Goal: Task Accomplishment & Management: Use online tool/utility

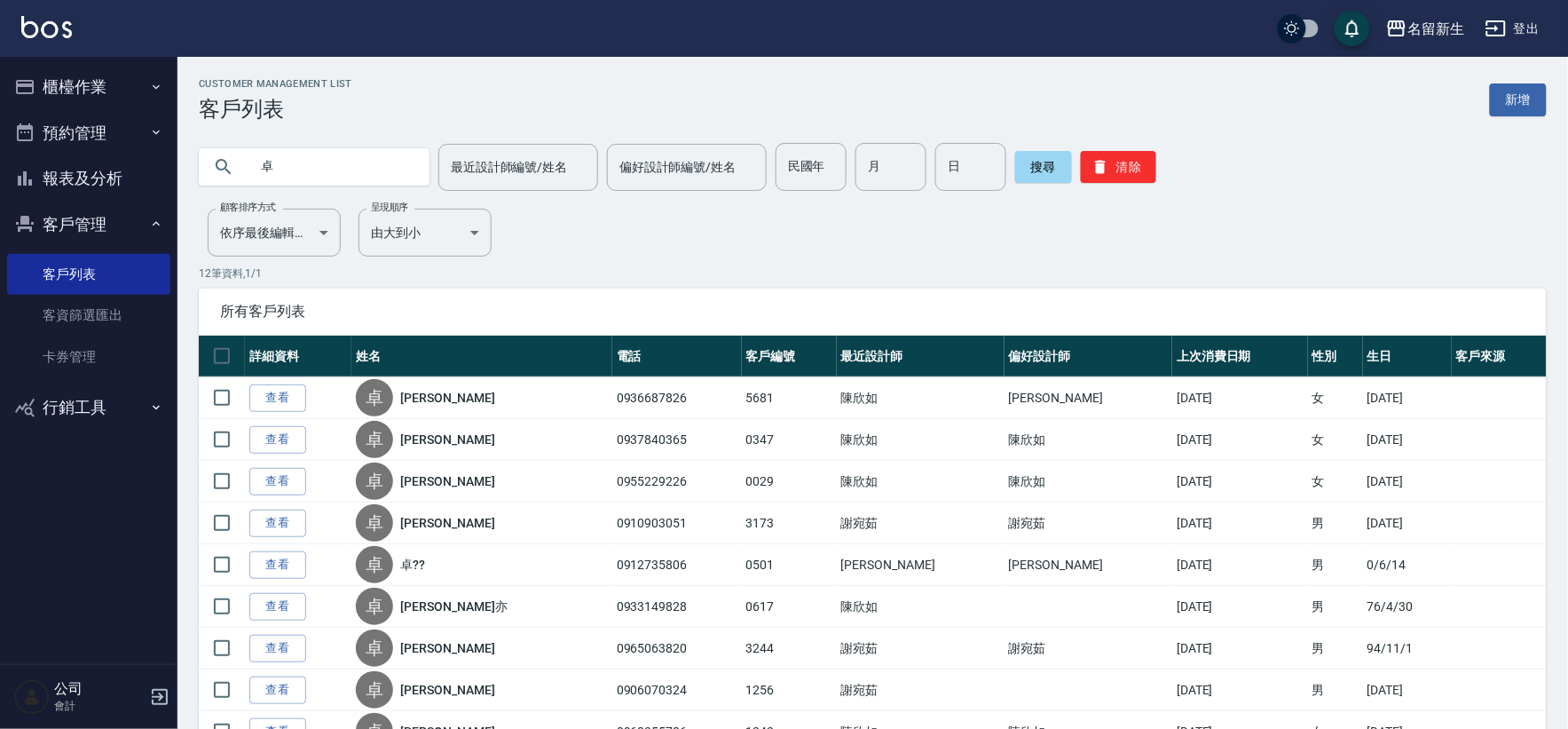
drag, startPoint x: 334, startPoint y: 156, endPoint x: 27, endPoint y: 142, distance: 307.3
click at [12, 150] on div "名留新生 登出 櫃檯作業 打帳單 帳單列表 現金收支登錄 材料自購登錄 每日結帳 排班表 現場電腦打卡 預約管理 預約管理 單日預約紀錄 單週預約紀錄 報表及…" at bounding box center [784, 480] width 1568 height 961
type input "麗妃"
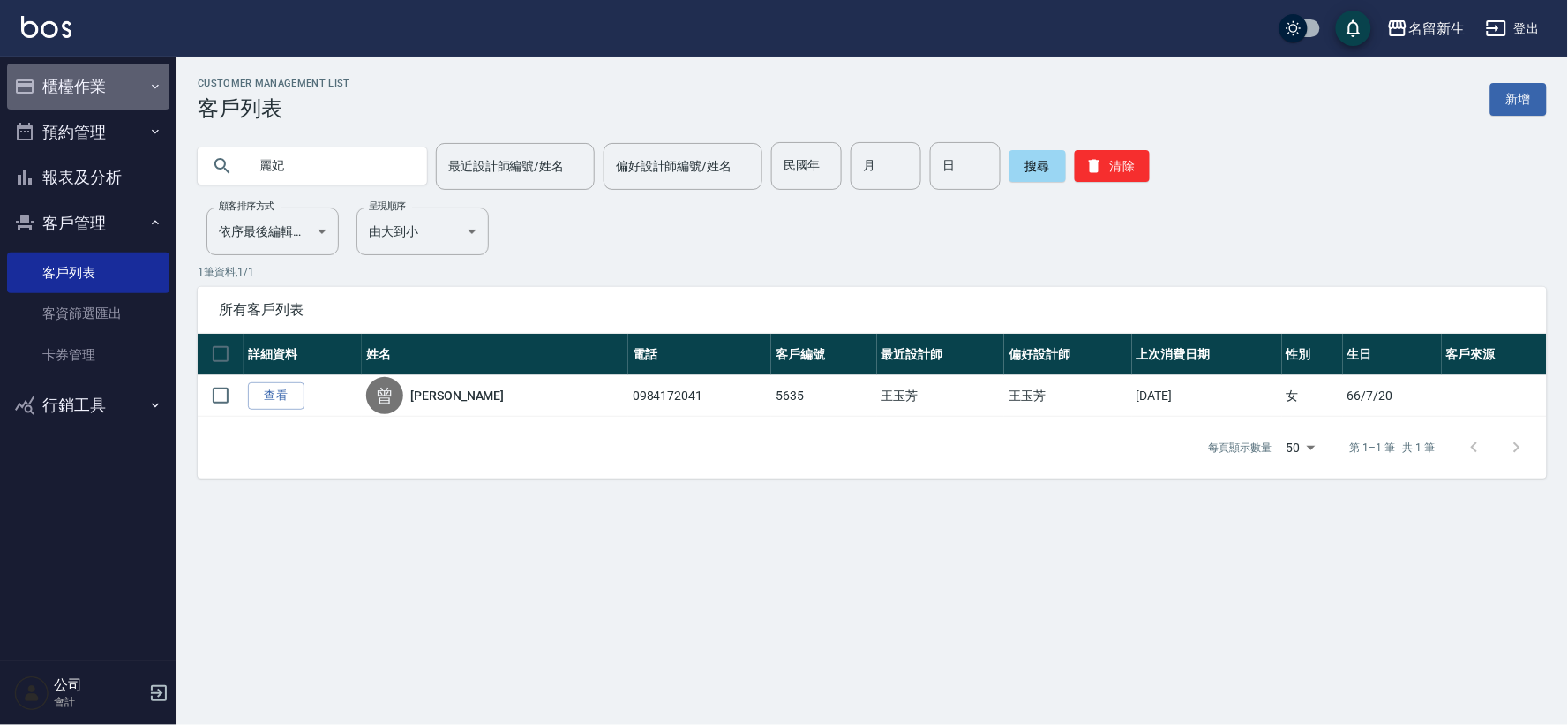
click at [64, 86] on button "櫃檯作業" at bounding box center [88, 86] width 162 height 46
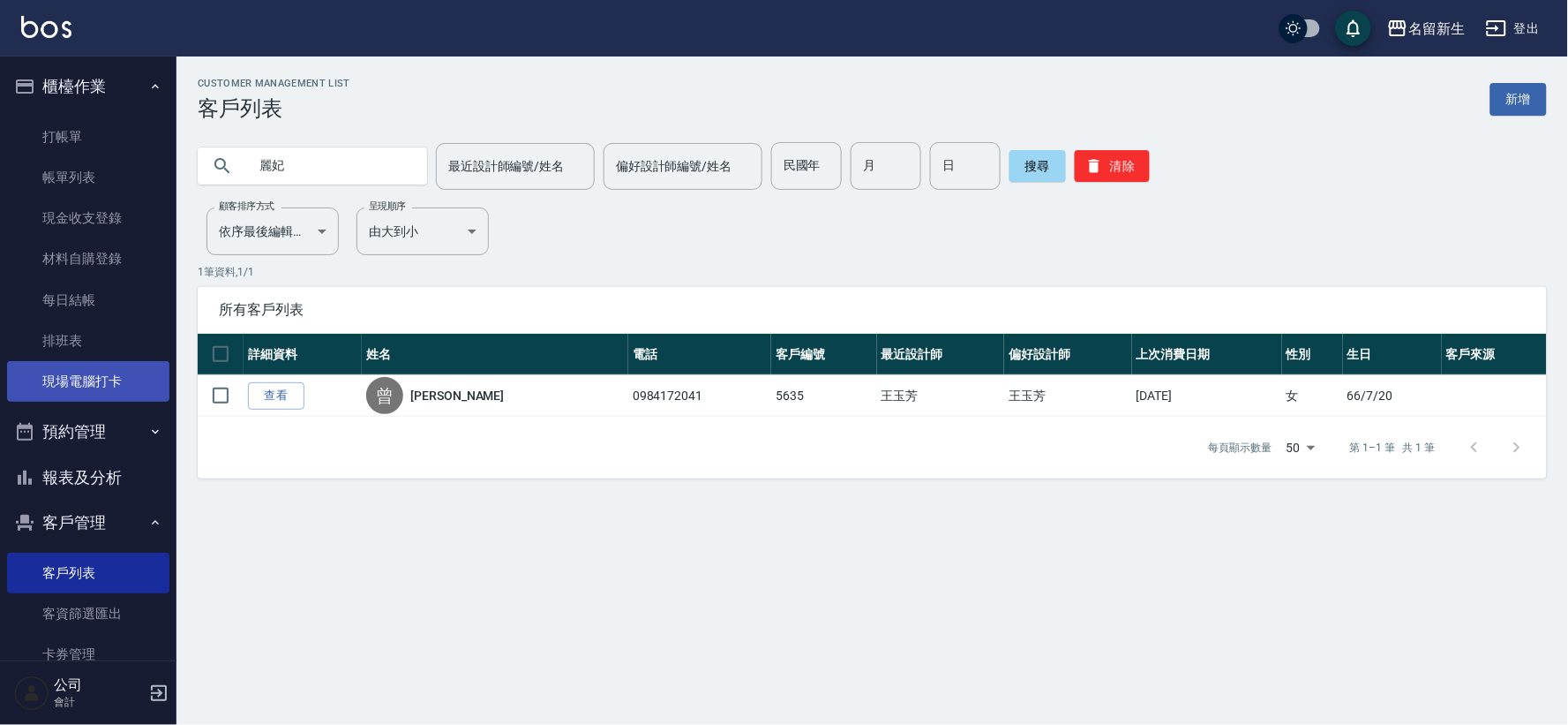
click at [108, 392] on link "現場電腦打卡" at bounding box center [88, 381] width 162 height 40
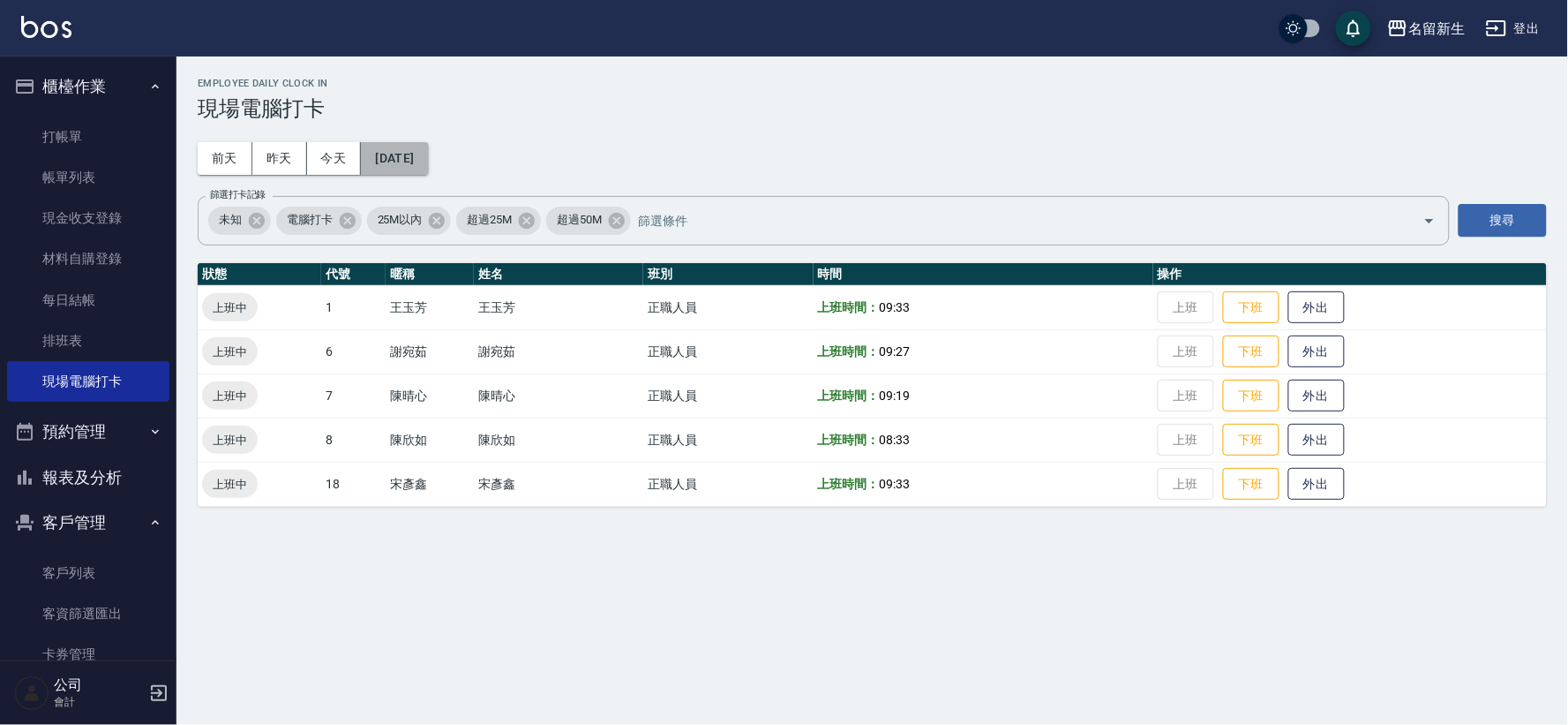
click at [428, 151] on button "[DATE]" at bounding box center [394, 159] width 67 height 32
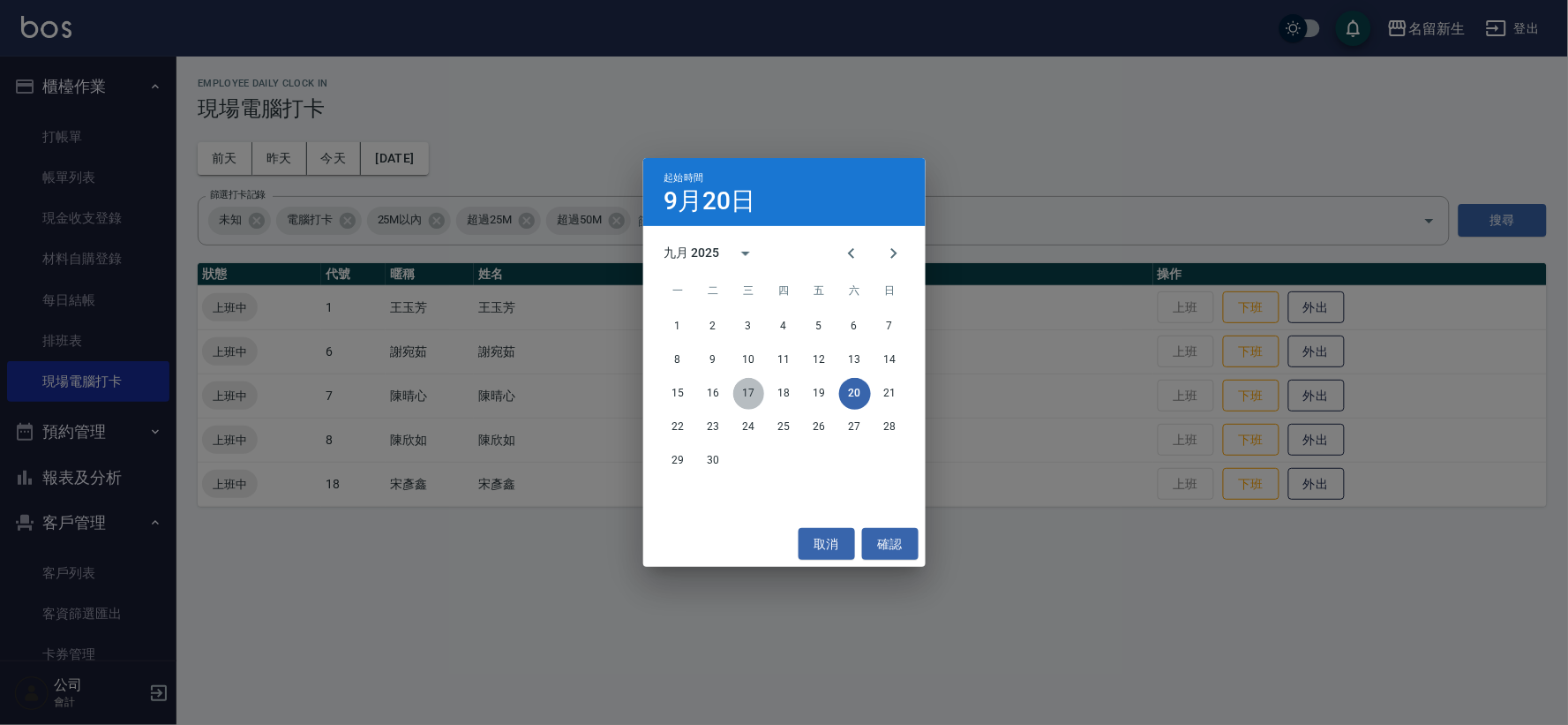
click at [737, 397] on button "17" at bounding box center [749, 393] width 31 height 31
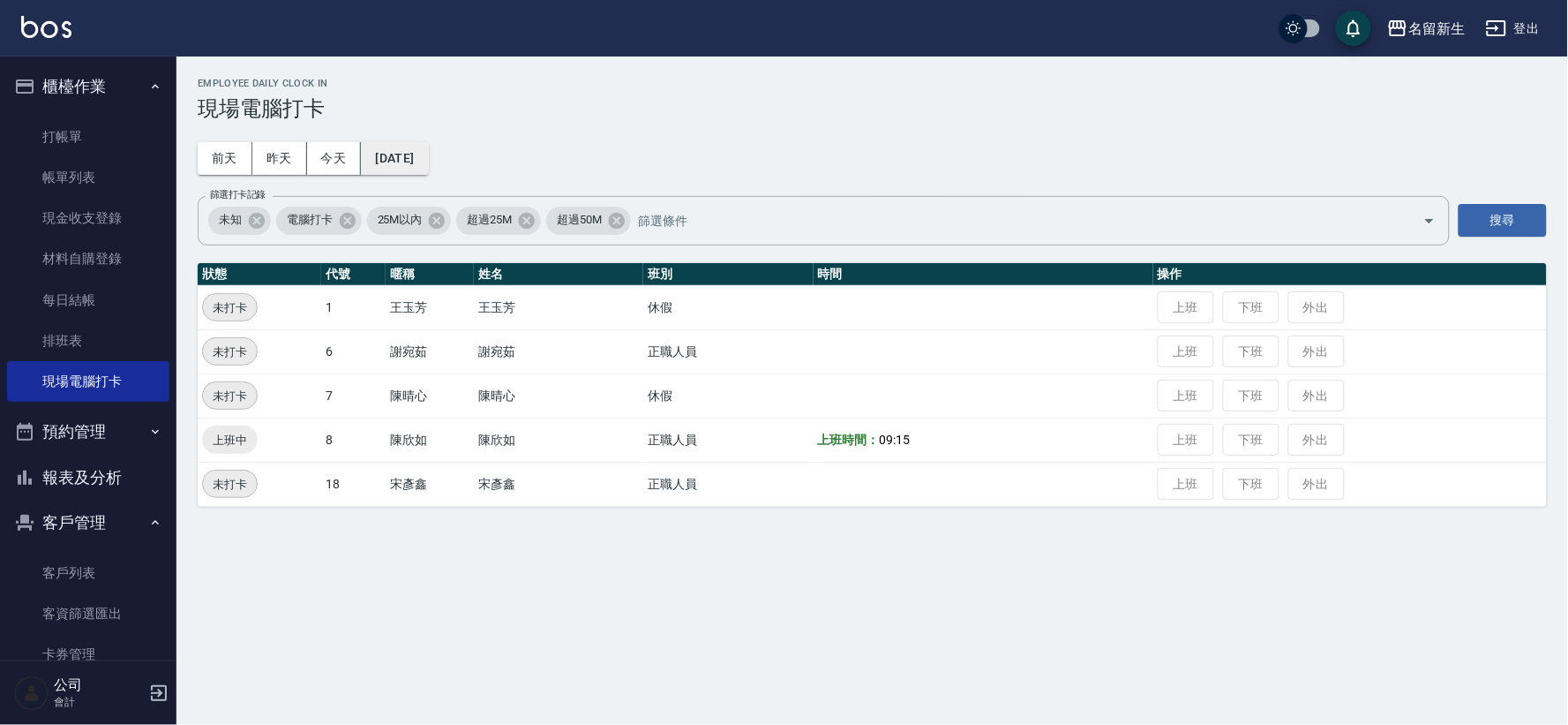
click at [395, 164] on button "[DATE]" at bounding box center [394, 159] width 67 height 32
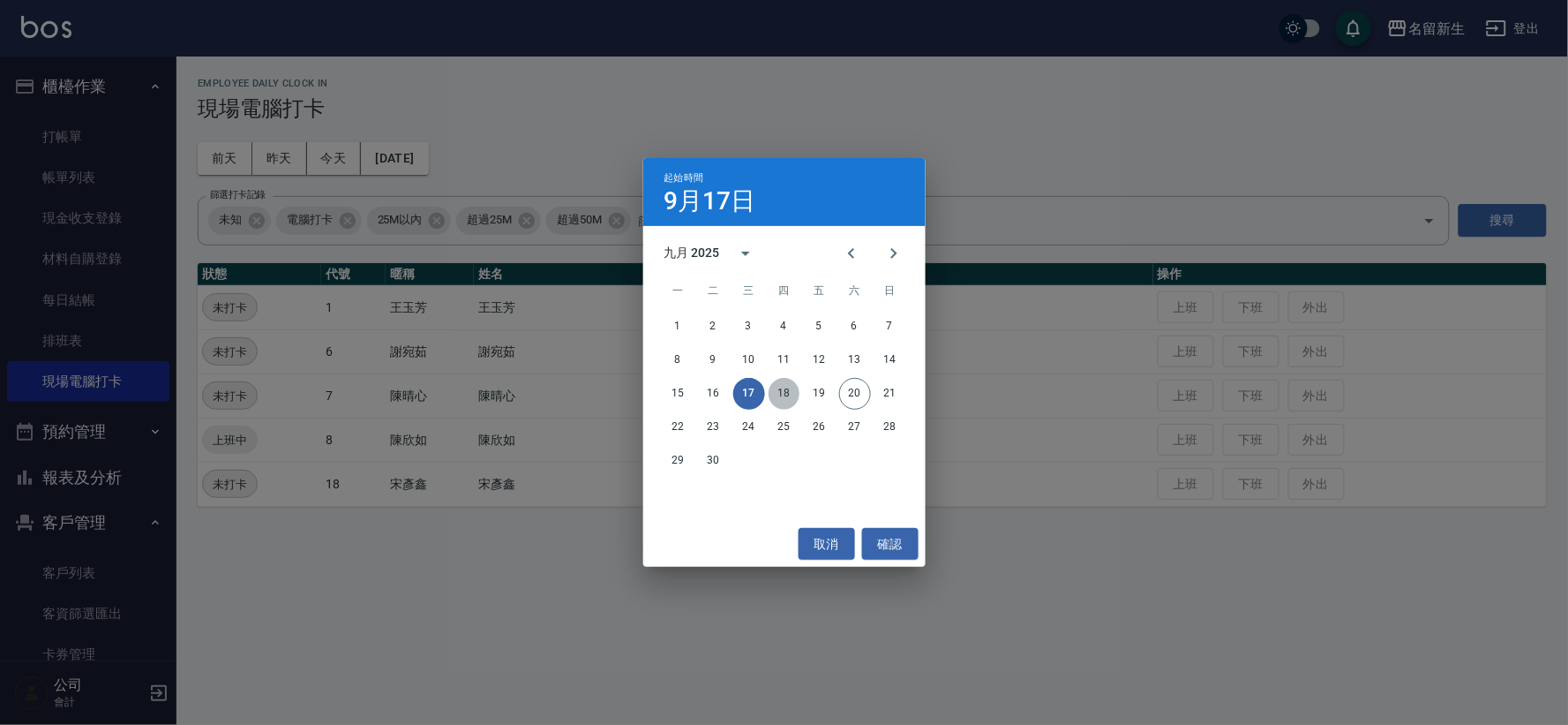
click at [792, 394] on button "18" at bounding box center [784, 393] width 31 height 31
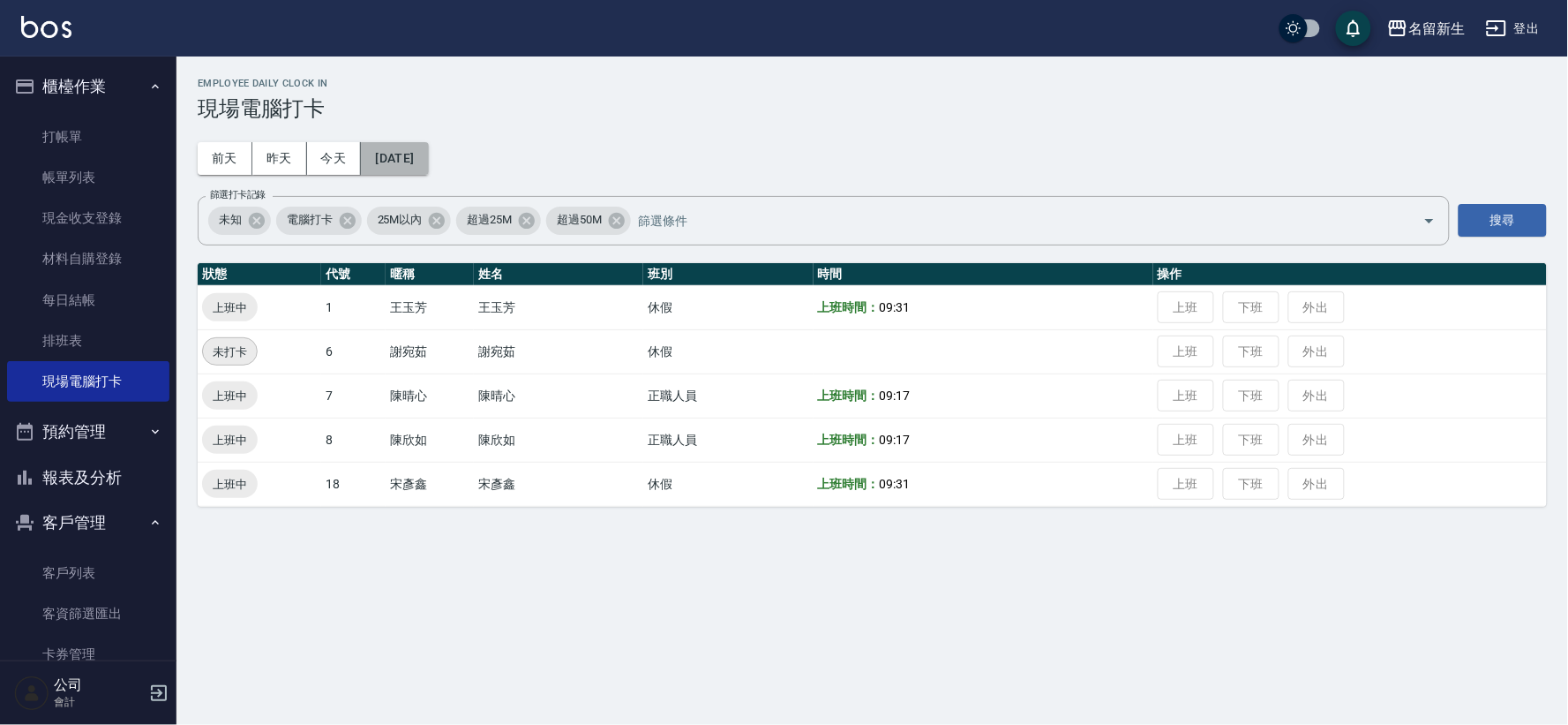
click at [385, 144] on button "[DATE]" at bounding box center [394, 159] width 67 height 32
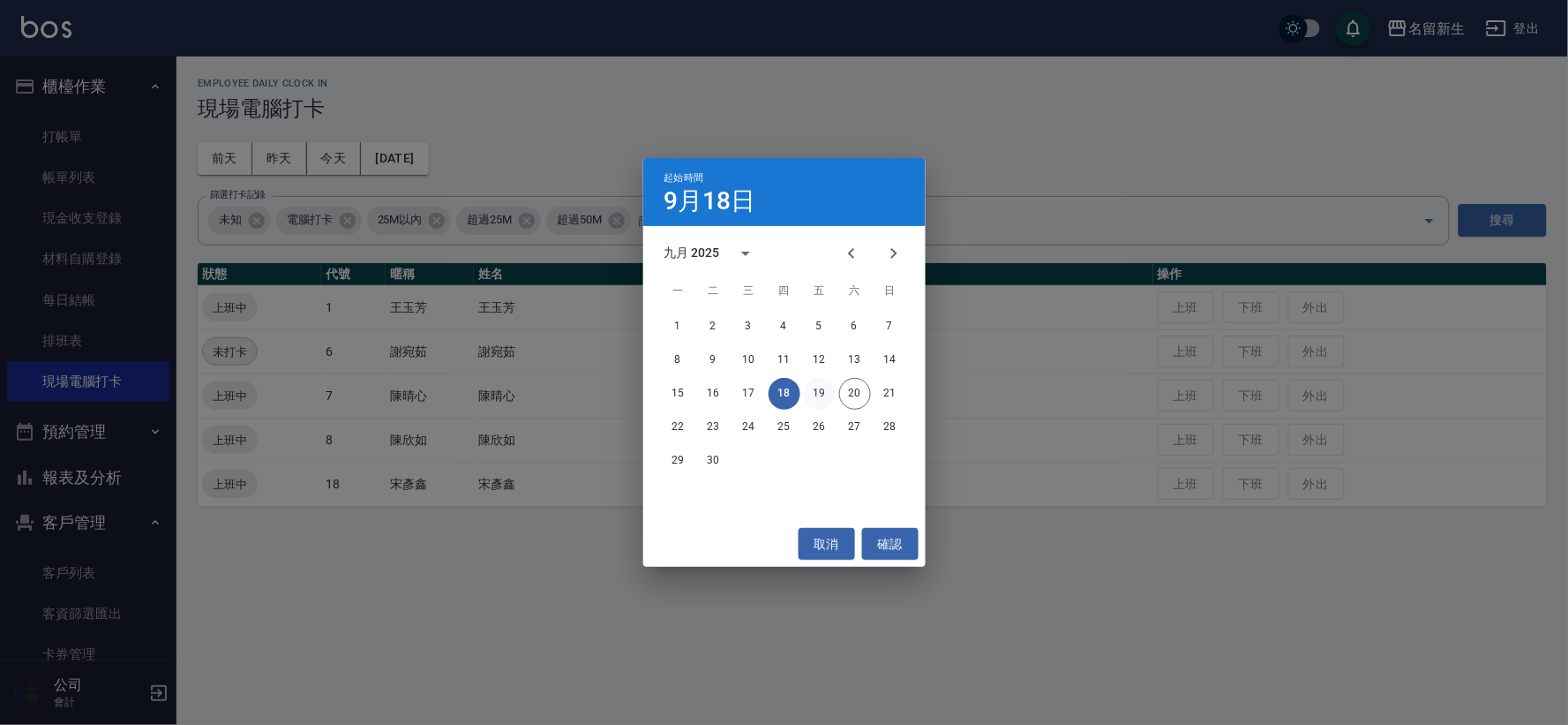
click at [806, 384] on button "19" at bounding box center [819, 393] width 31 height 31
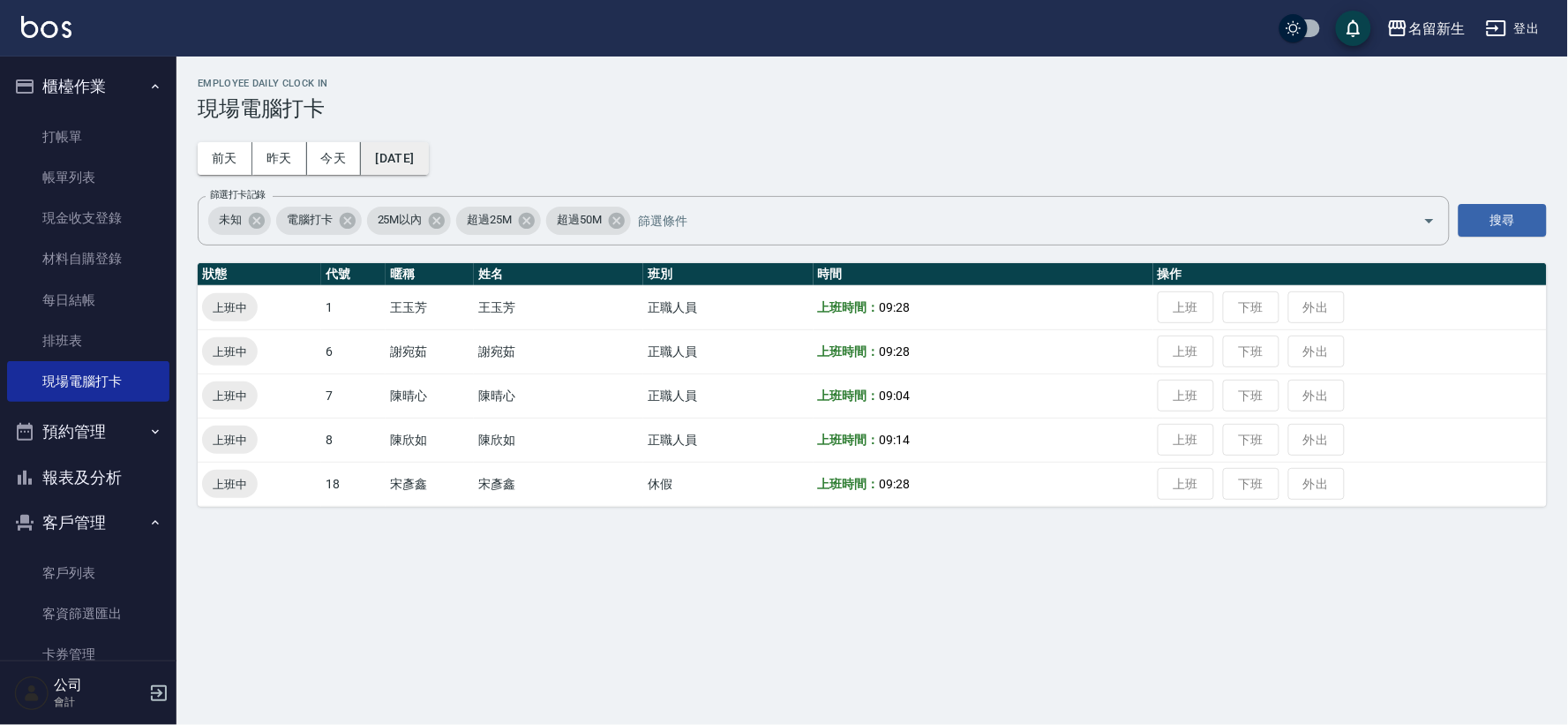
click at [444, 173] on div "Employee Daily Clock In 現場電腦打卡 [DATE] [DATE] [DATE] [DATE] 篩選打卡記錄 未知 電腦打卡 25M以內…" at bounding box center [872, 292] width 1391 height 471
click at [428, 168] on button "[DATE]" at bounding box center [394, 159] width 67 height 32
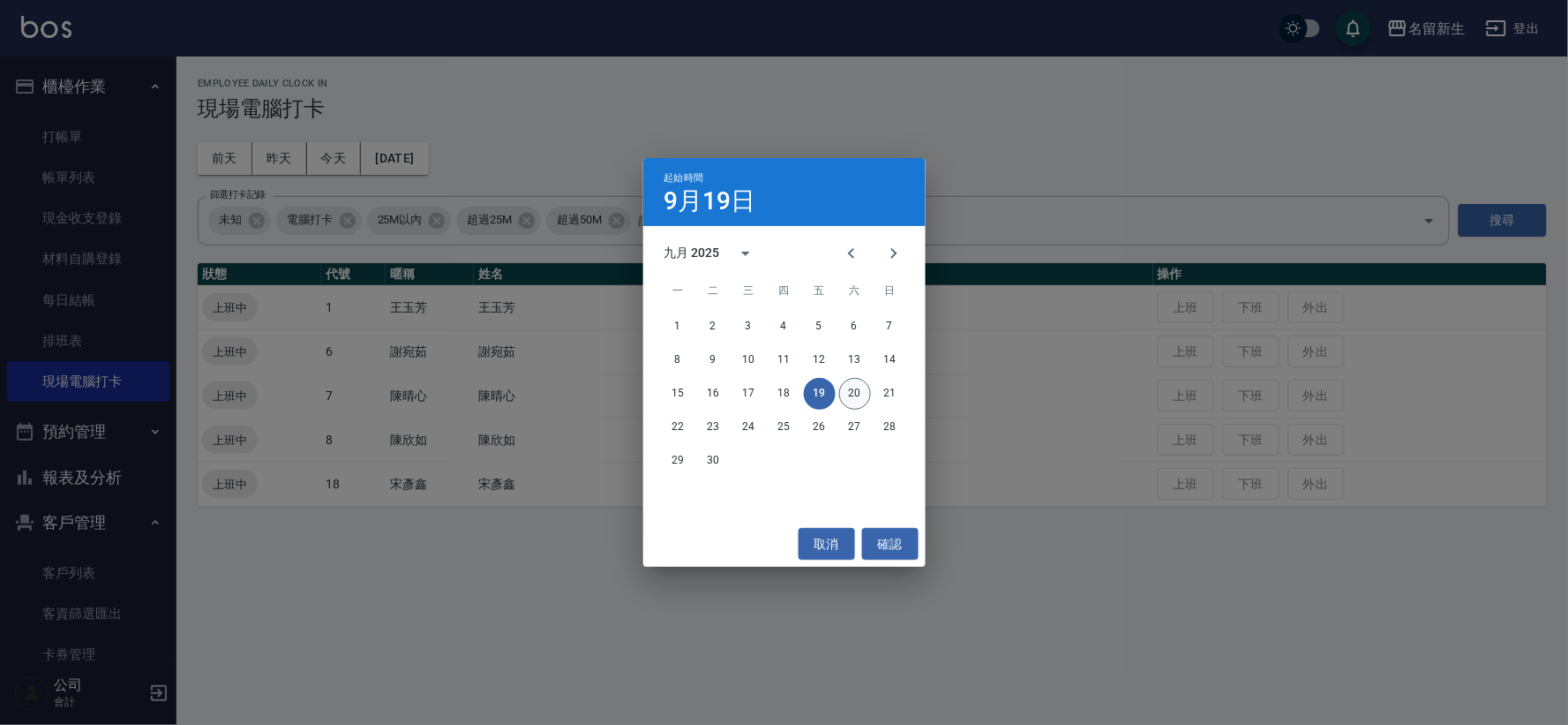
click at [857, 390] on button "20" at bounding box center [855, 393] width 31 height 31
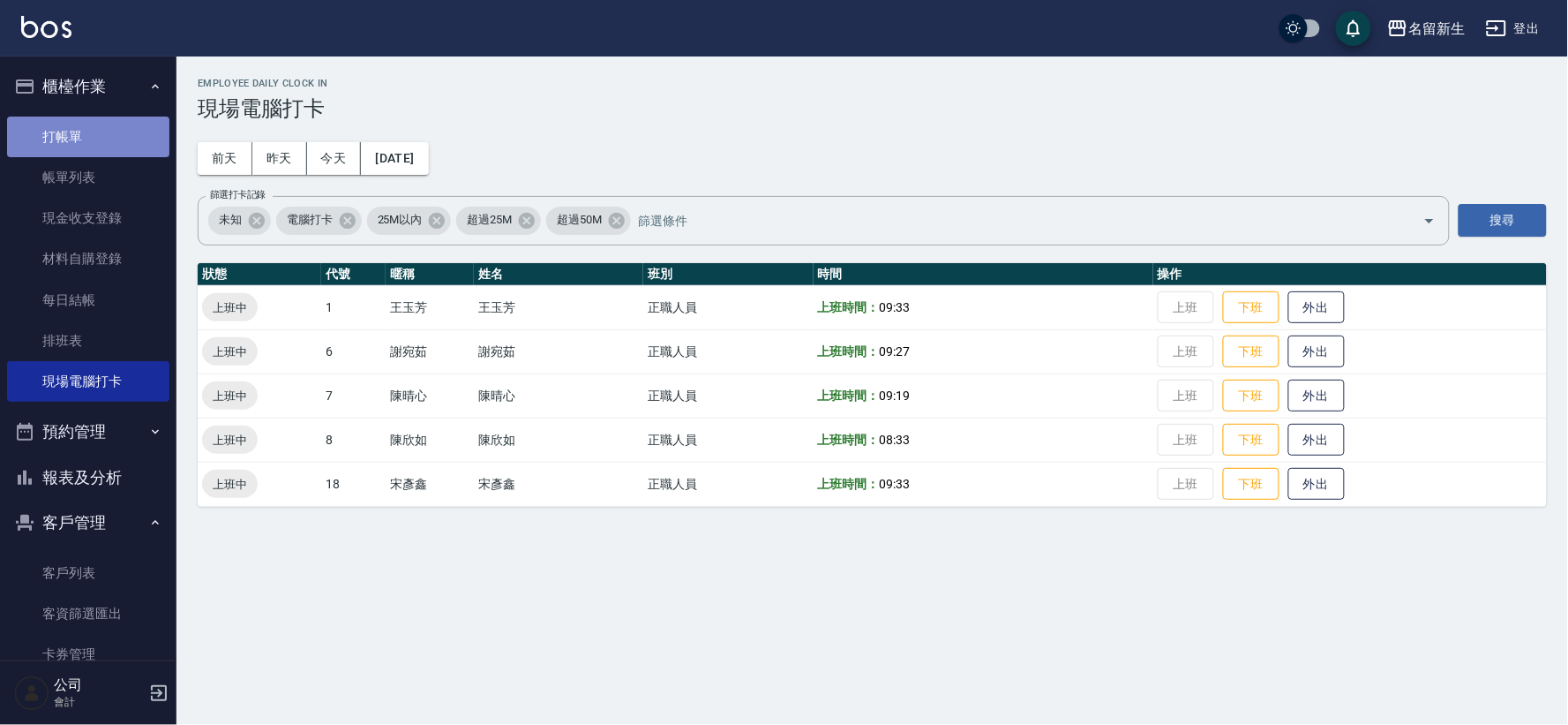
click at [151, 134] on link "打帳單" at bounding box center [88, 136] width 162 height 40
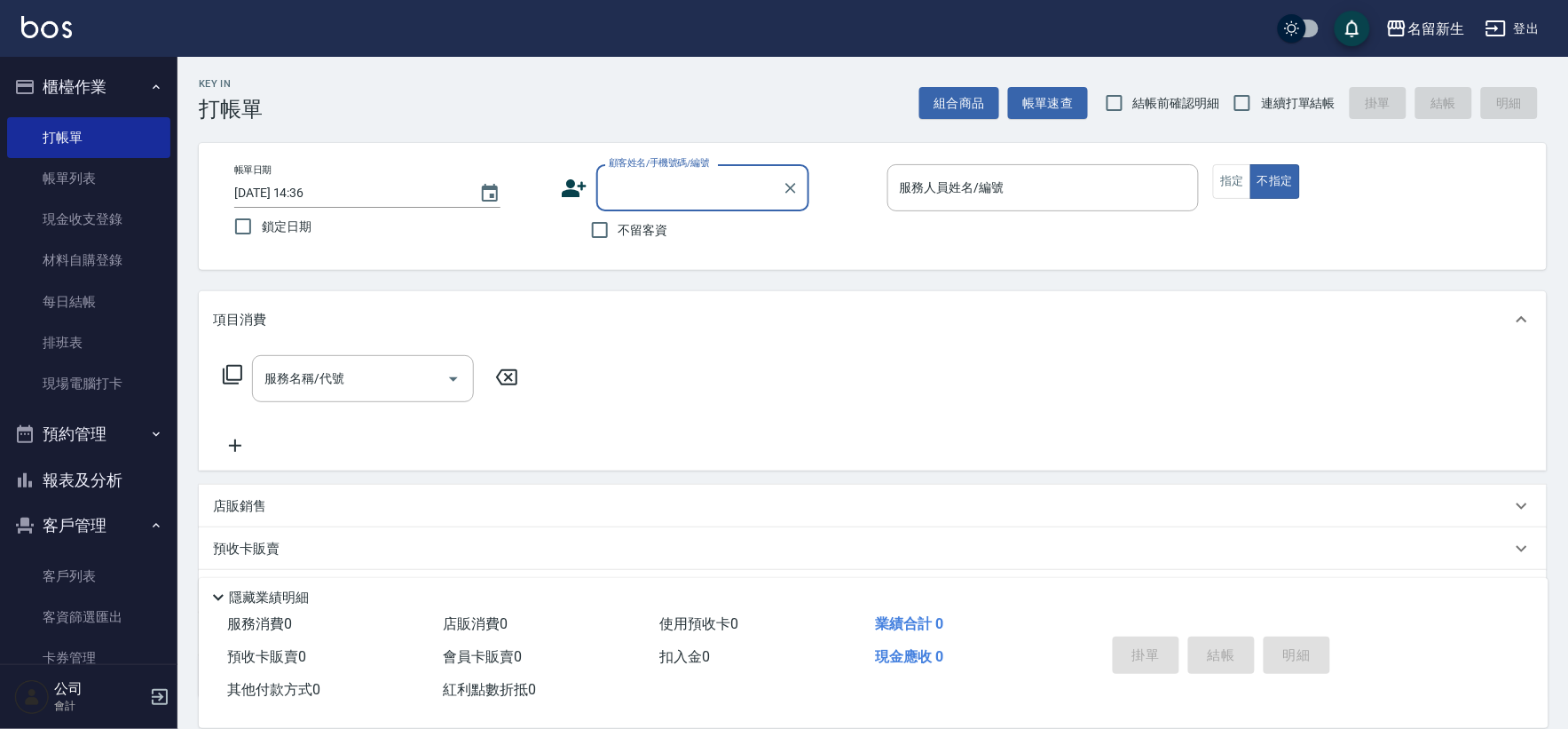
click at [1305, 117] on label "連續打單結帳" at bounding box center [1280, 103] width 112 height 37
click at [1262, 117] on input "連續打單結帳" at bounding box center [1242, 103] width 37 height 37
checkbox input "true"
click at [717, 191] on div "顧客姓名/手機號碼/編號 顧客姓名/手機號碼/編號" at bounding box center [703, 187] width 213 height 47
type input "5635"
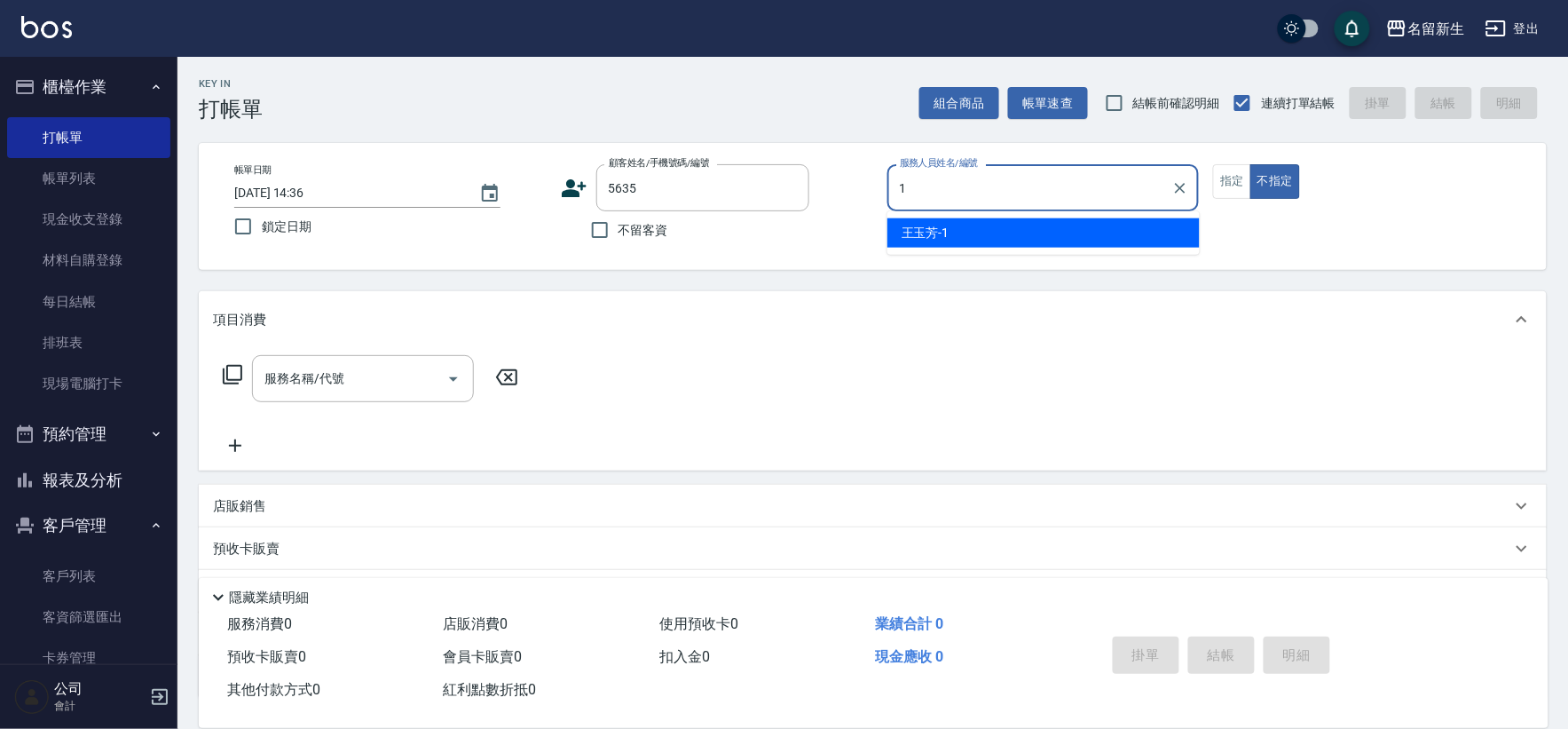
type input "[PERSON_NAME]-1"
type button "false"
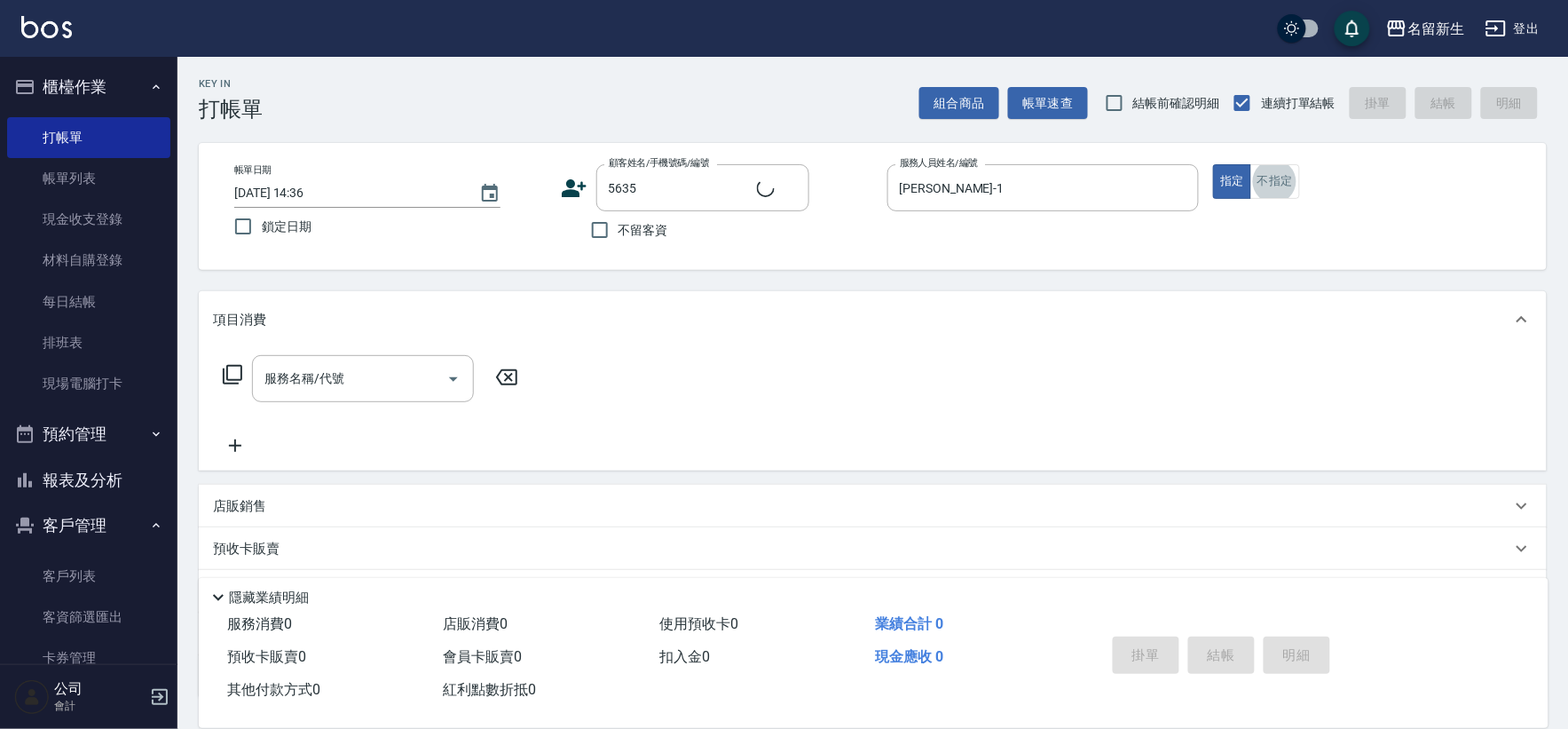
type input "[PERSON_NAME]/0984172041/5635"
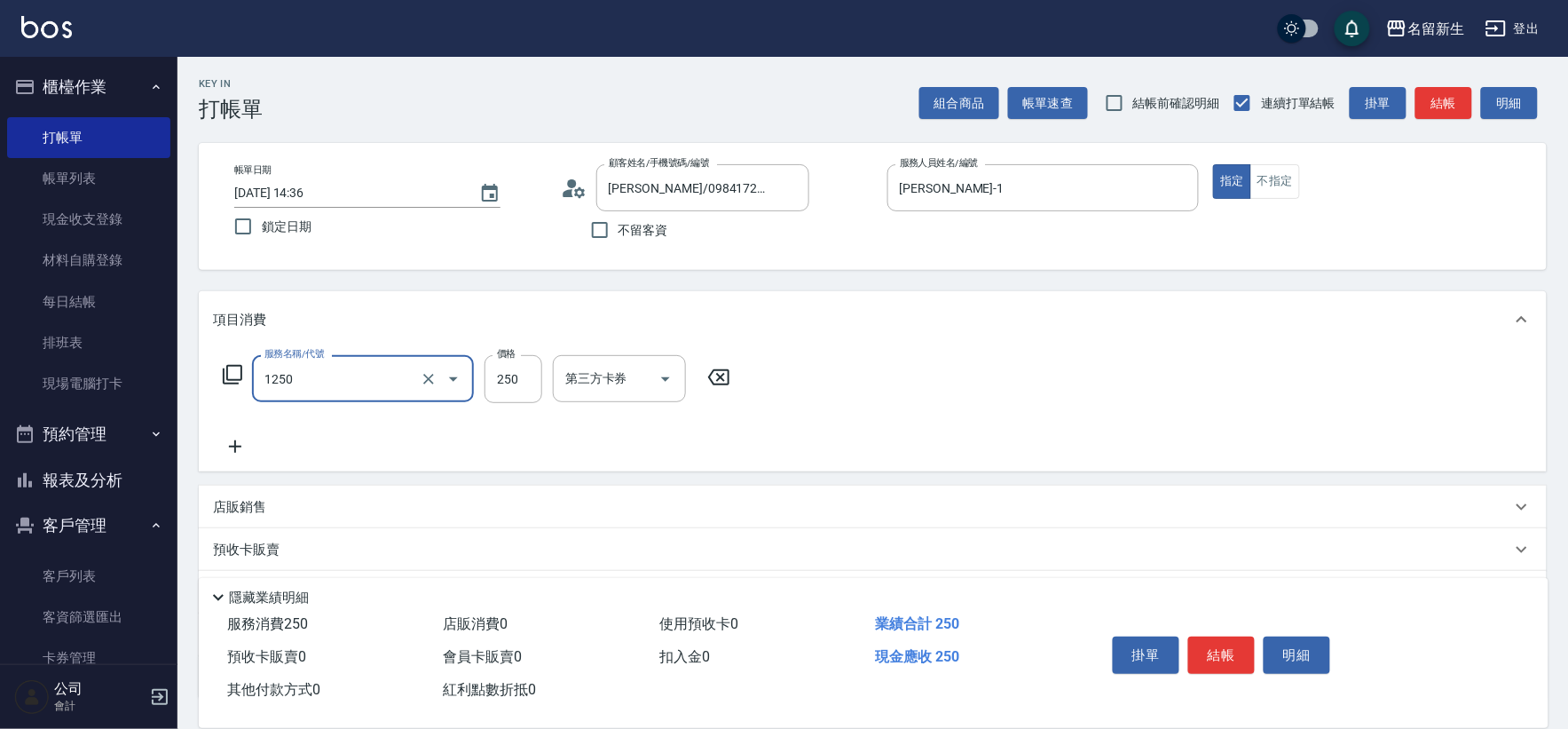
type input "洗髮250(1250)"
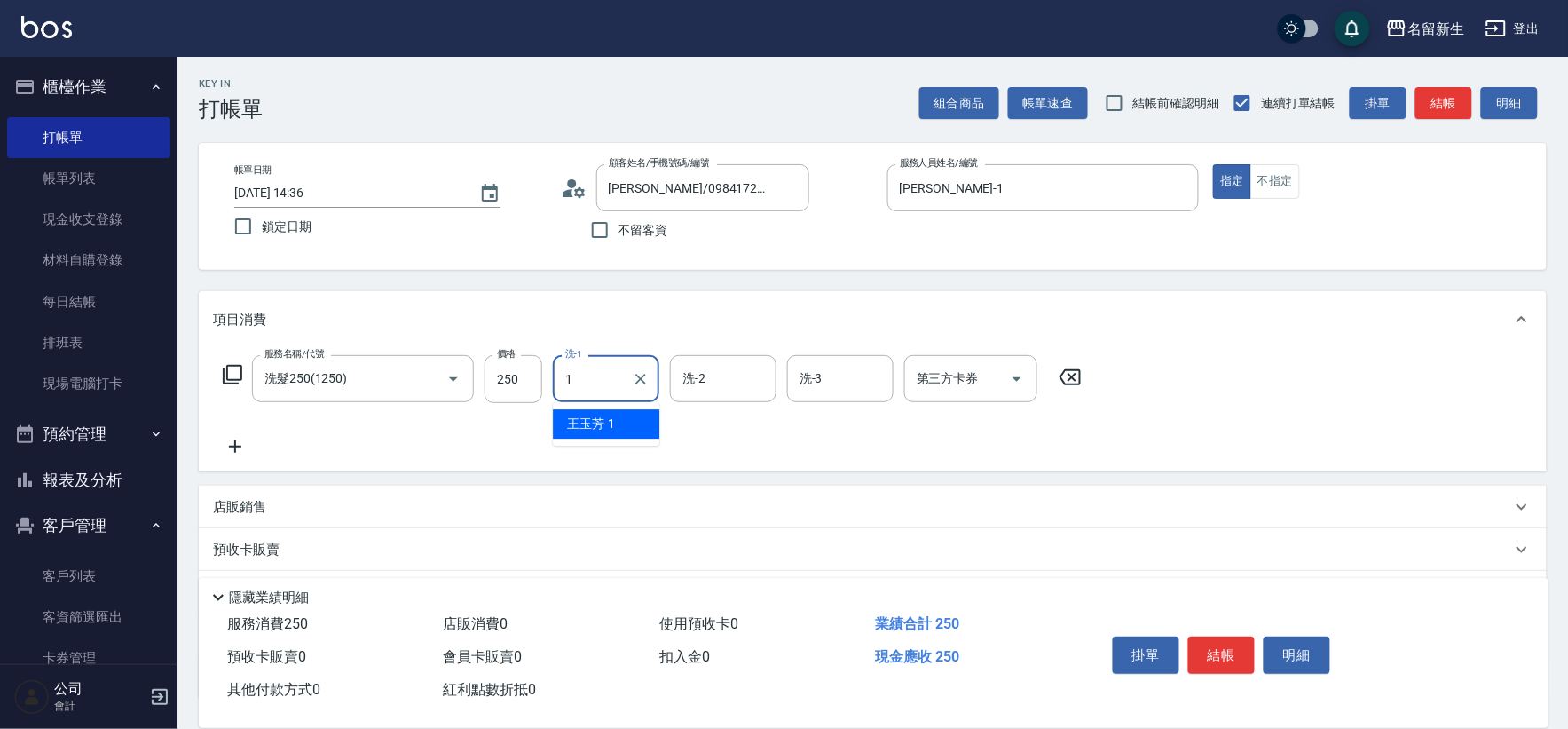
type input "[PERSON_NAME]-1"
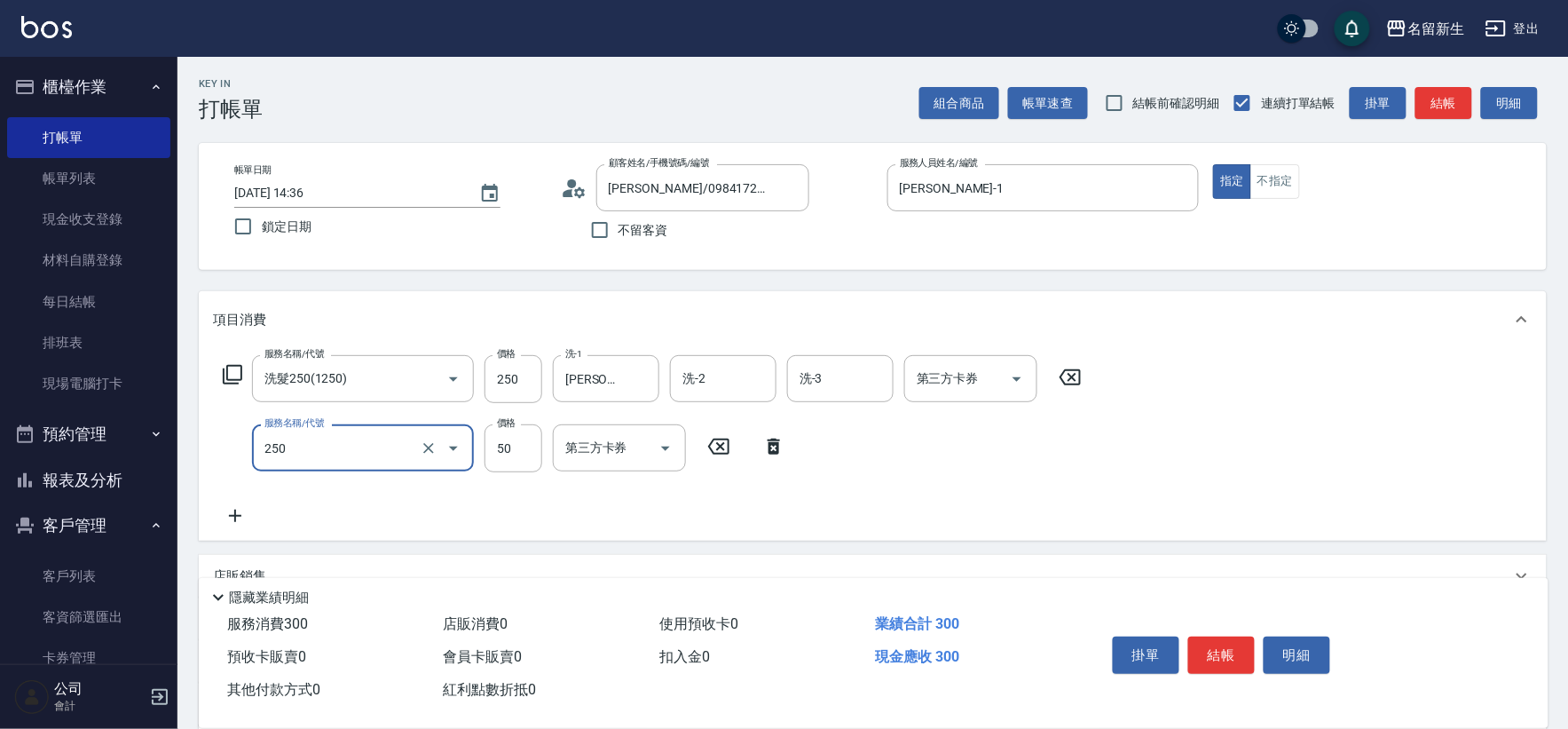
type input "剪瀏海(250)"
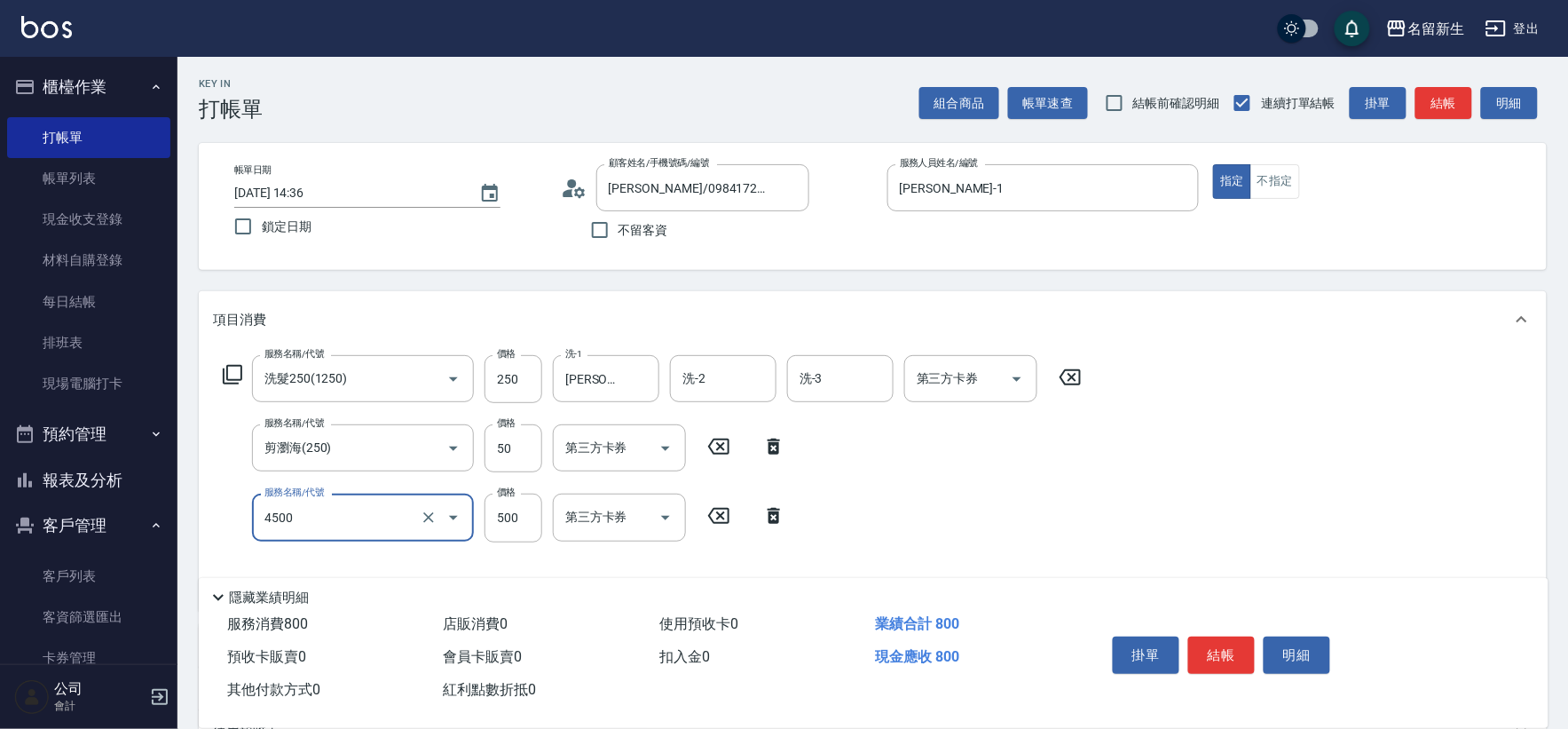
type input "補染(4500)"
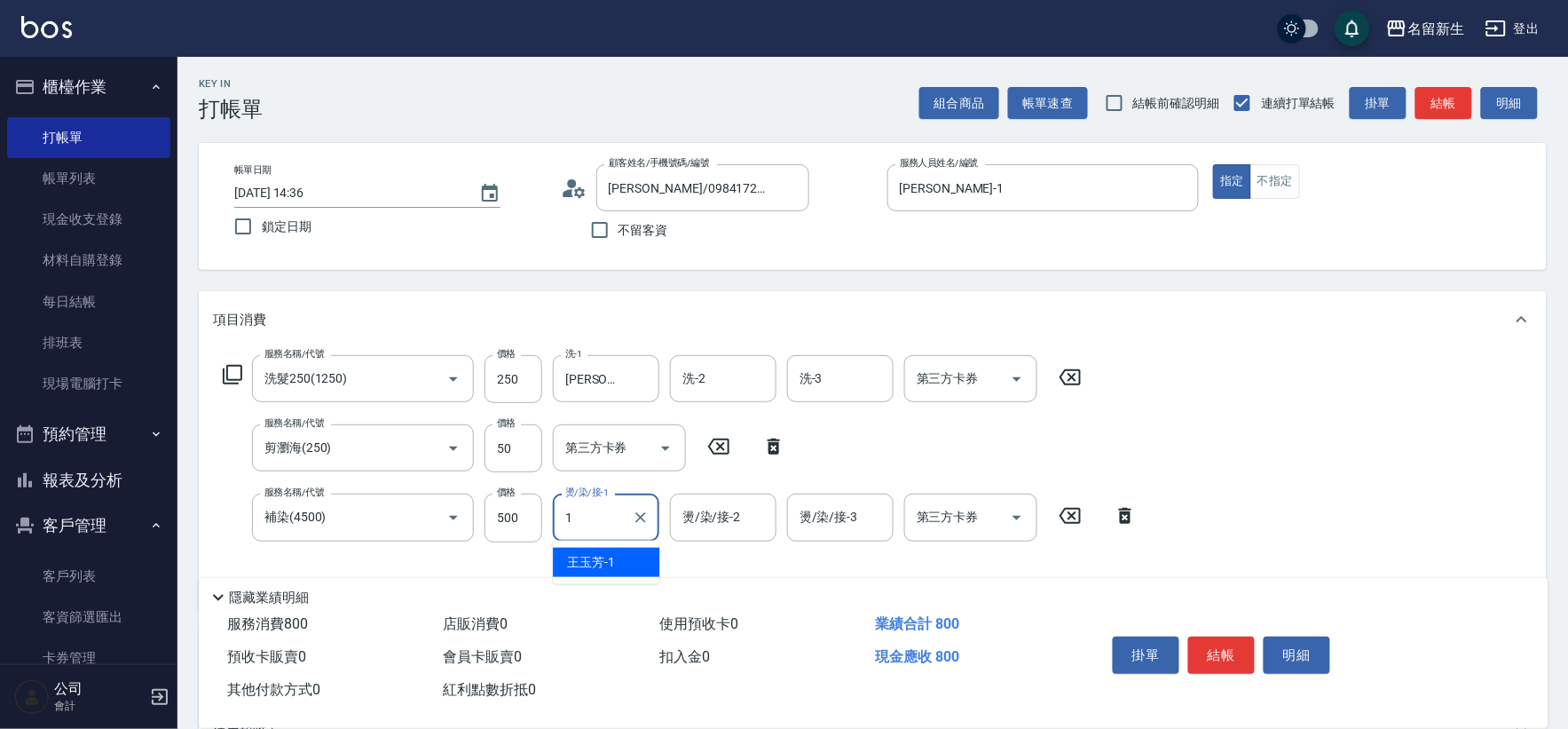
type input "[PERSON_NAME]-1"
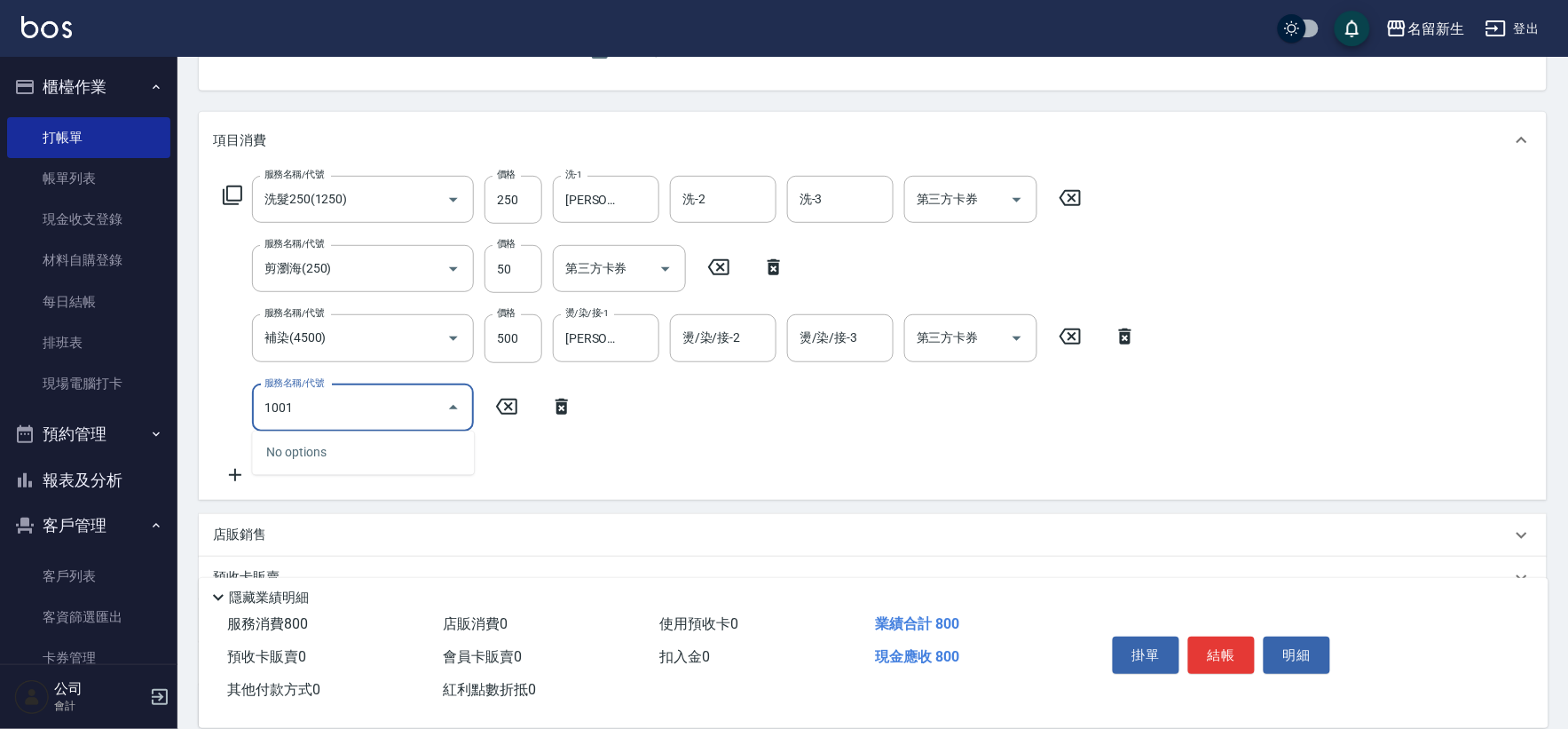
scroll to position [296, 0]
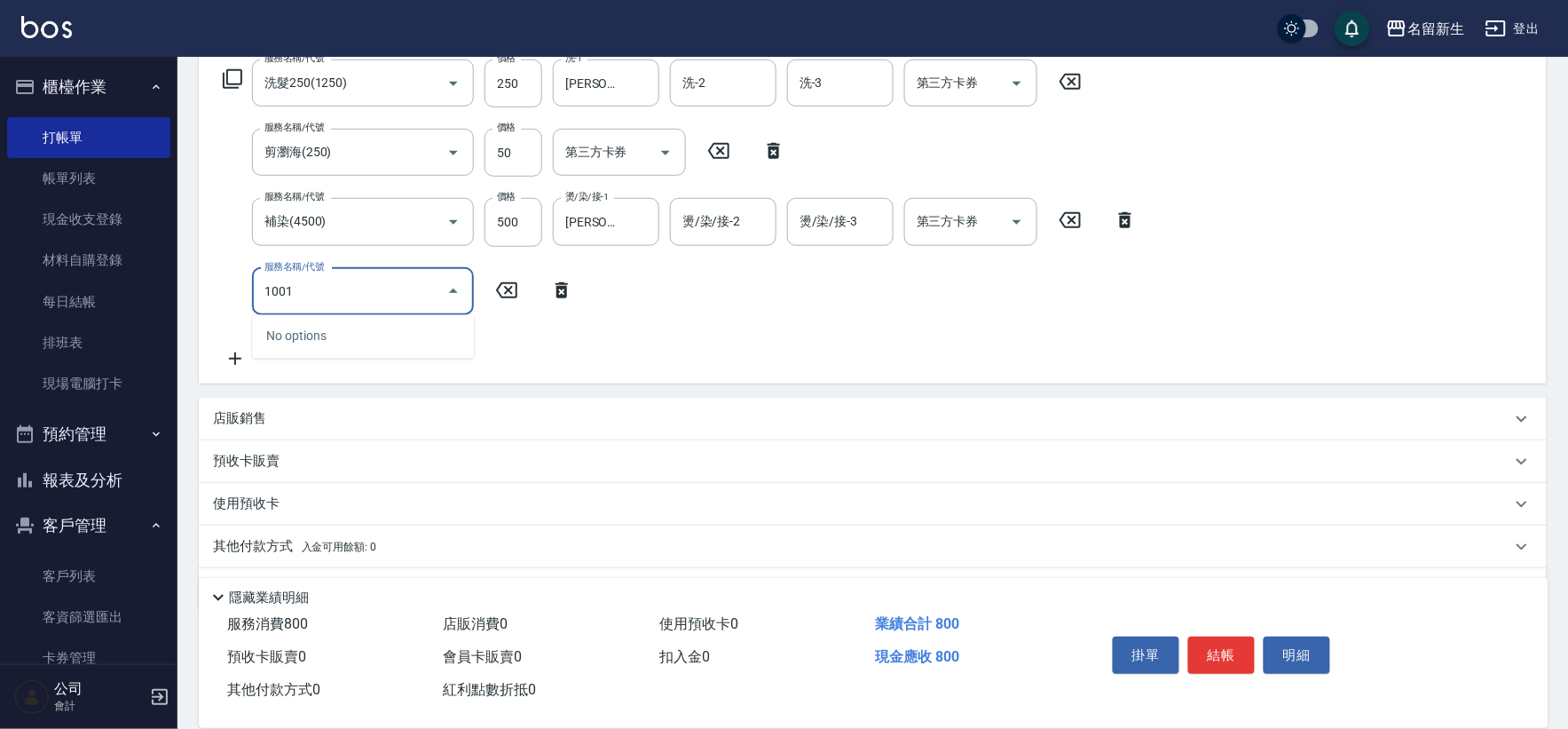
drag, startPoint x: 333, startPoint y: 279, endPoint x: 0, endPoint y: 30, distance: 415.8
click at [0, 202] on div "名留新生 登出 櫃檯作業 打帳單 帳單列表 現金收支登錄 材料自購登錄 每日結帳 排班表 現場電腦打卡 預約管理 預約管理 單日預約紀錄 單週預約紀錄 報表及…" at bounding box center [784, 241] width 1568 height 1075
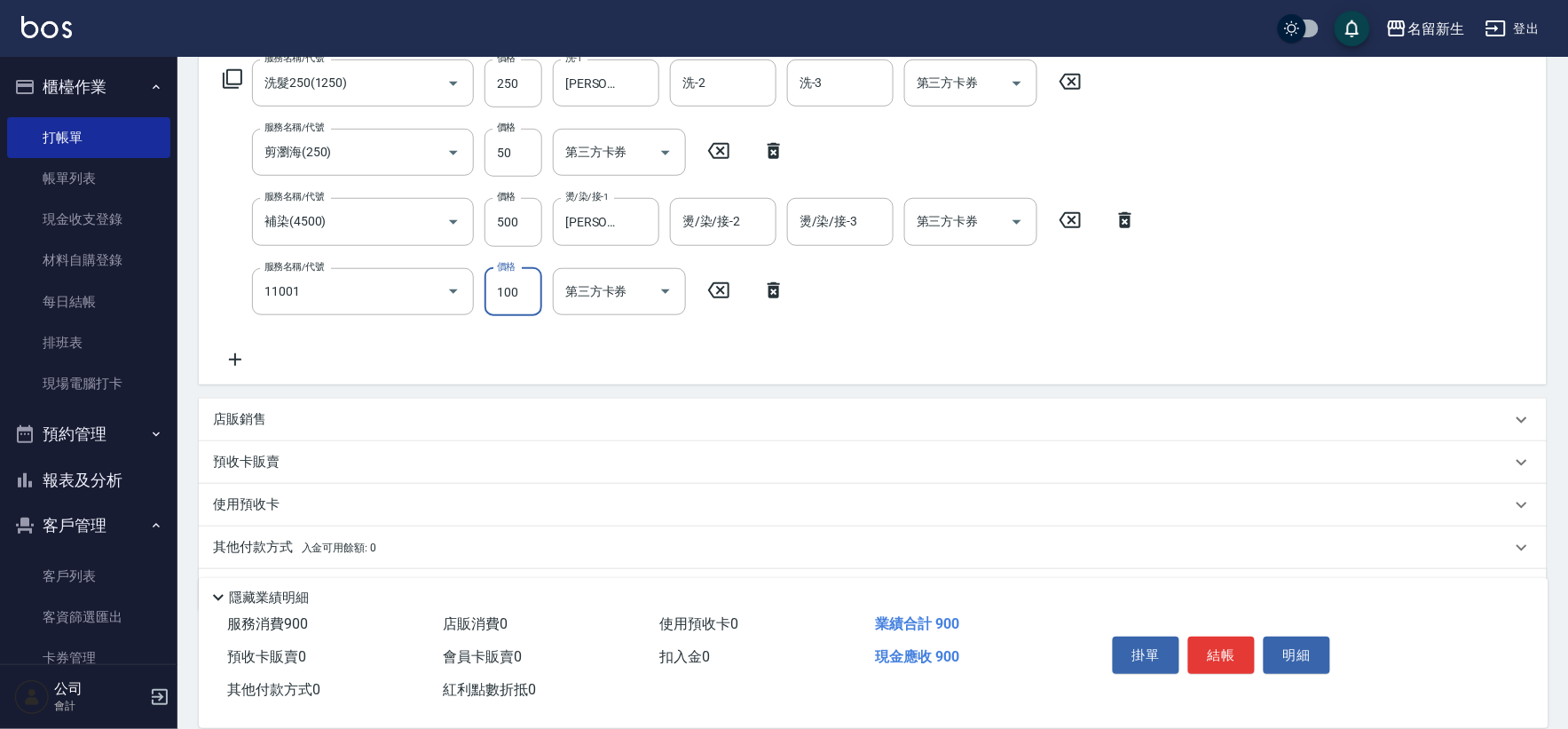
type input "瞬護(11001)"
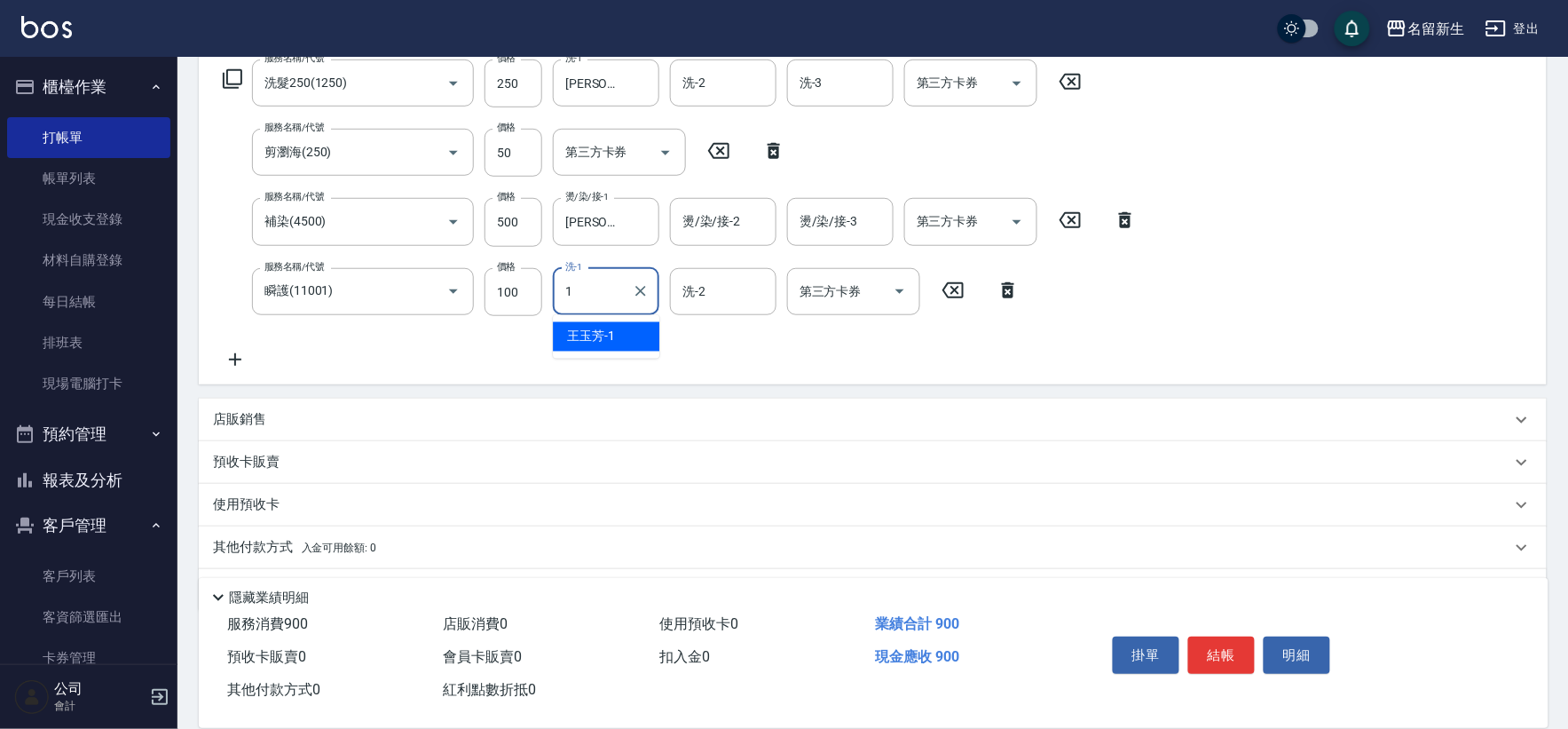
type input "[PERSON_NAME]-1"
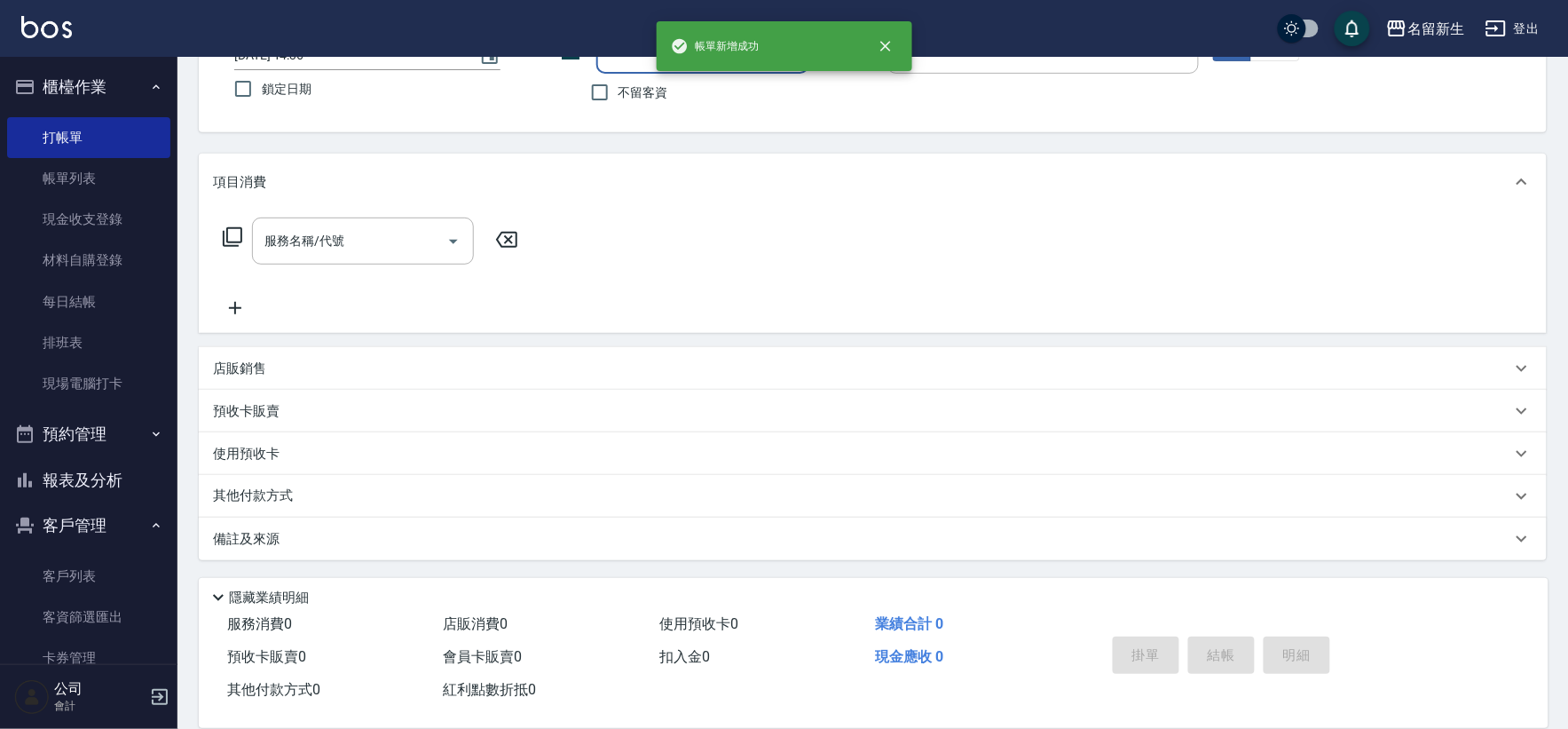
scroll to position [0, 0]
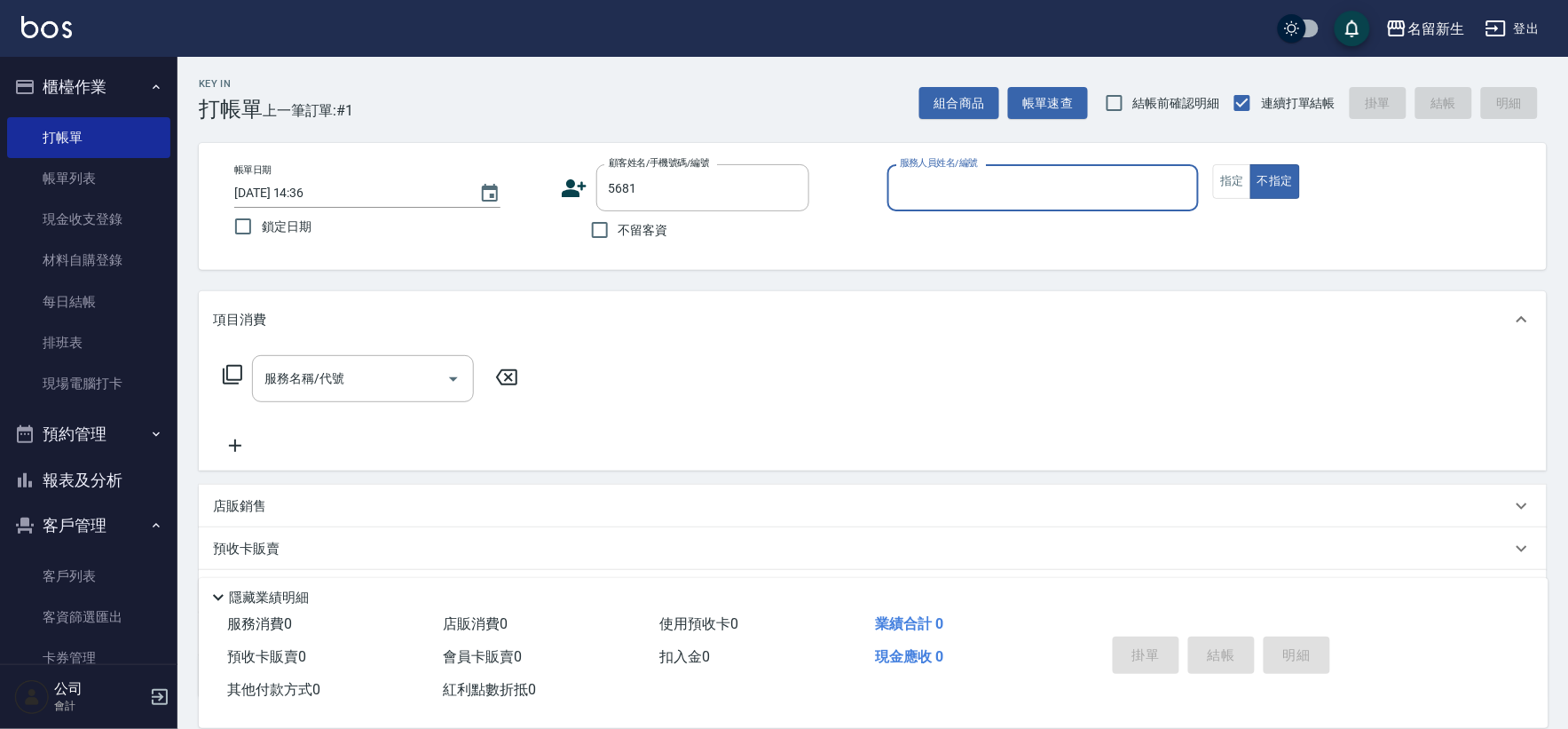
type input "5681"
type input "[PERSON_NAME]-8"
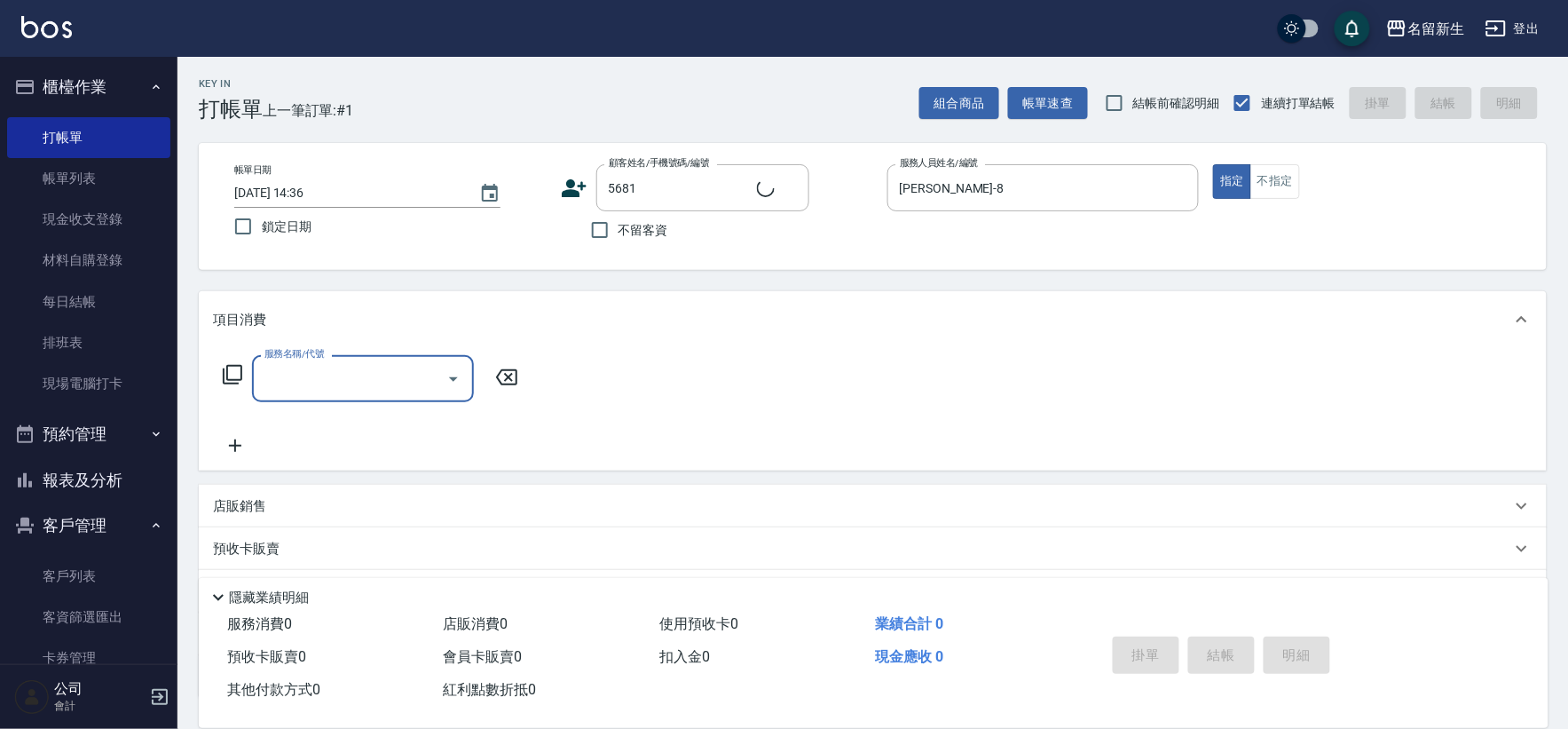
type input "[PERSON_NAME]/0936687826/5681"
type input "1"
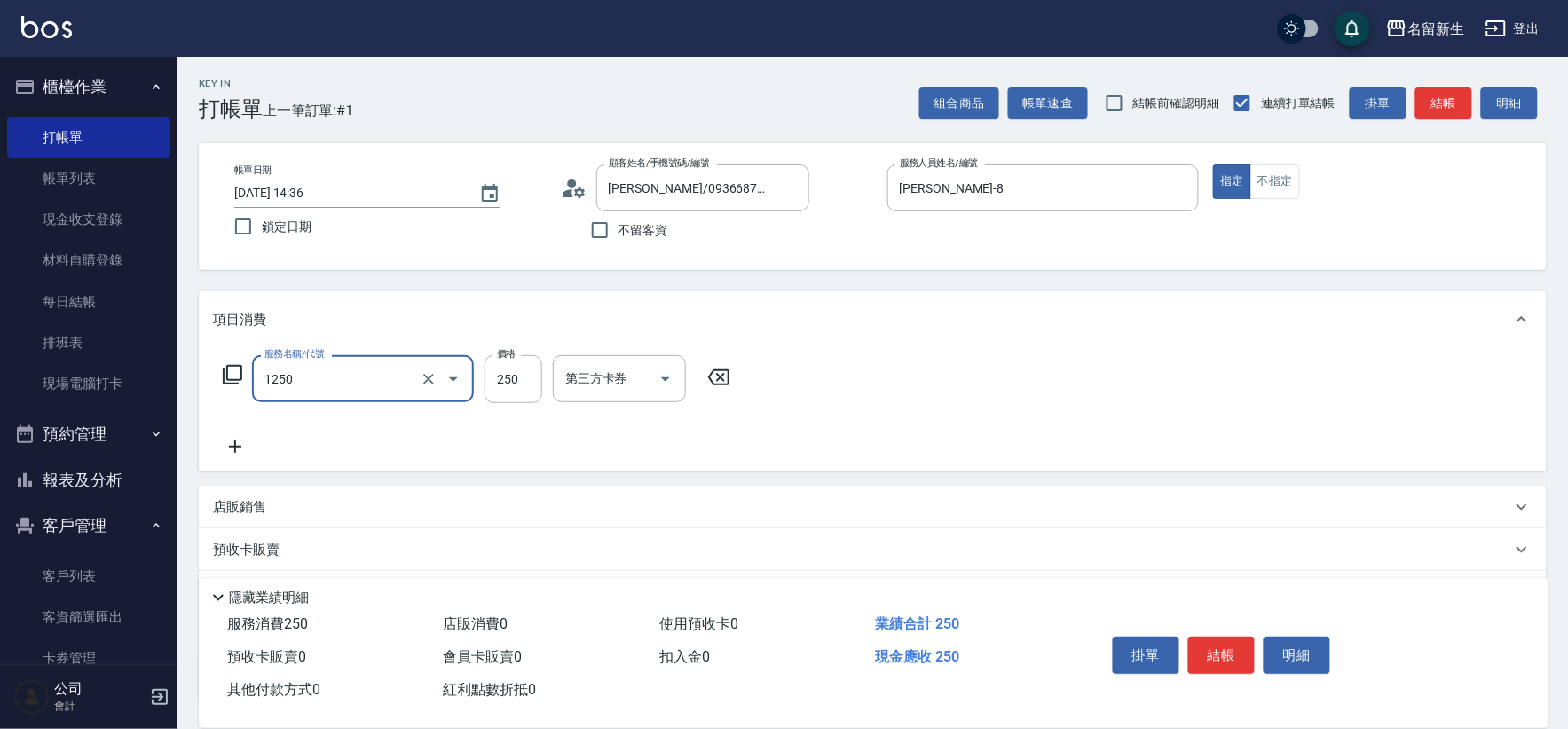
type input "洗髮250(1250)"
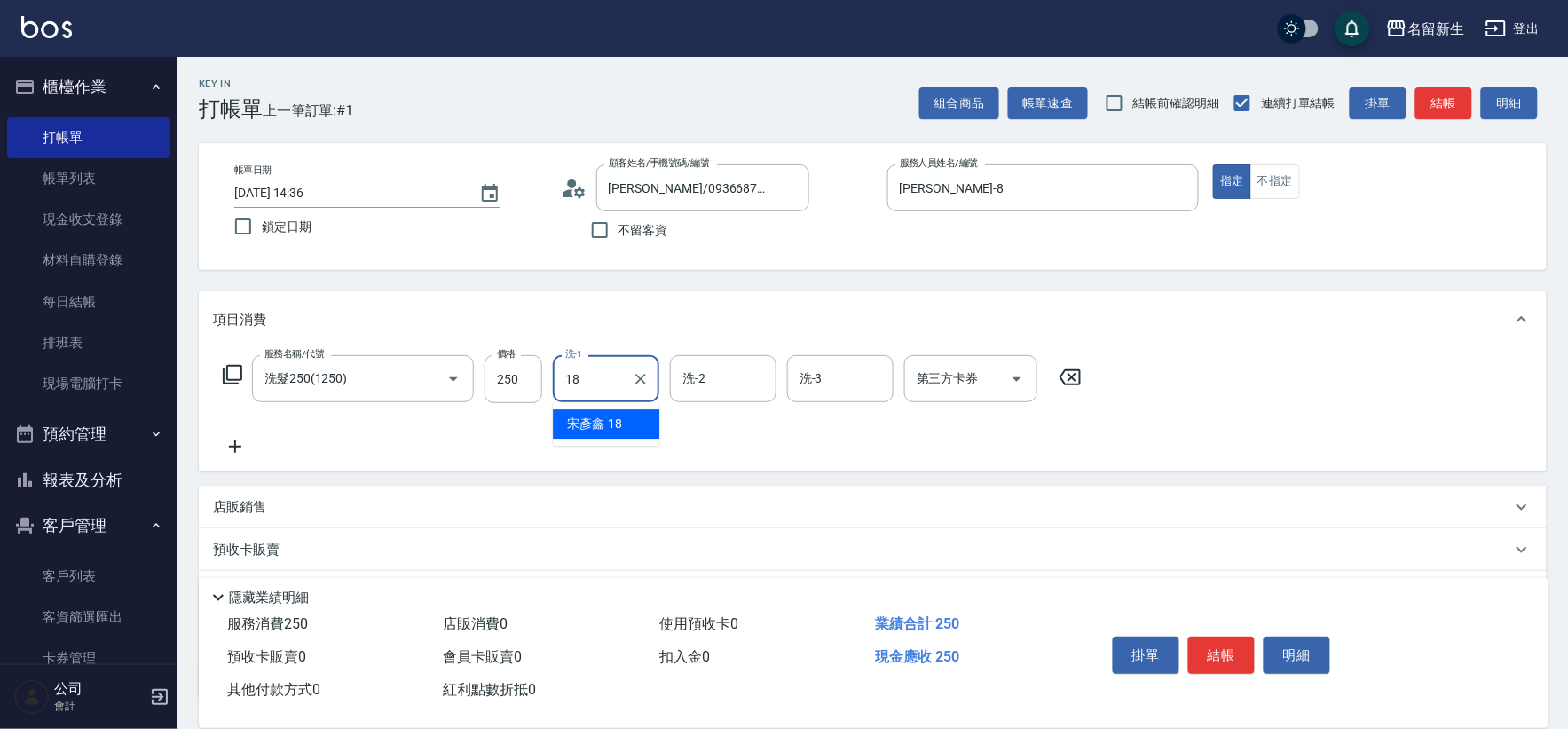
type input "[PERSON_NAME]-18"
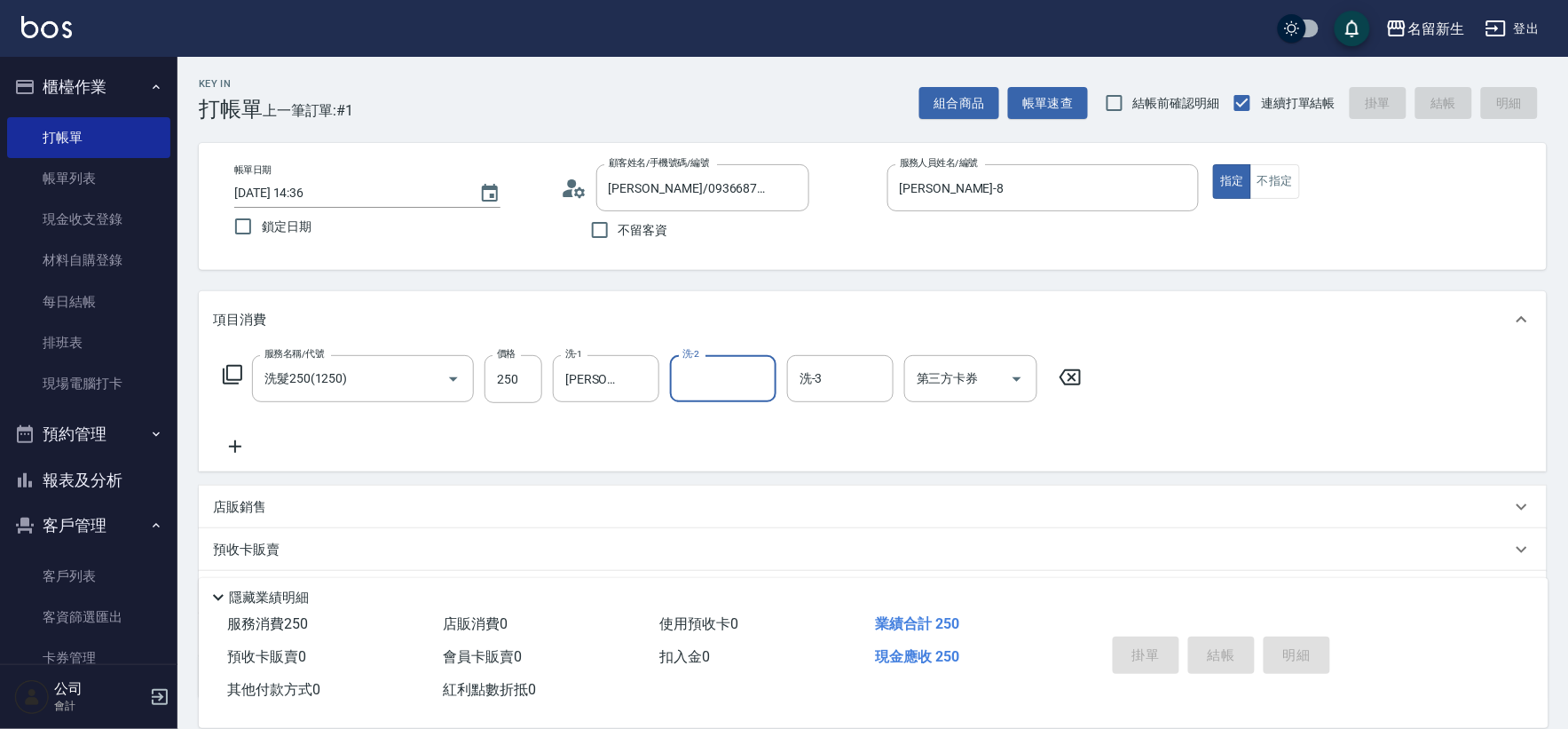
type input "[DATE] 14:37"
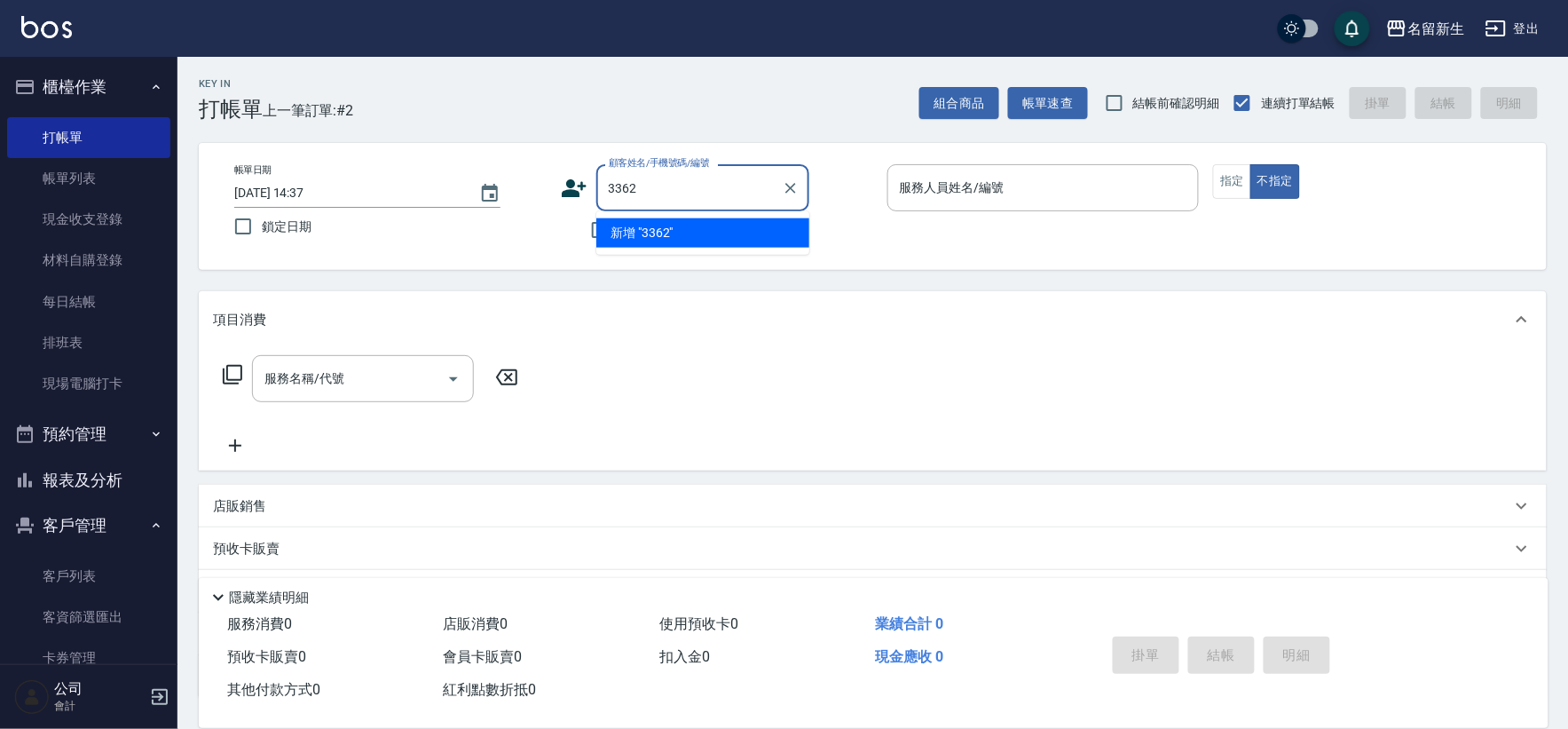
type input "3362"
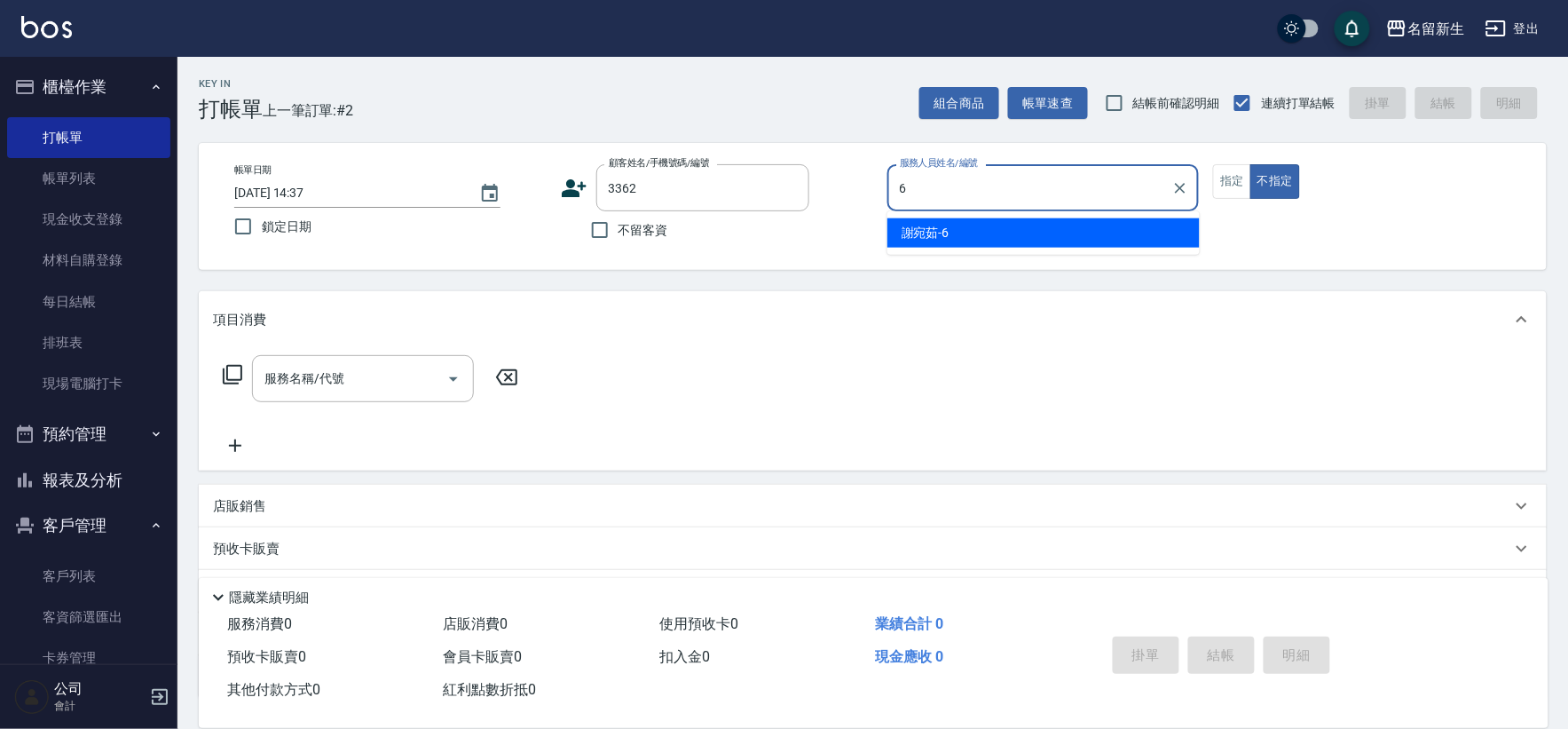
type input "[PERSON_NAME]-6"
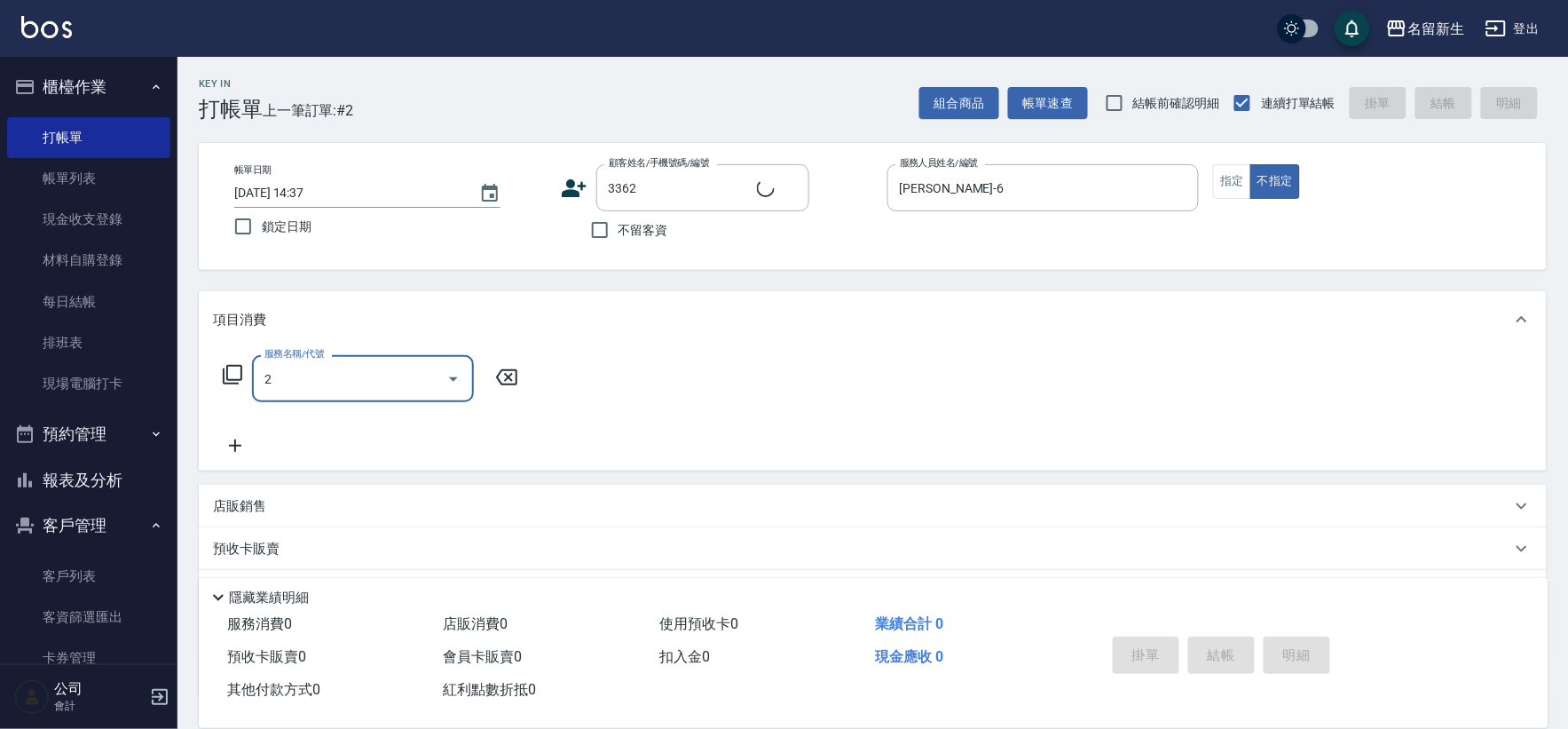
type input "21"
type input "[PERSON_NAME]/0911498489/3362"
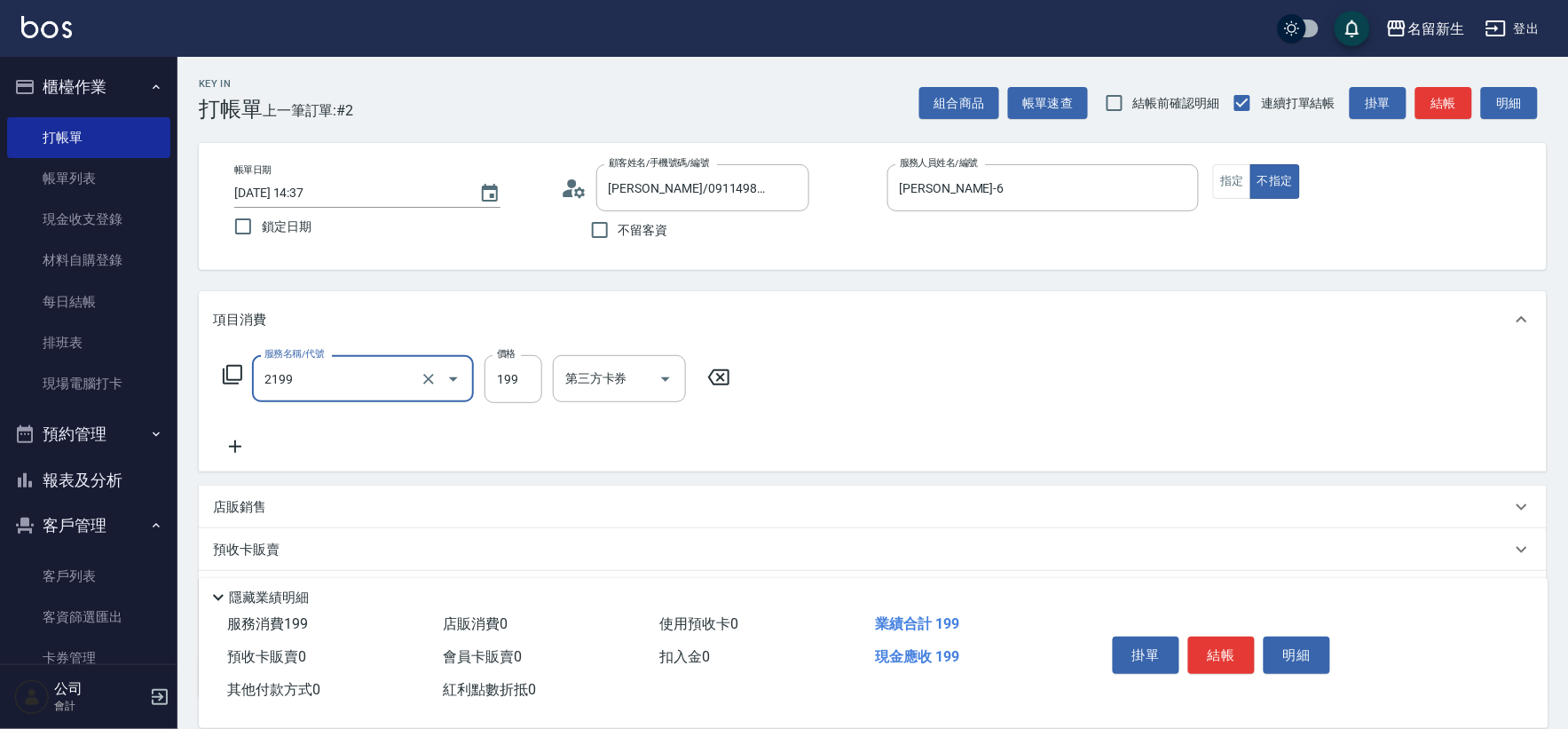
type input "不指定剪髮活動(2199)"
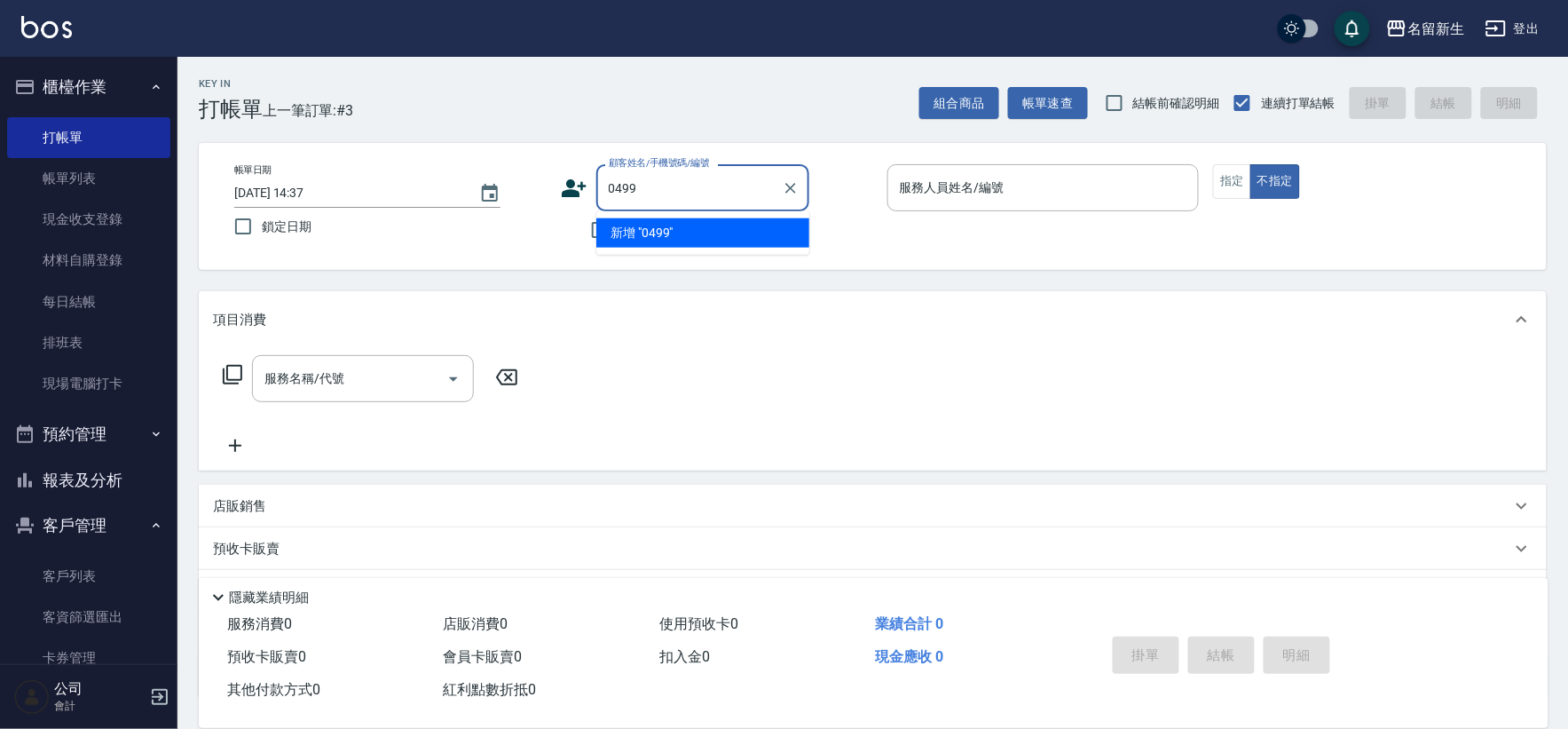
type input "0499"
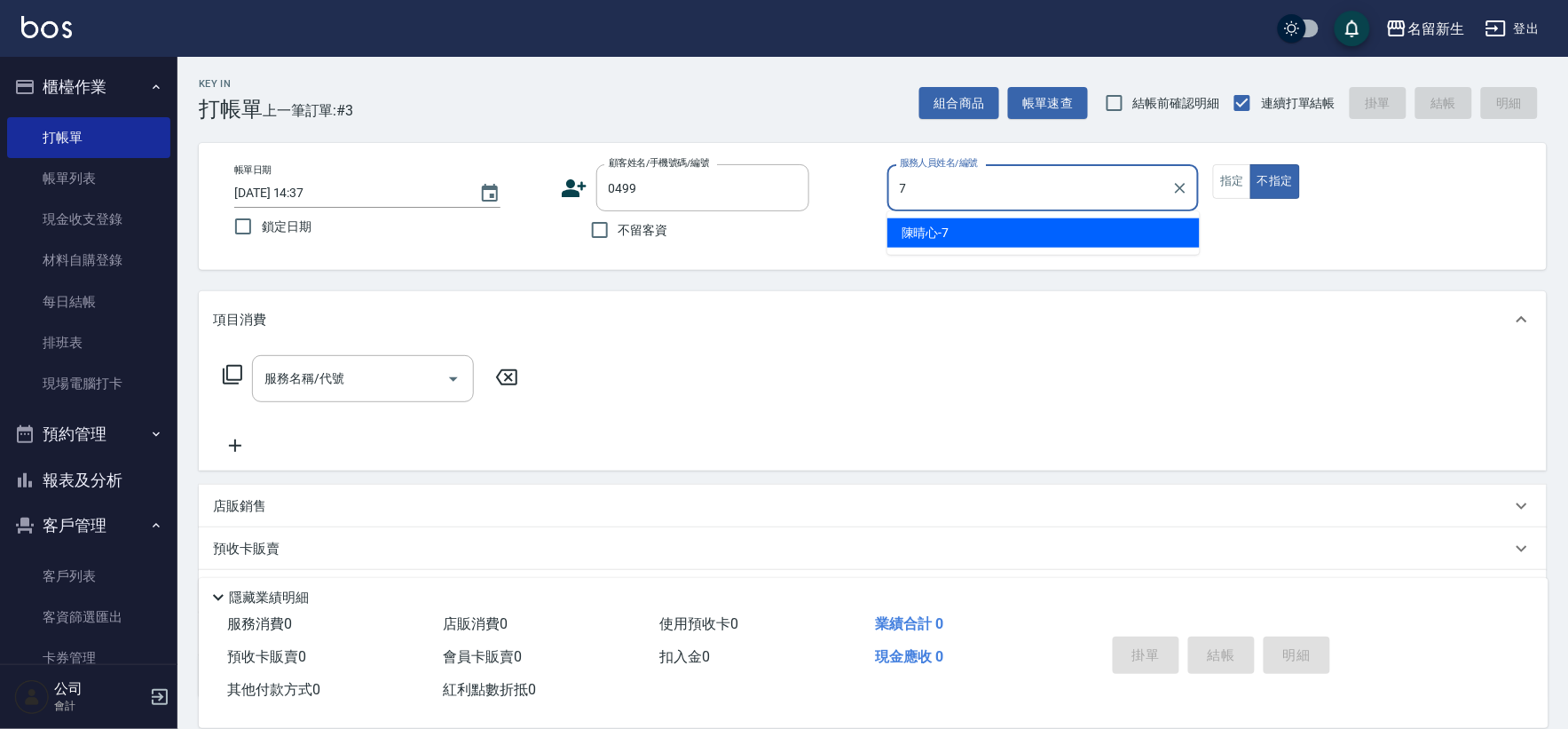
type input "[PERSON_NAME]-7"
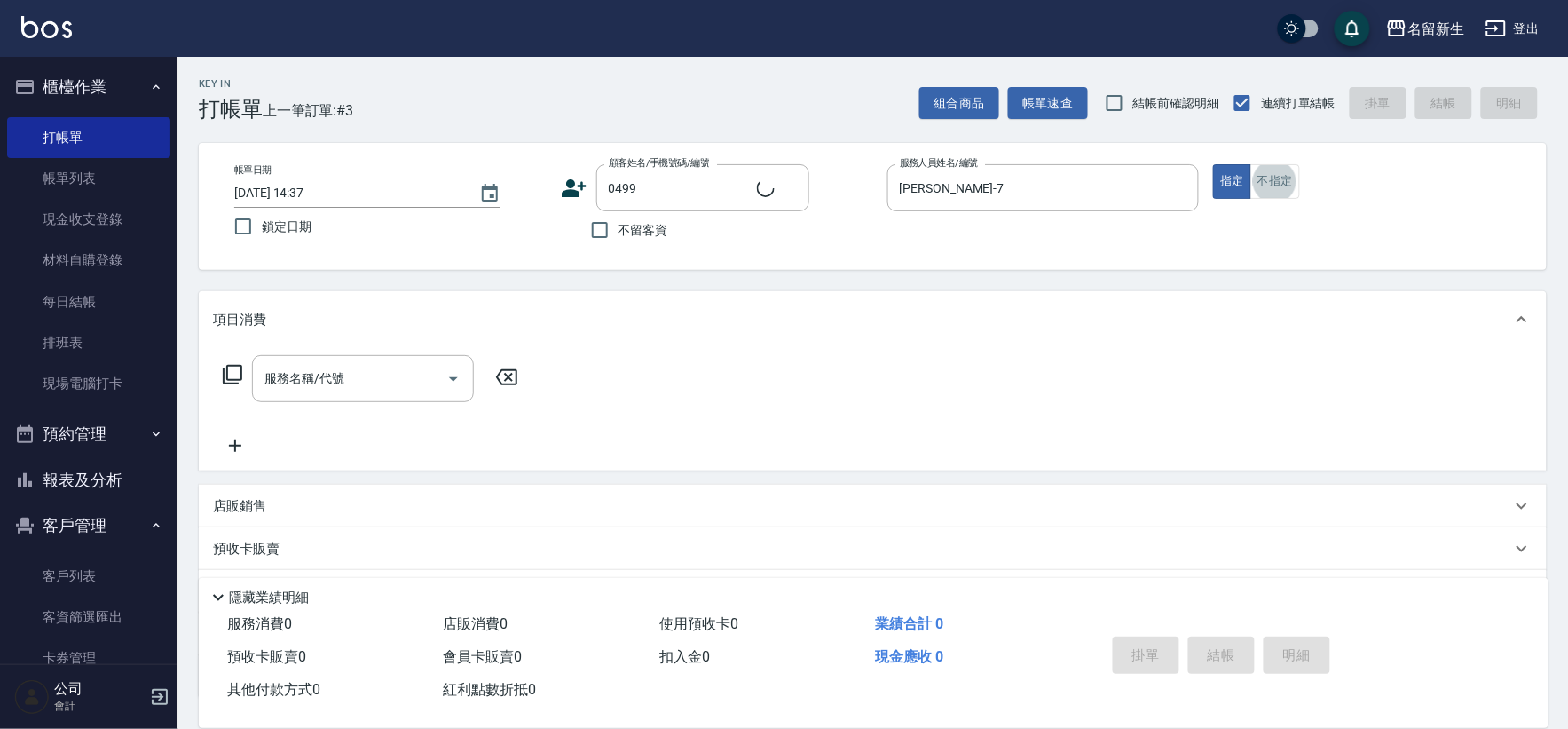
type input "[PERSON_NAME]/0911706040/0499"
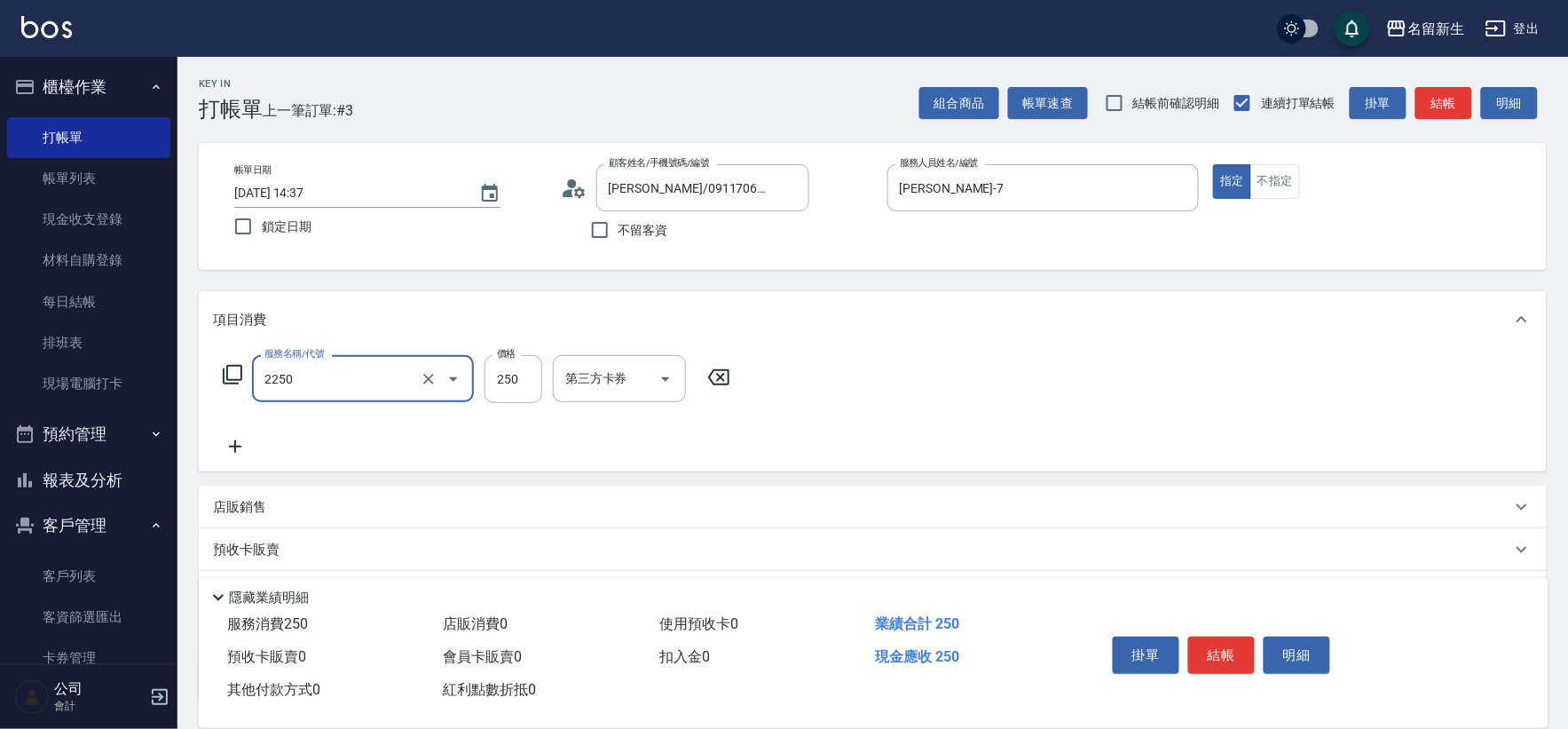
type input "剪髮(2250)"
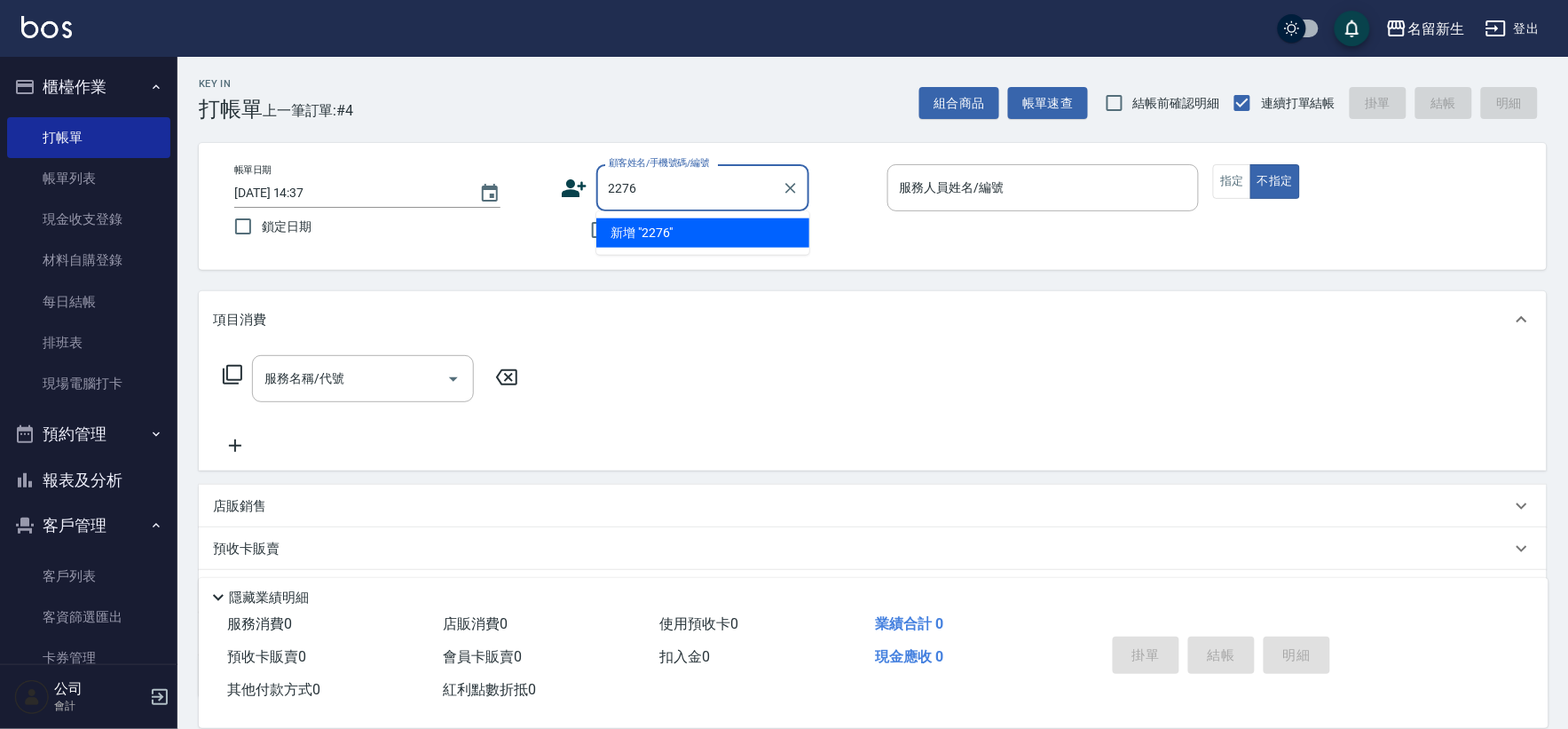
type input "2276"
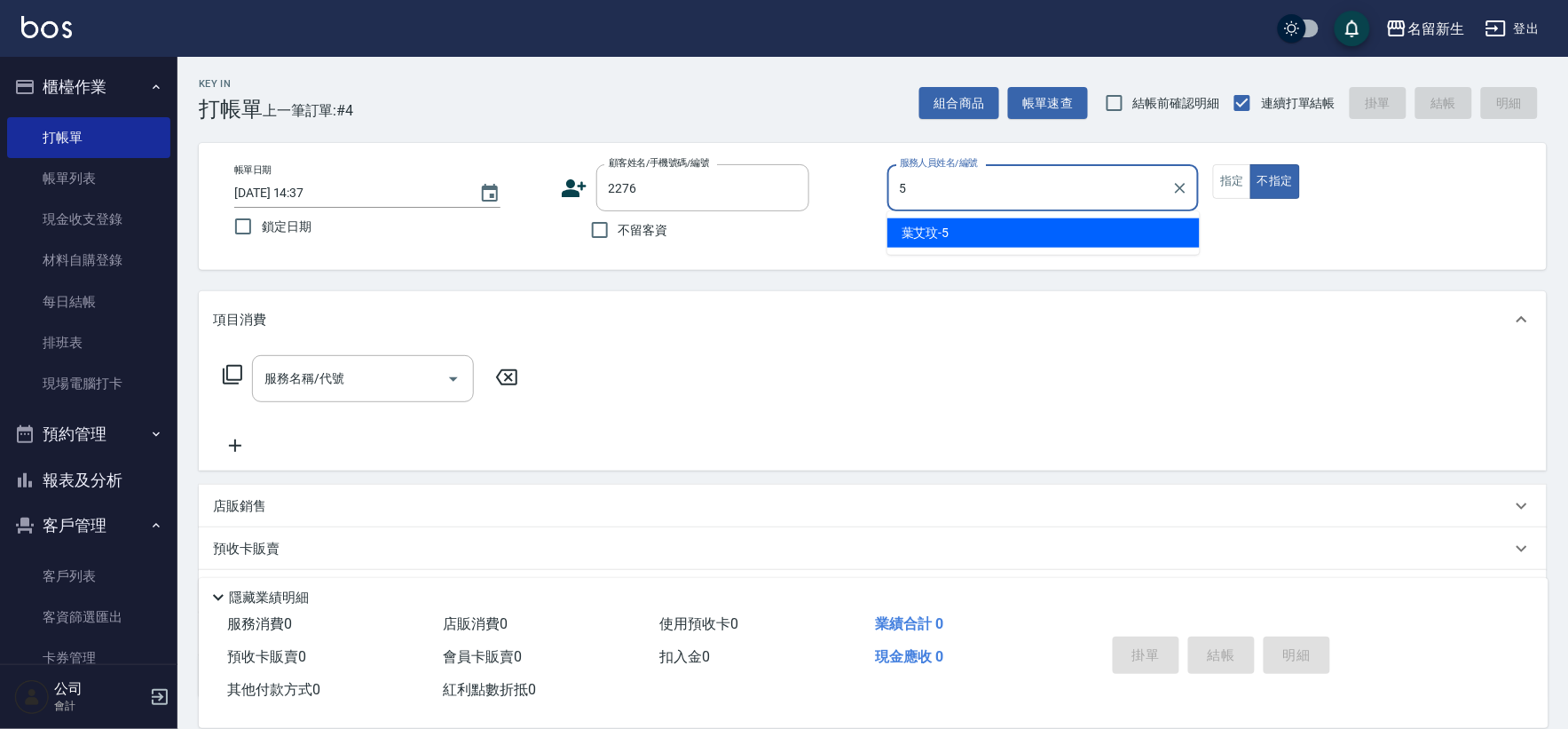
type input "[PERSON_NAME]-5"
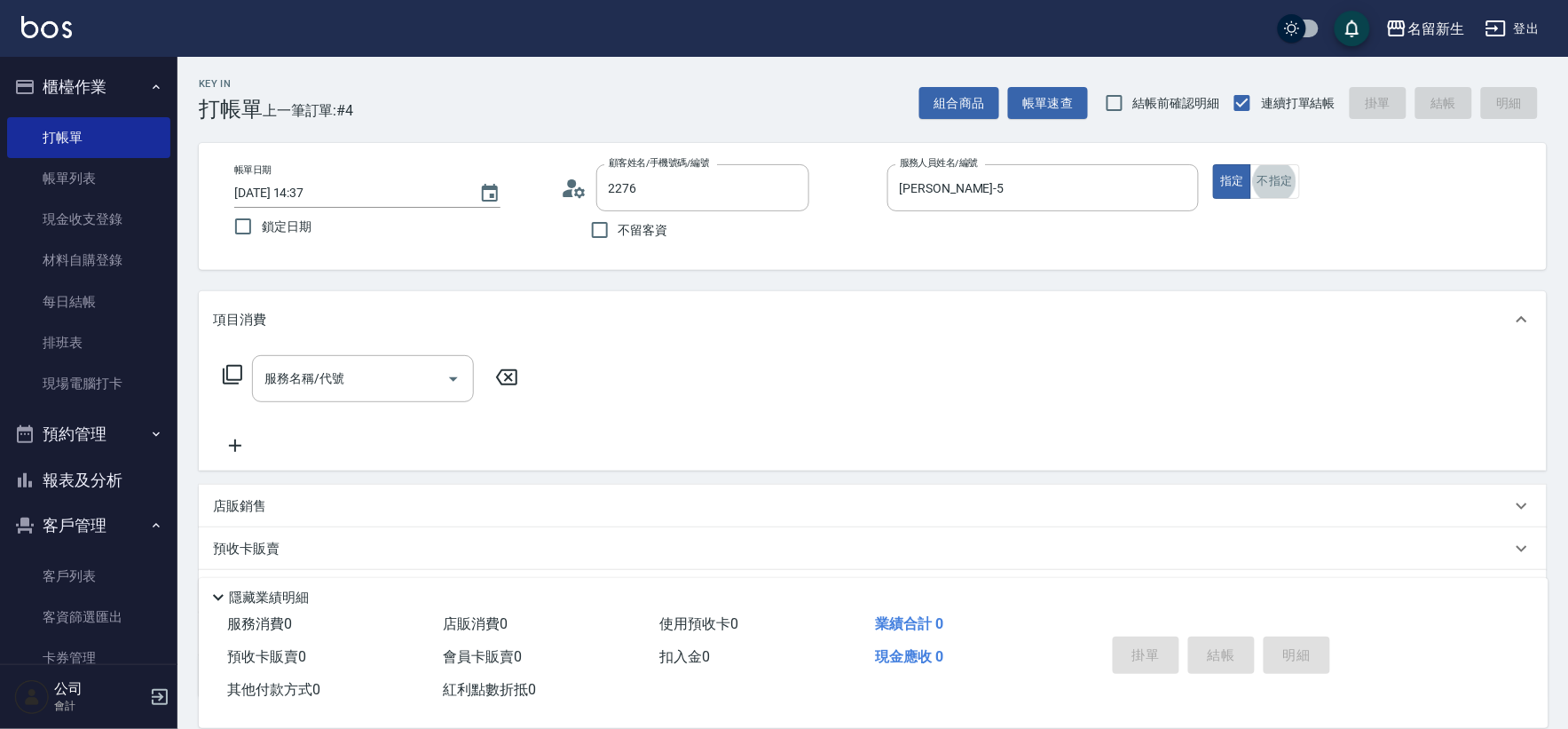
type input "[PERSON_NAME]/0976131406/2276"
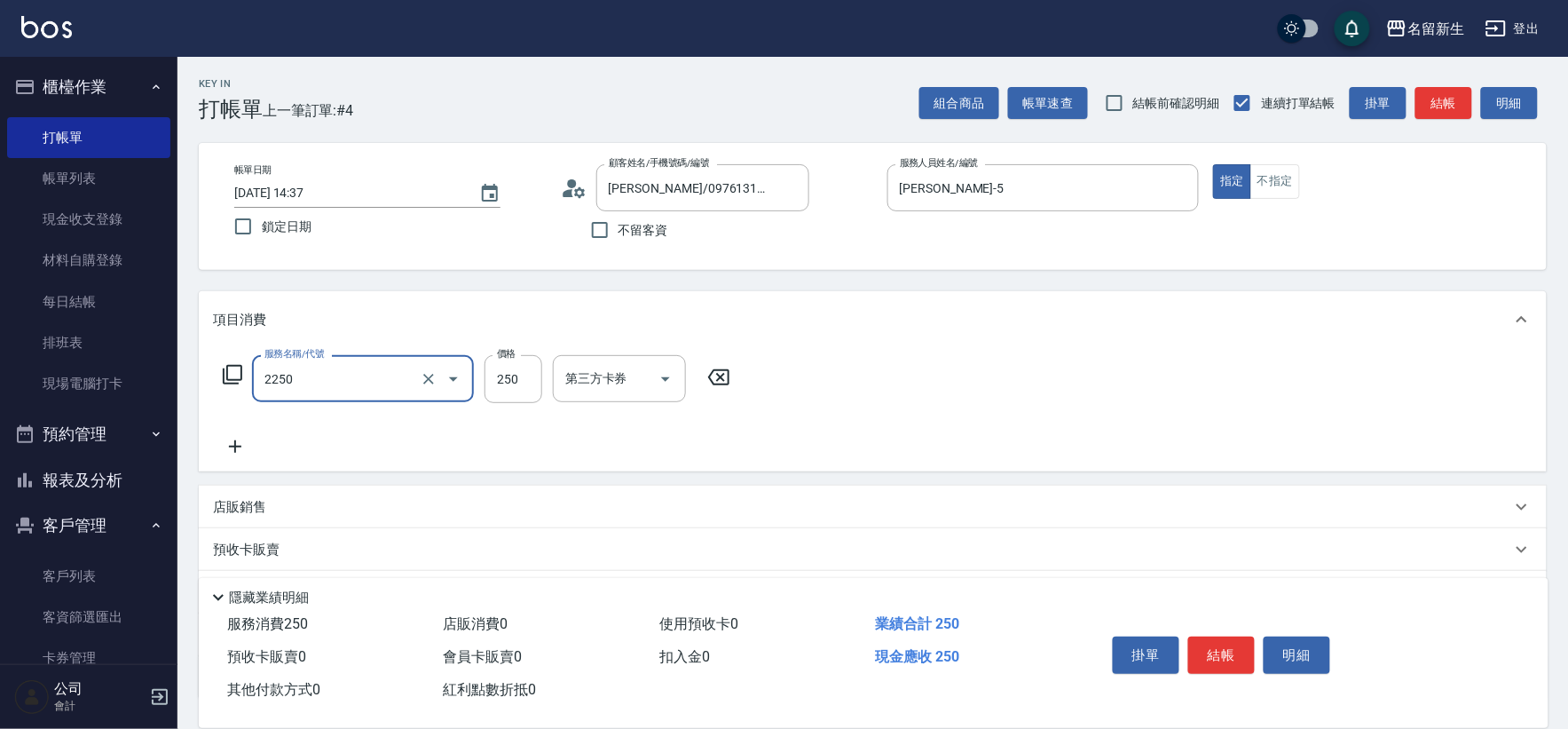
type input "剪髮(2250)"
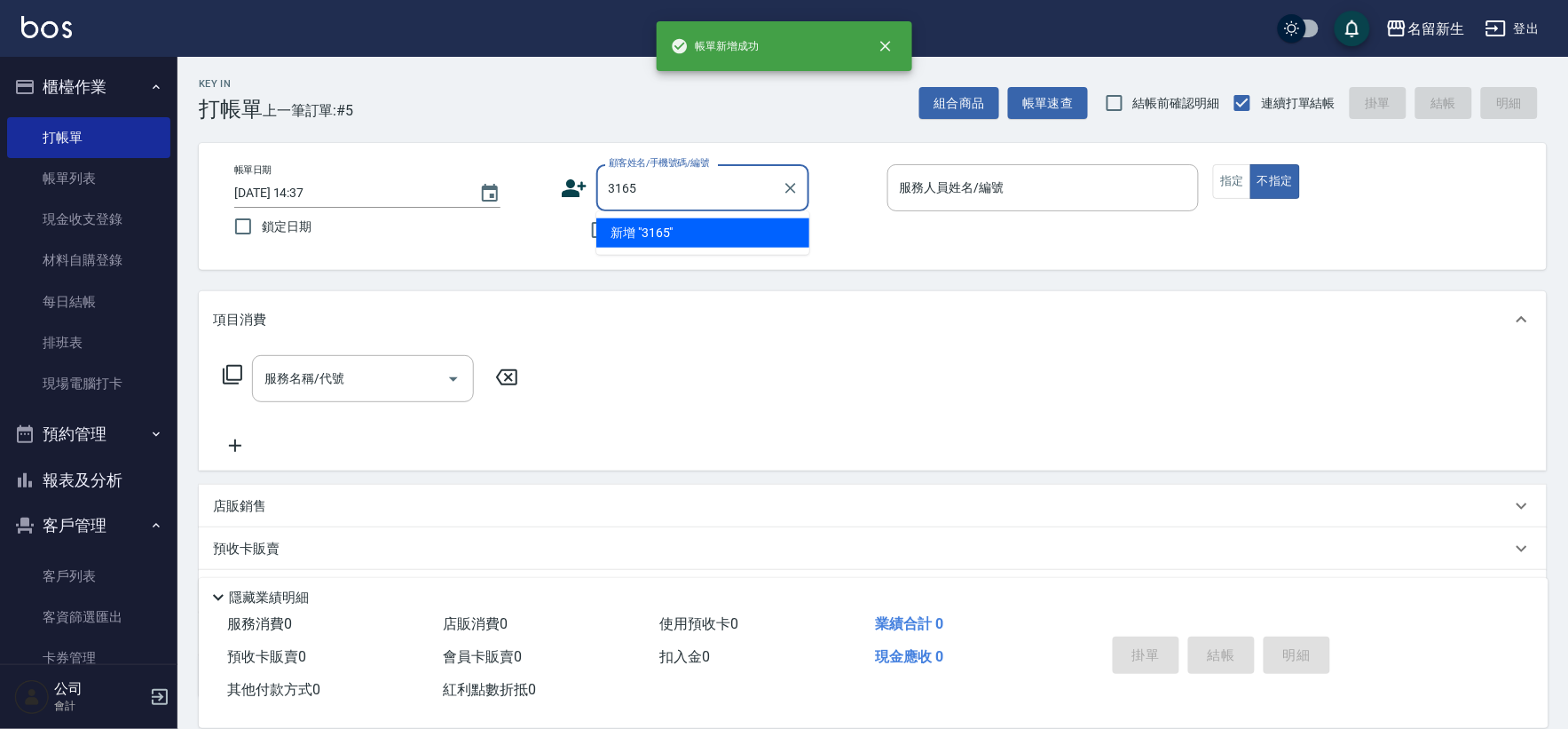
type input "3165"
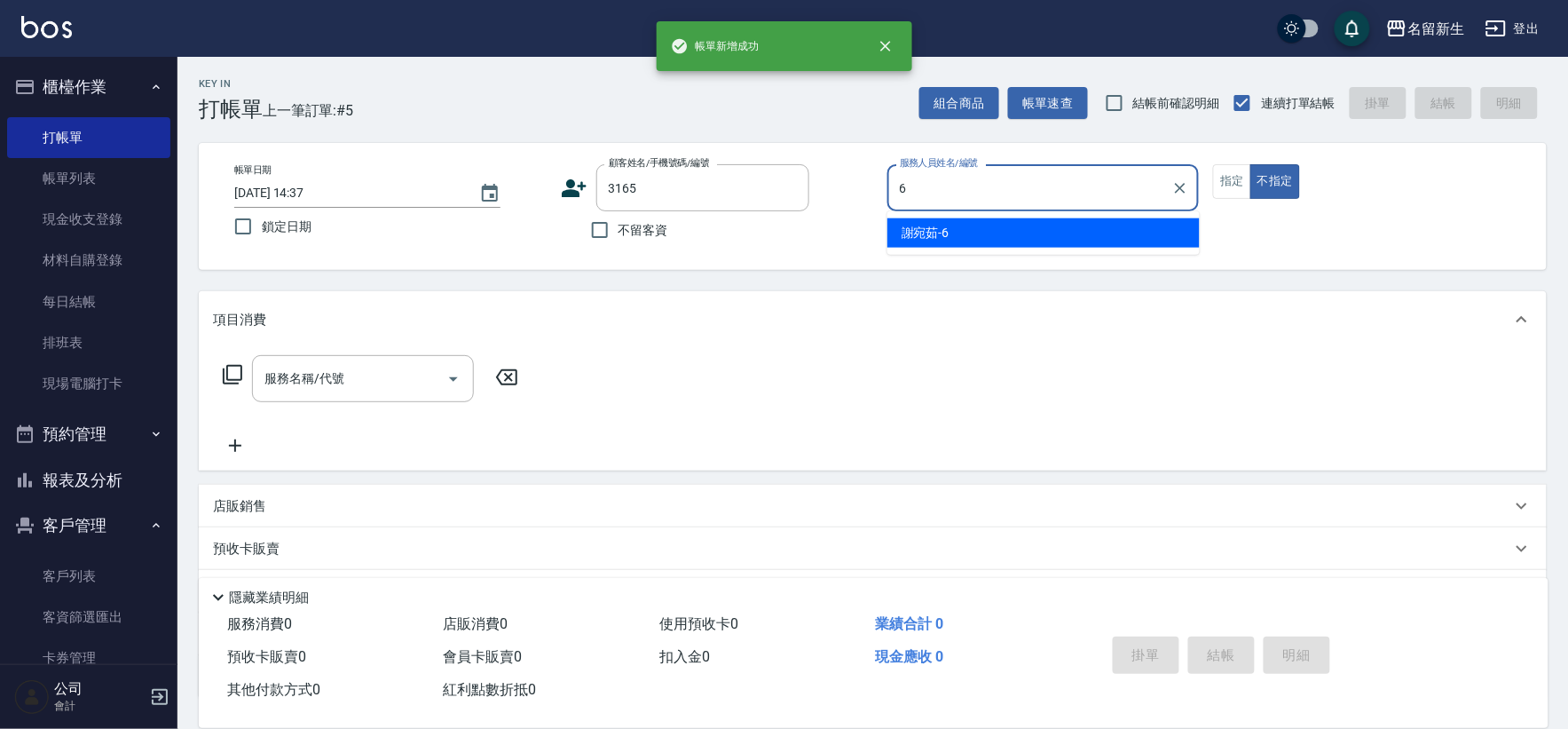
type input "[PERSON_NAME]-6"
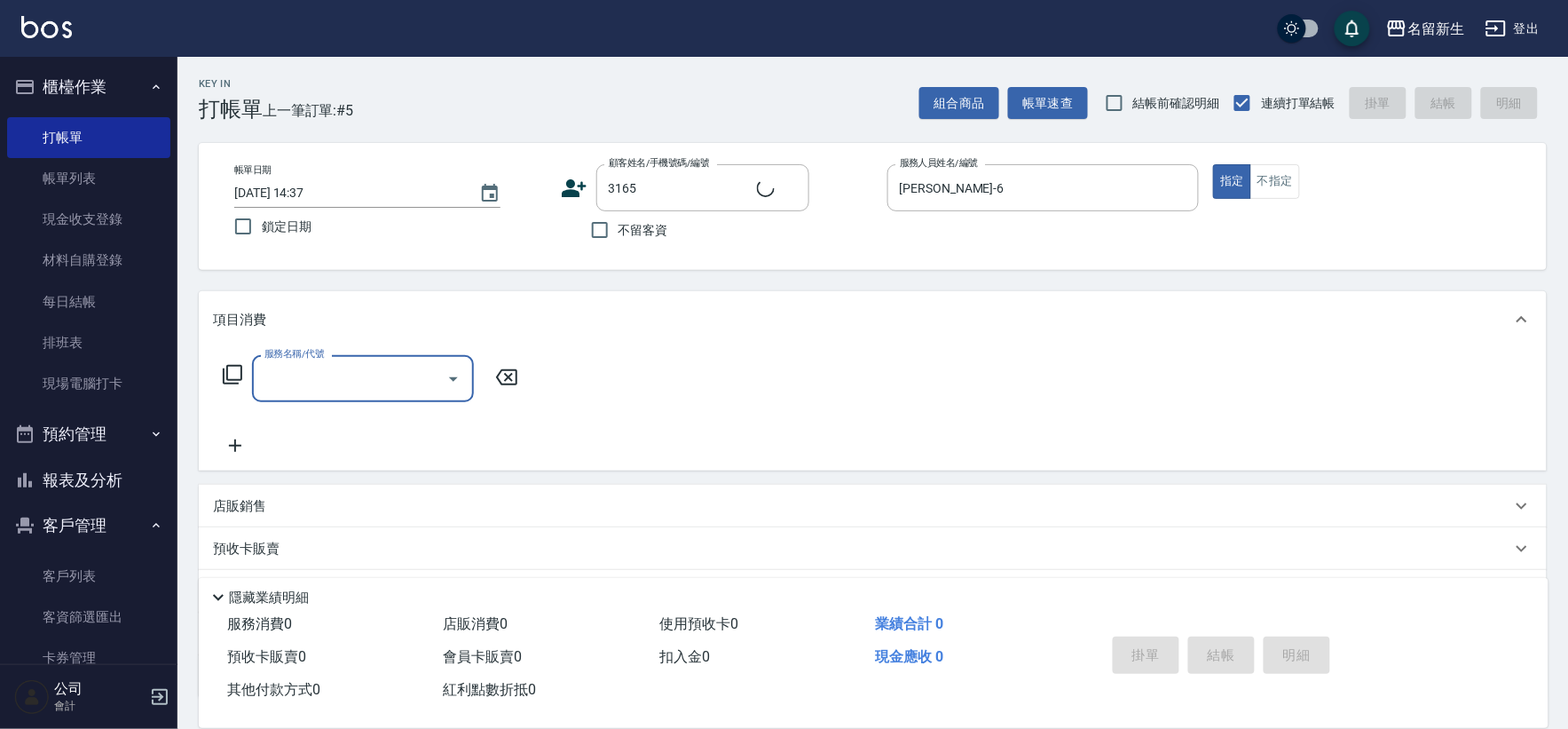
type input "3"
type input "[PERSON_NAME]/0986339688/3165"
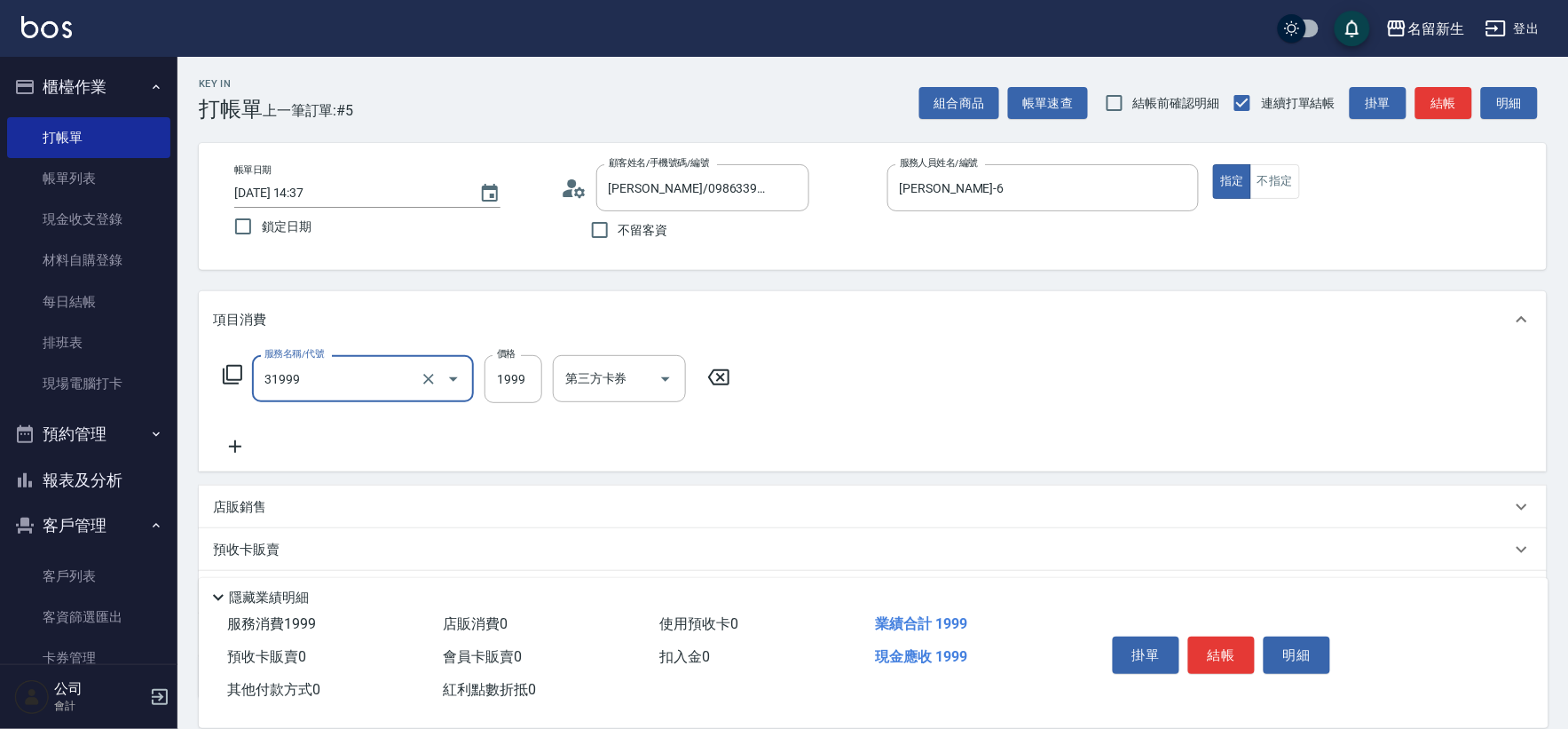
type input "1999以下燙髮(31999)"
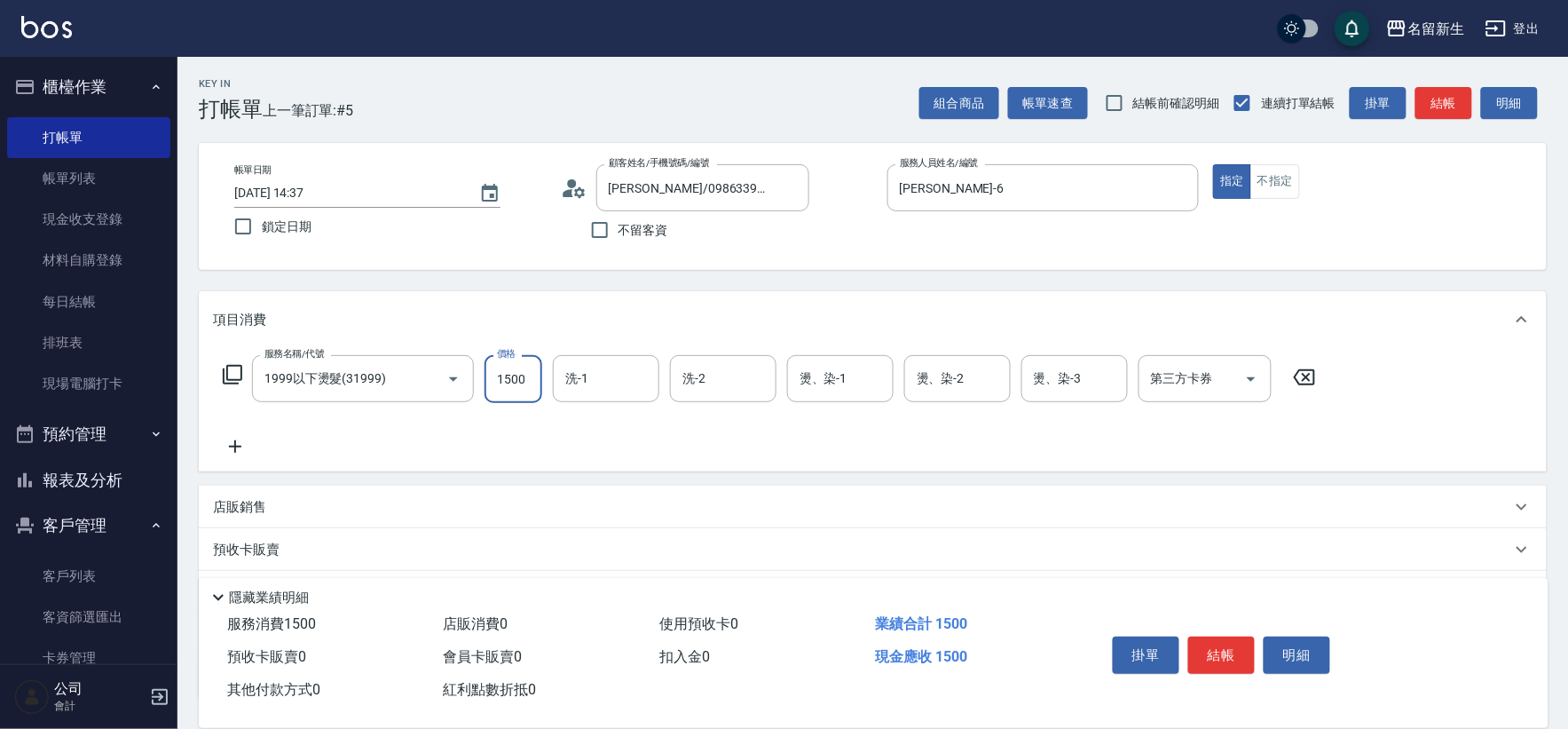
type input "1500"
type input "[PERSON_NAME]-18"
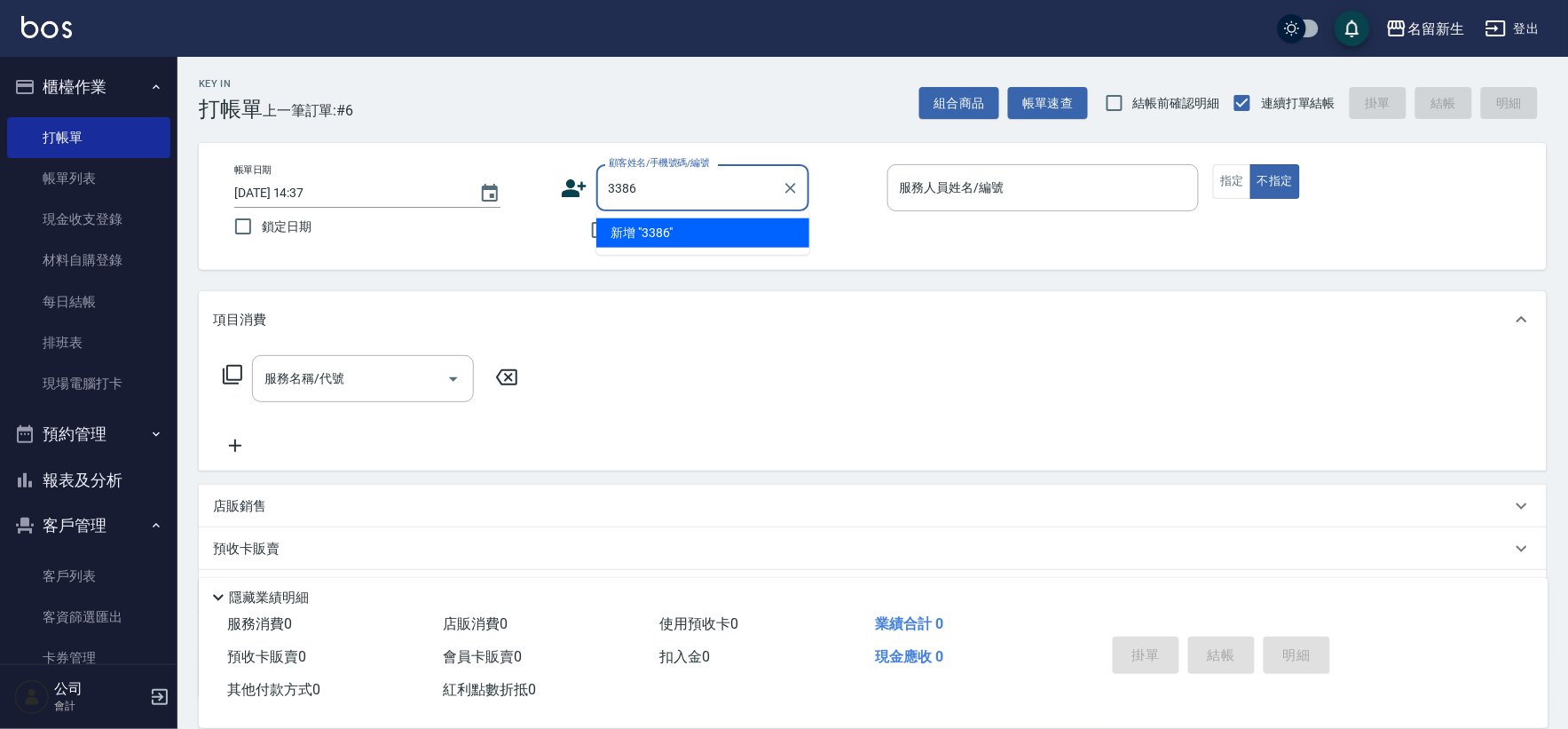
type input "3386"
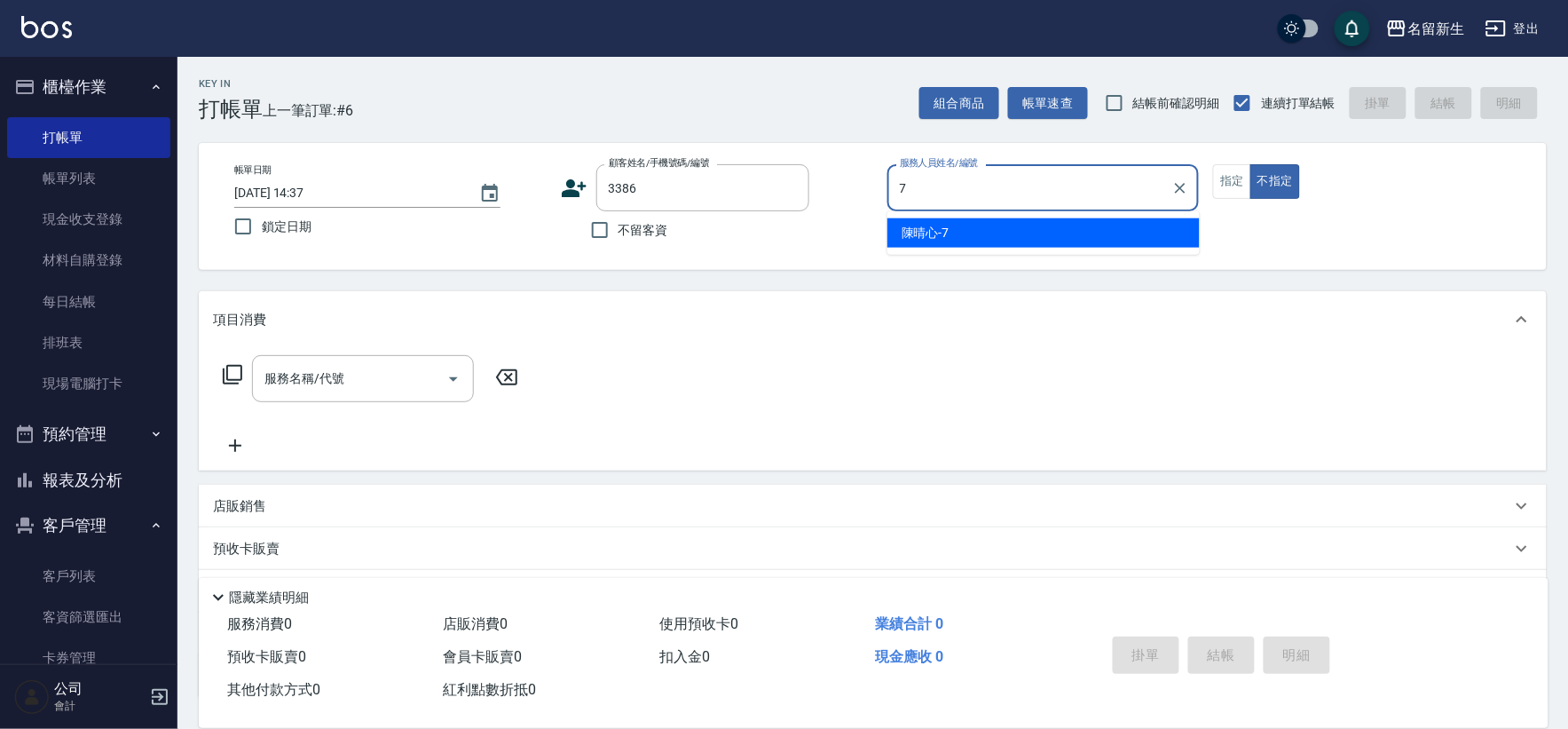
type input "[PERSON_NAME]-7"
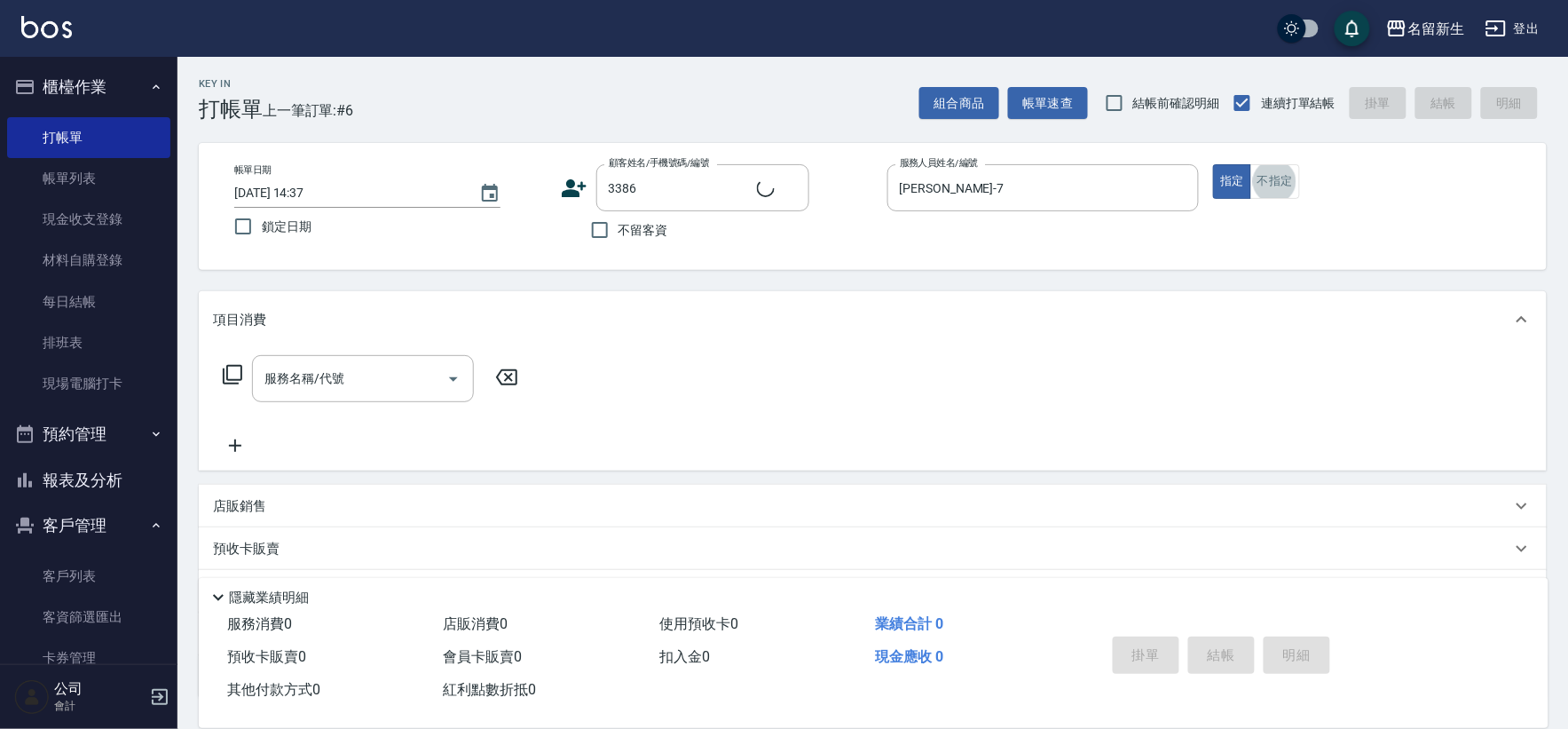
type input "1"
type input "[PERSON_NAME]/0968120519/3386"
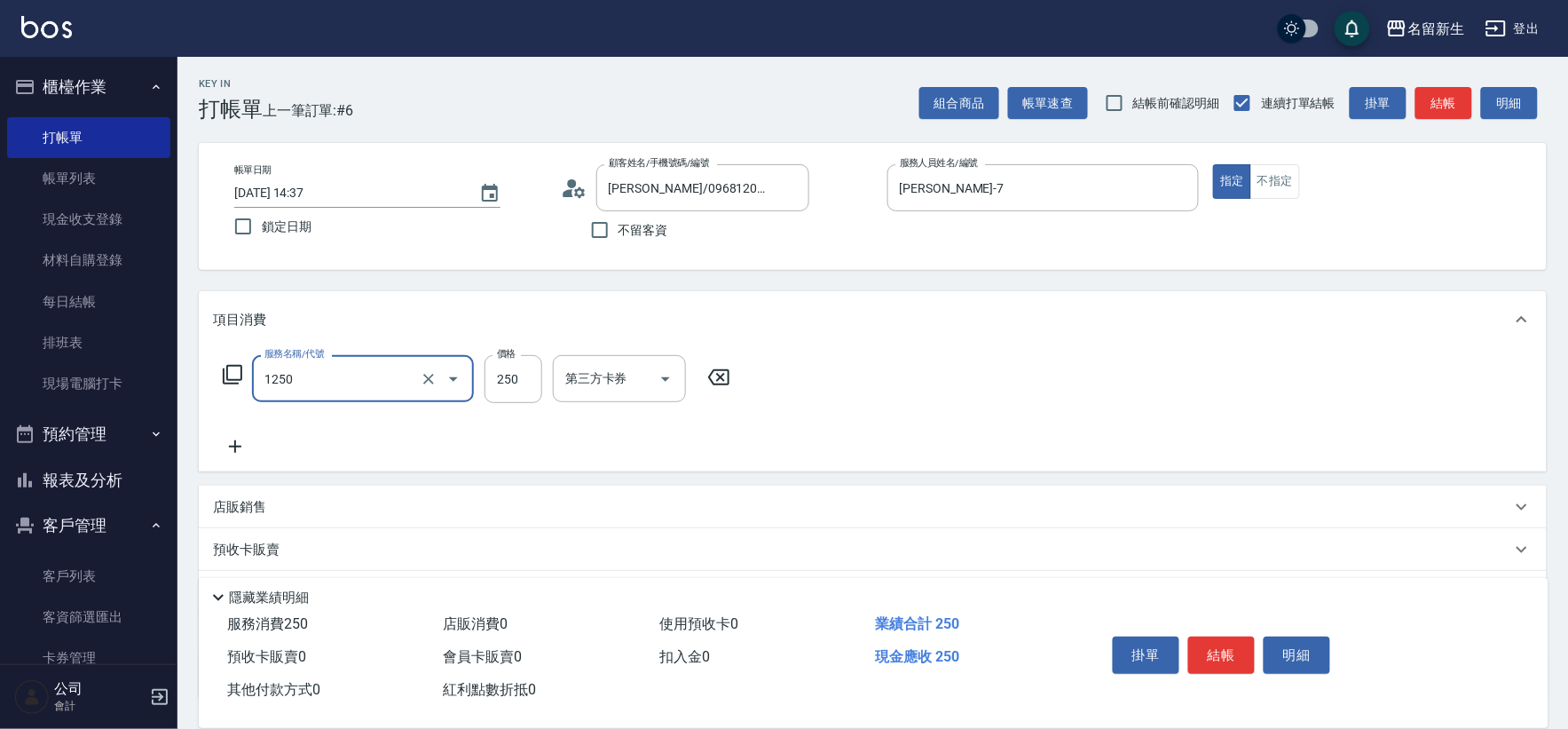
type input "洗髮250(1250)"
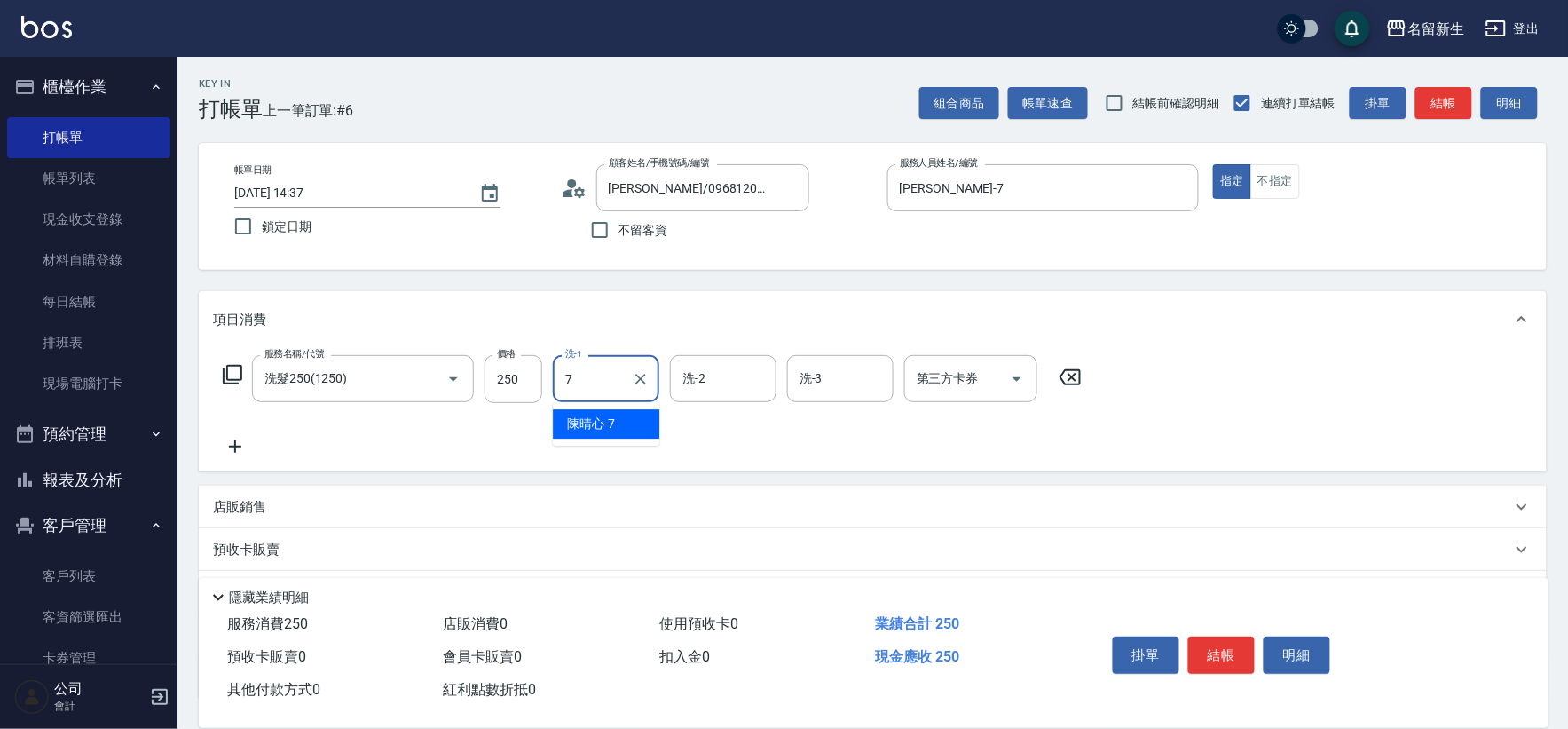
type input "[PERSON_NAME]-7"
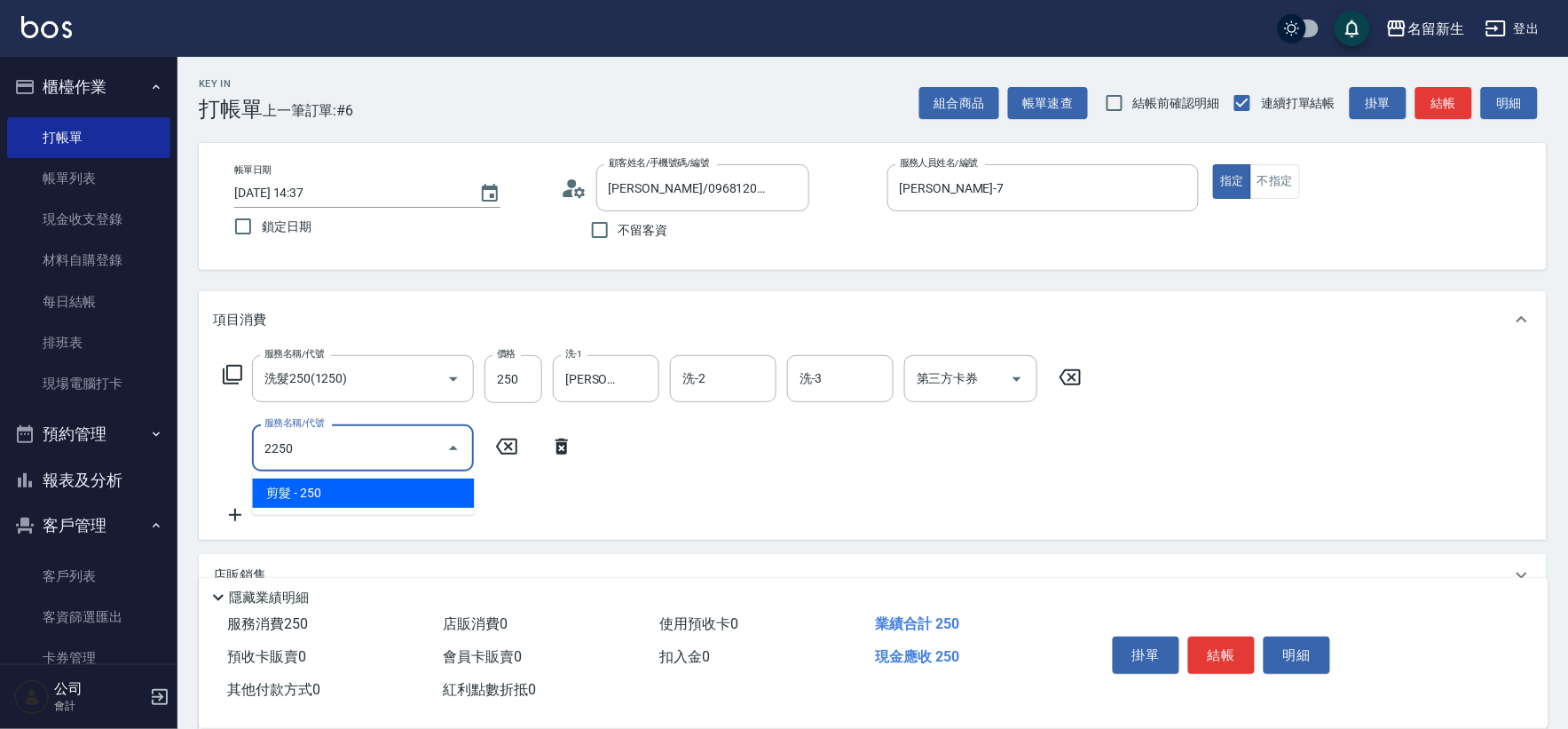
type input "剪髮(2250)"
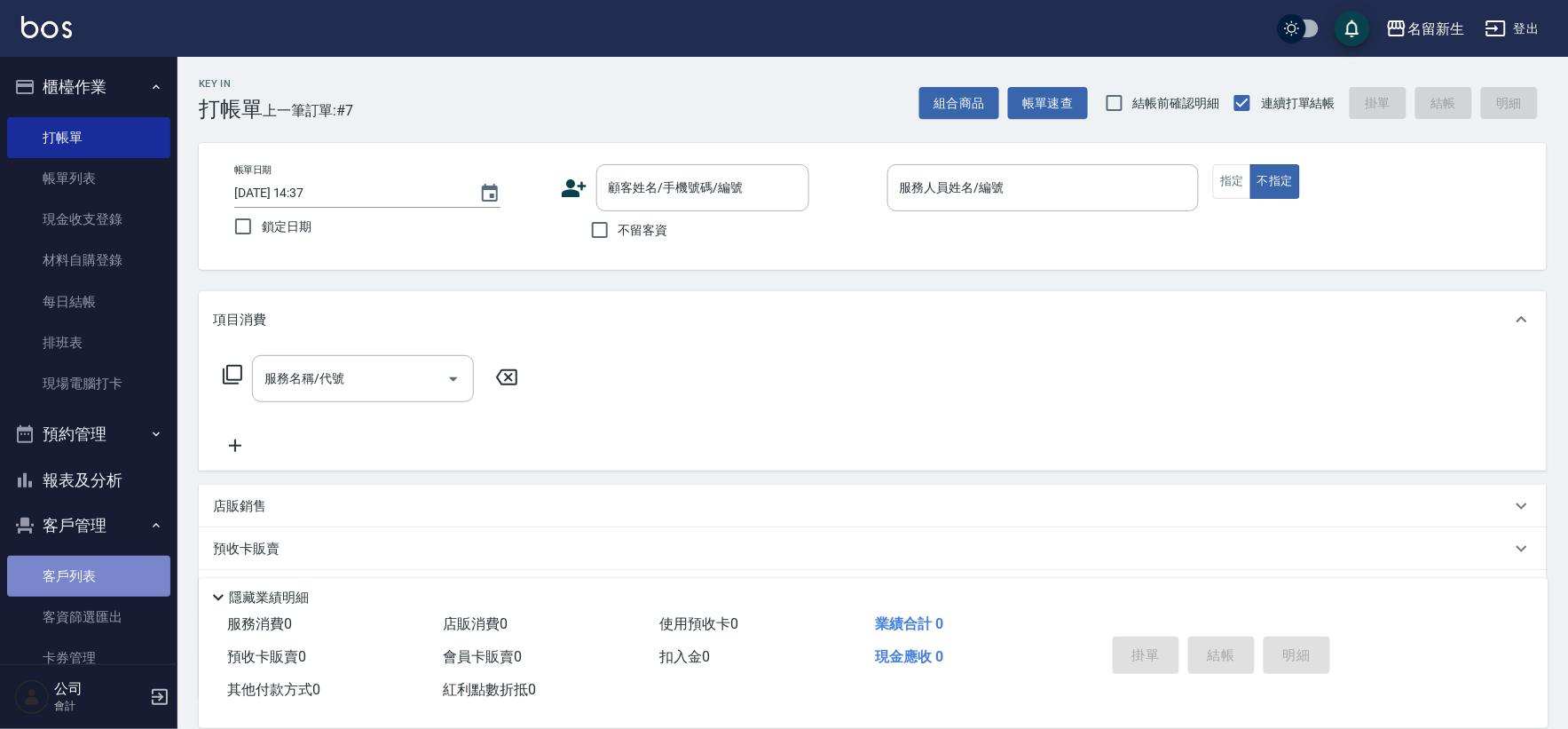
click at [137, 561] on link "客戶列表" at bounding box center [88, 576] width 163 height 41
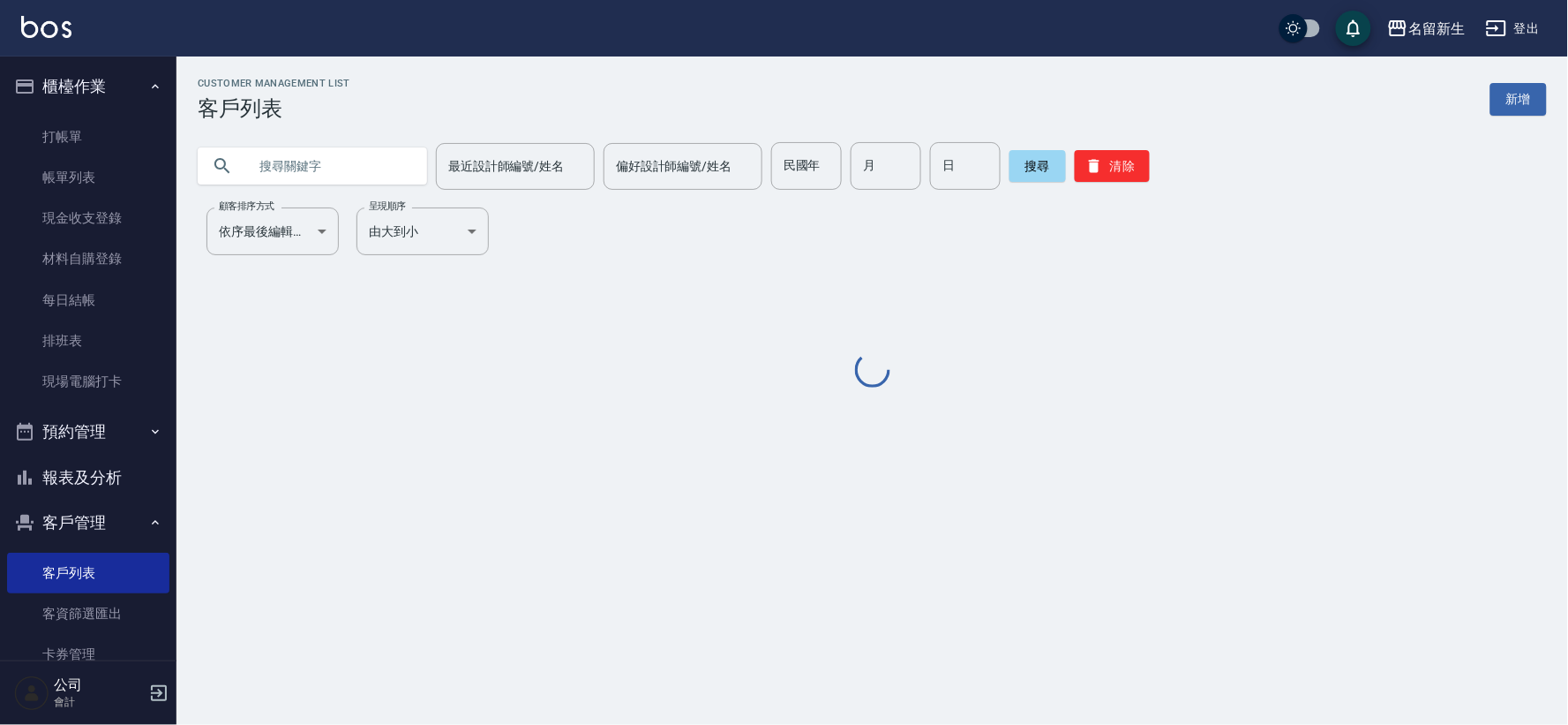
click at [330, 153] on input "text" at bounding box center [330, 166] width 166 height 47
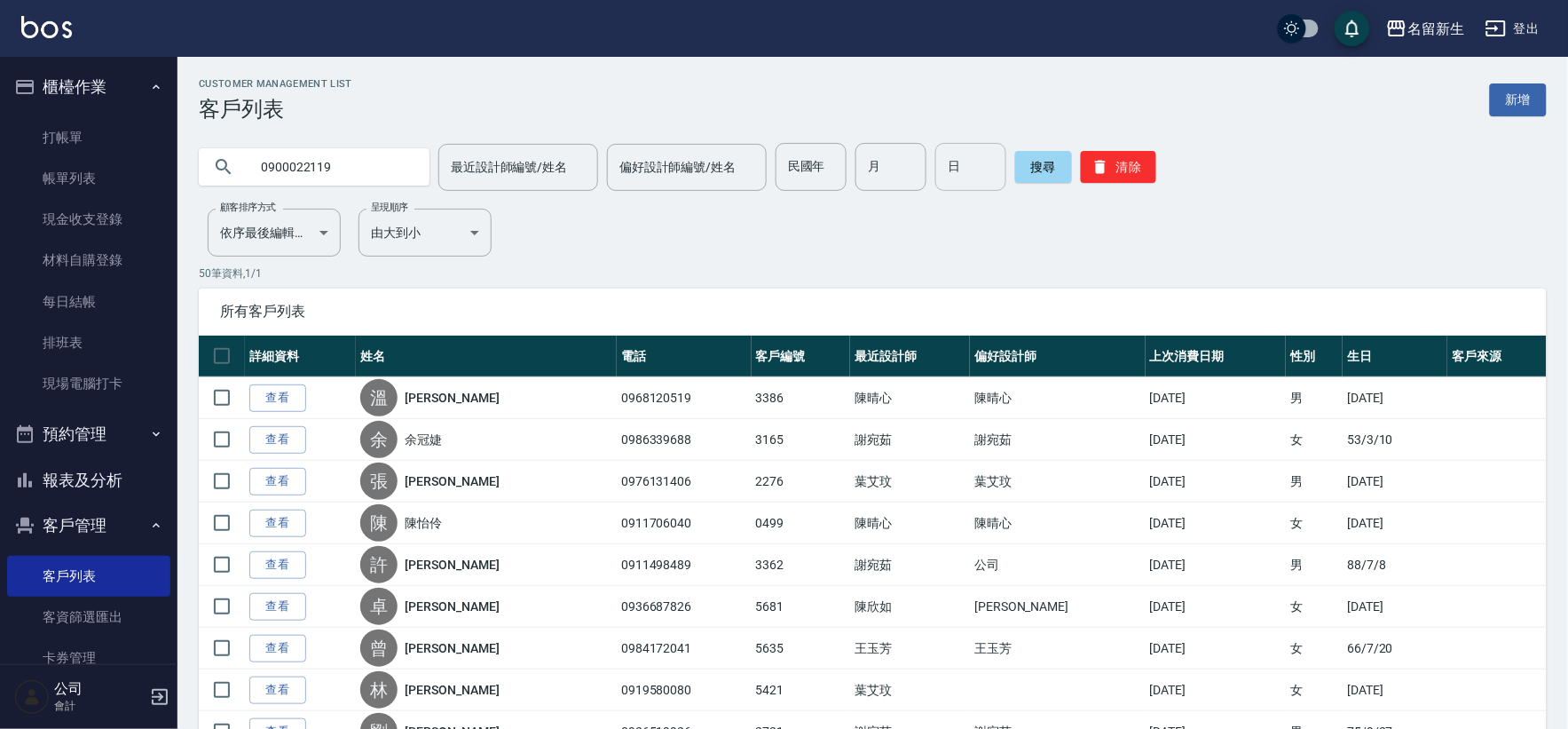
type input "0900022119"
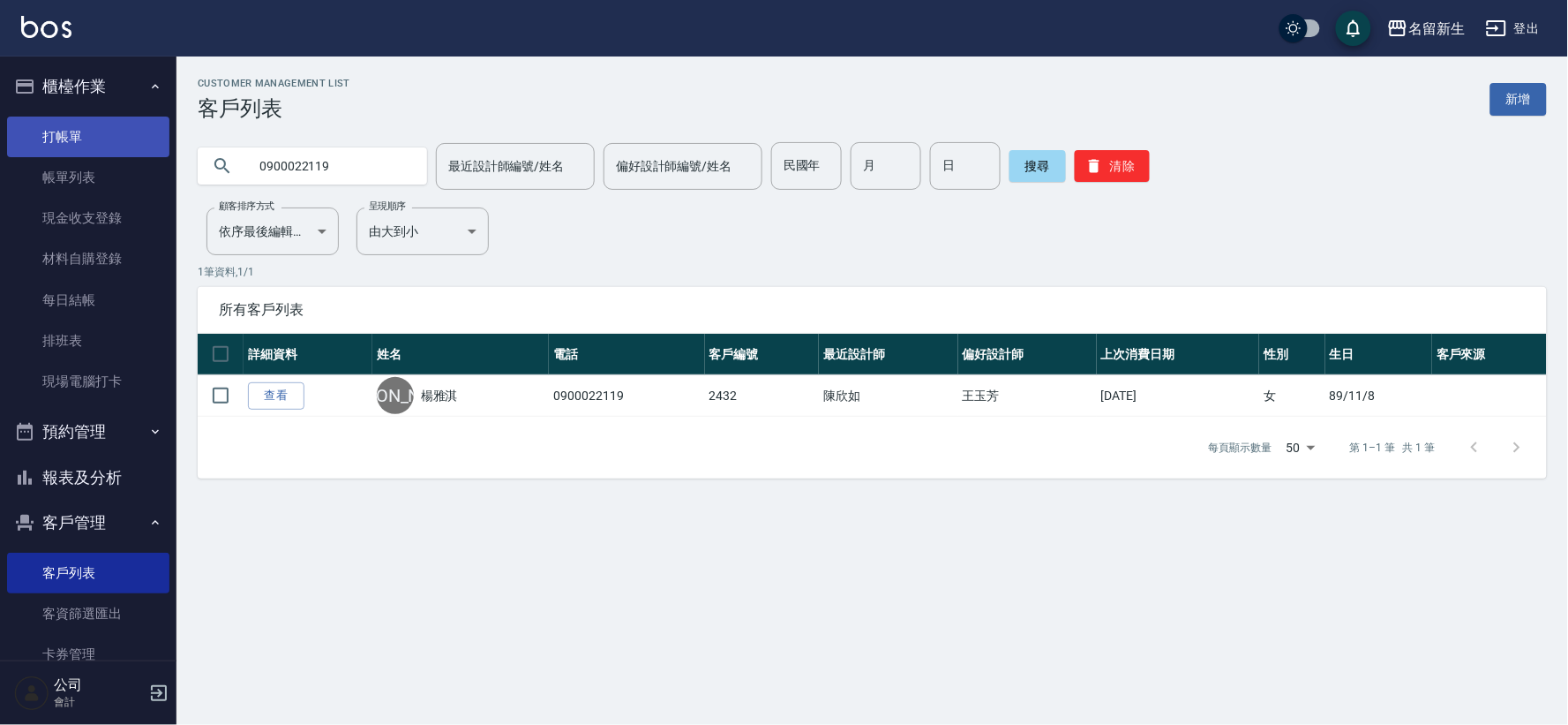
click at [92, 131] on link "打帳單" at bounding box center [88, 136] width 162 height 40
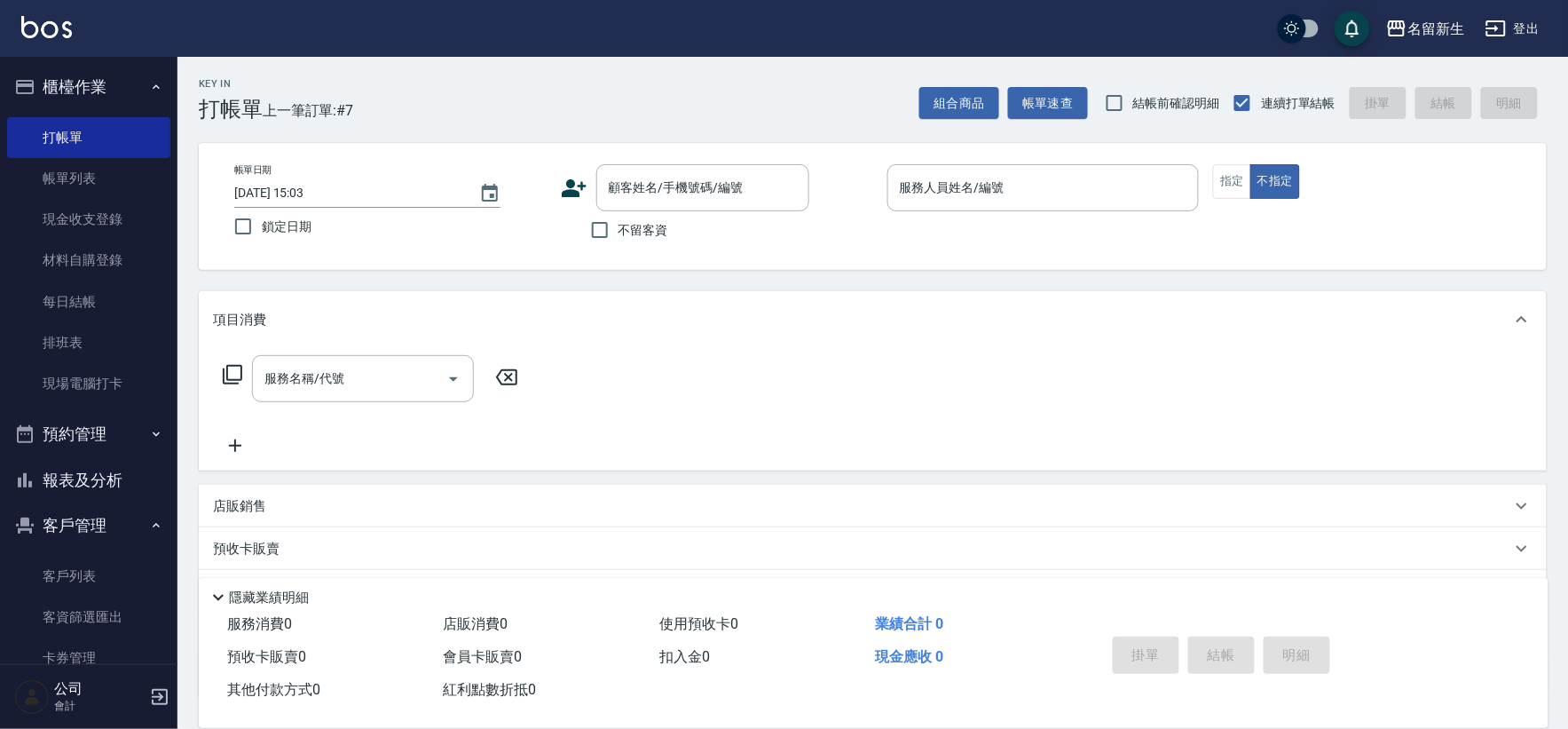
click at [652, 226] on span "不留客資" at bounding box center [643, 230] width 50 height 19
click at [619, 226] on input "不留客資" at bounding box center [599, 229] width 37 height 37
checkbox input "true"
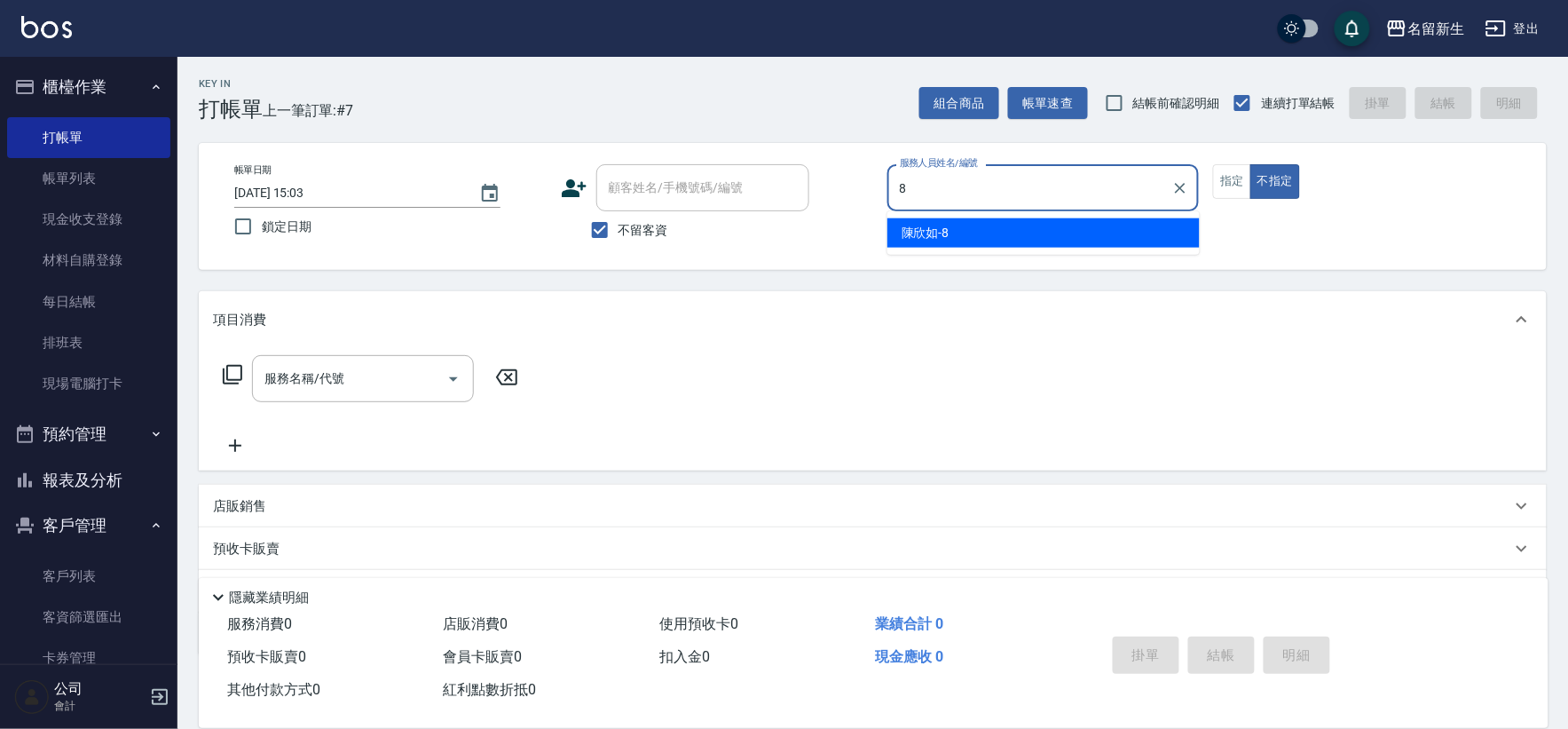
type input "8"
type button "false"
type input "[PERSON_NAME]-8"
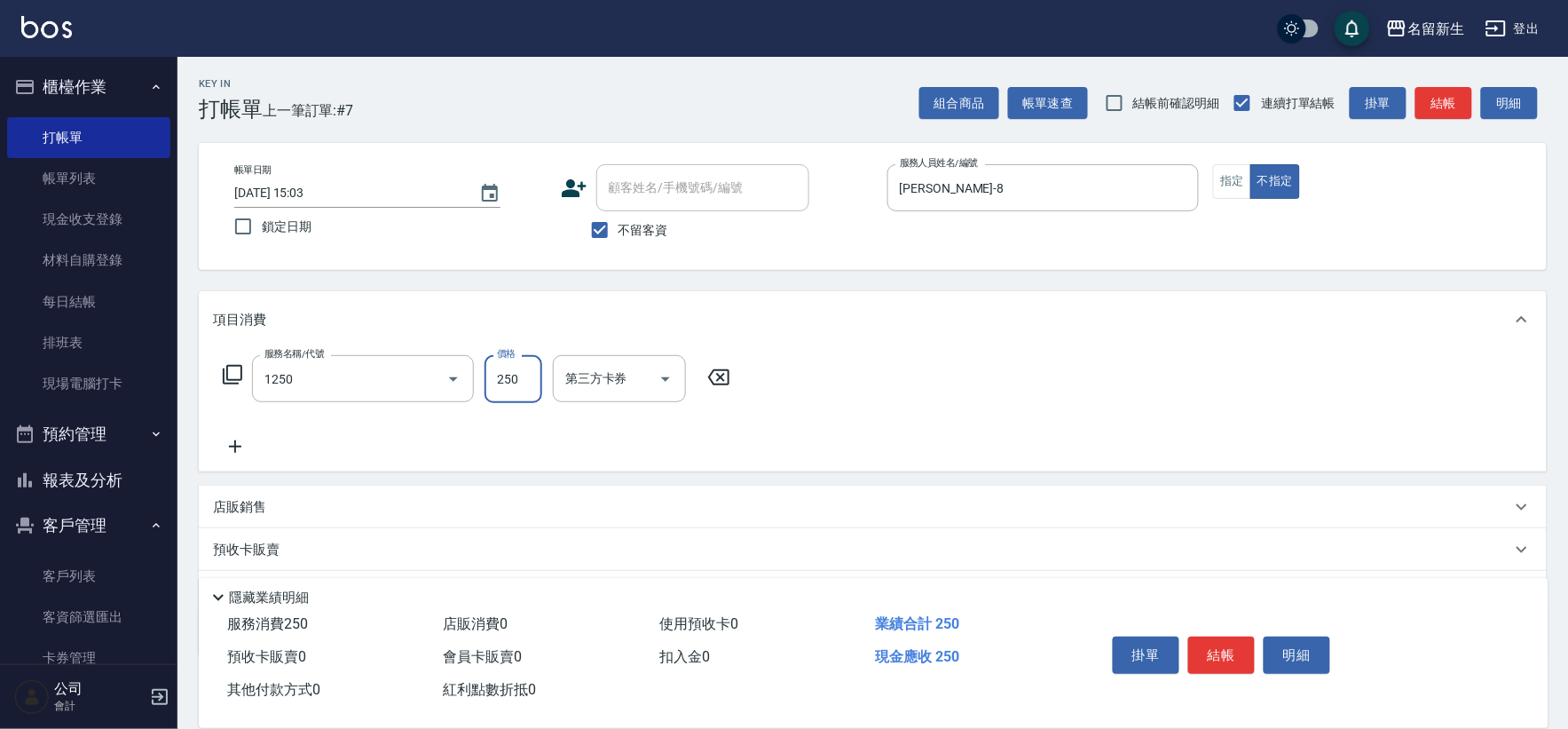
type input "洗髮250(1250)"
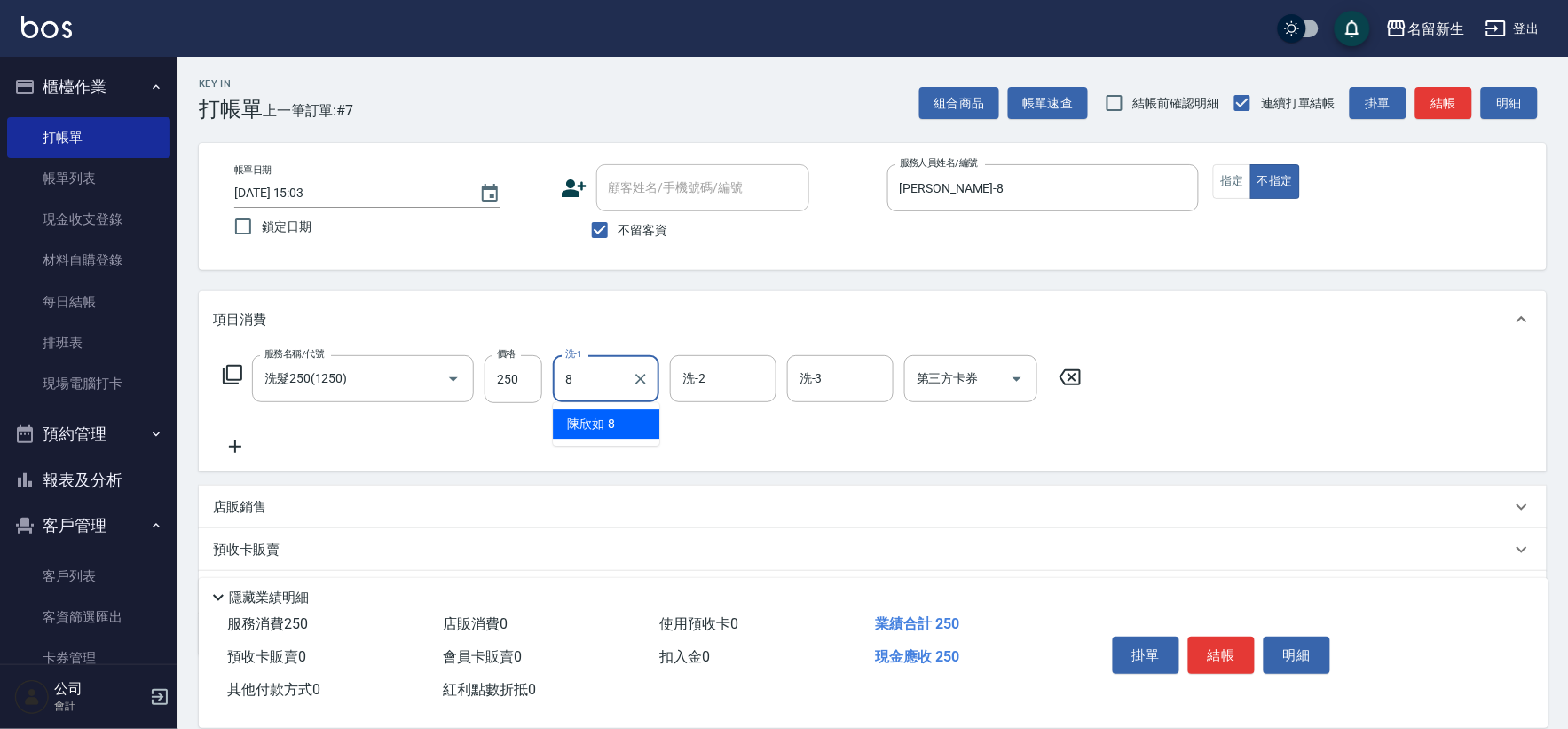
type input "[PERSON_NAME]-8"
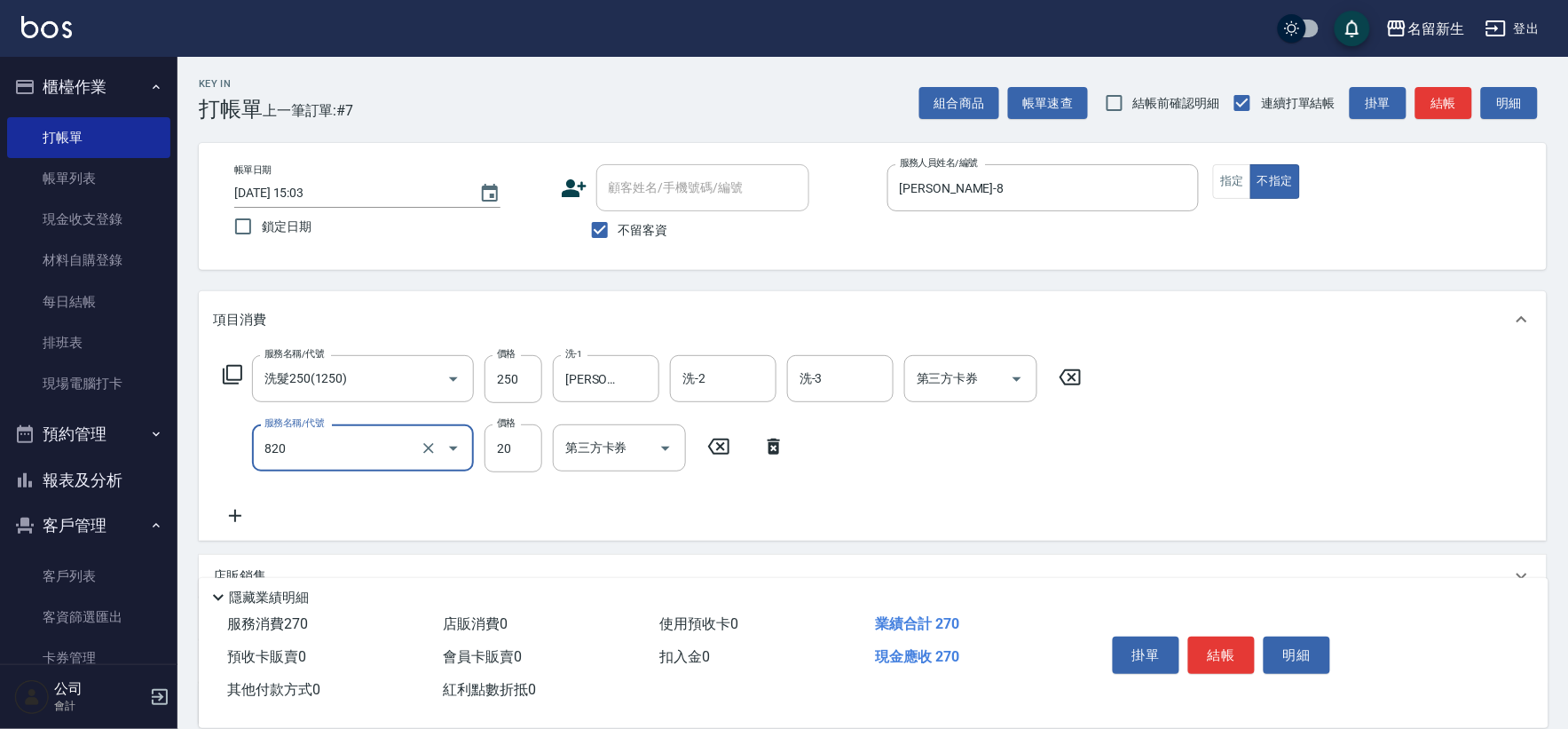
type input "潤絲(820)"
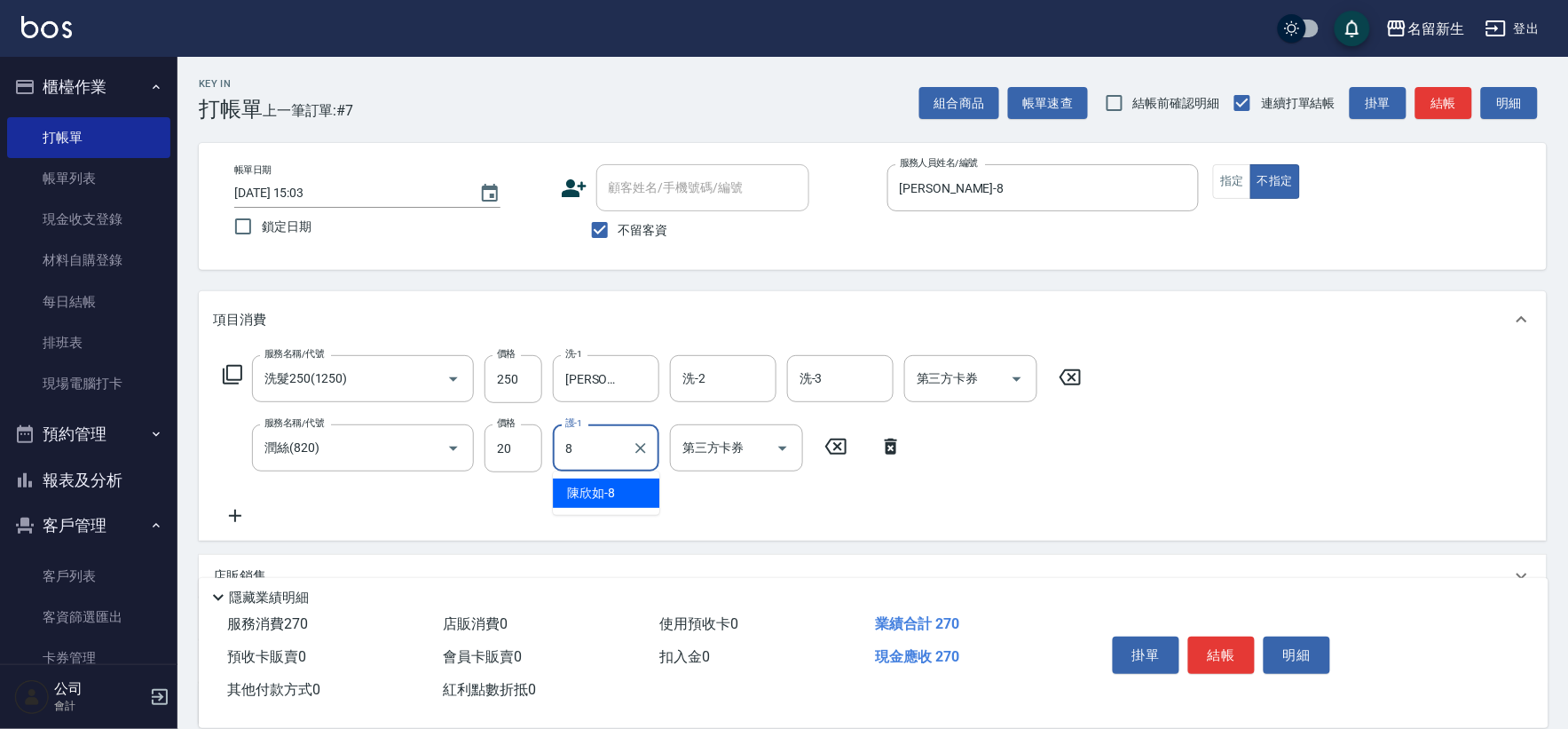
type input "[PERSON_NAME]-8"
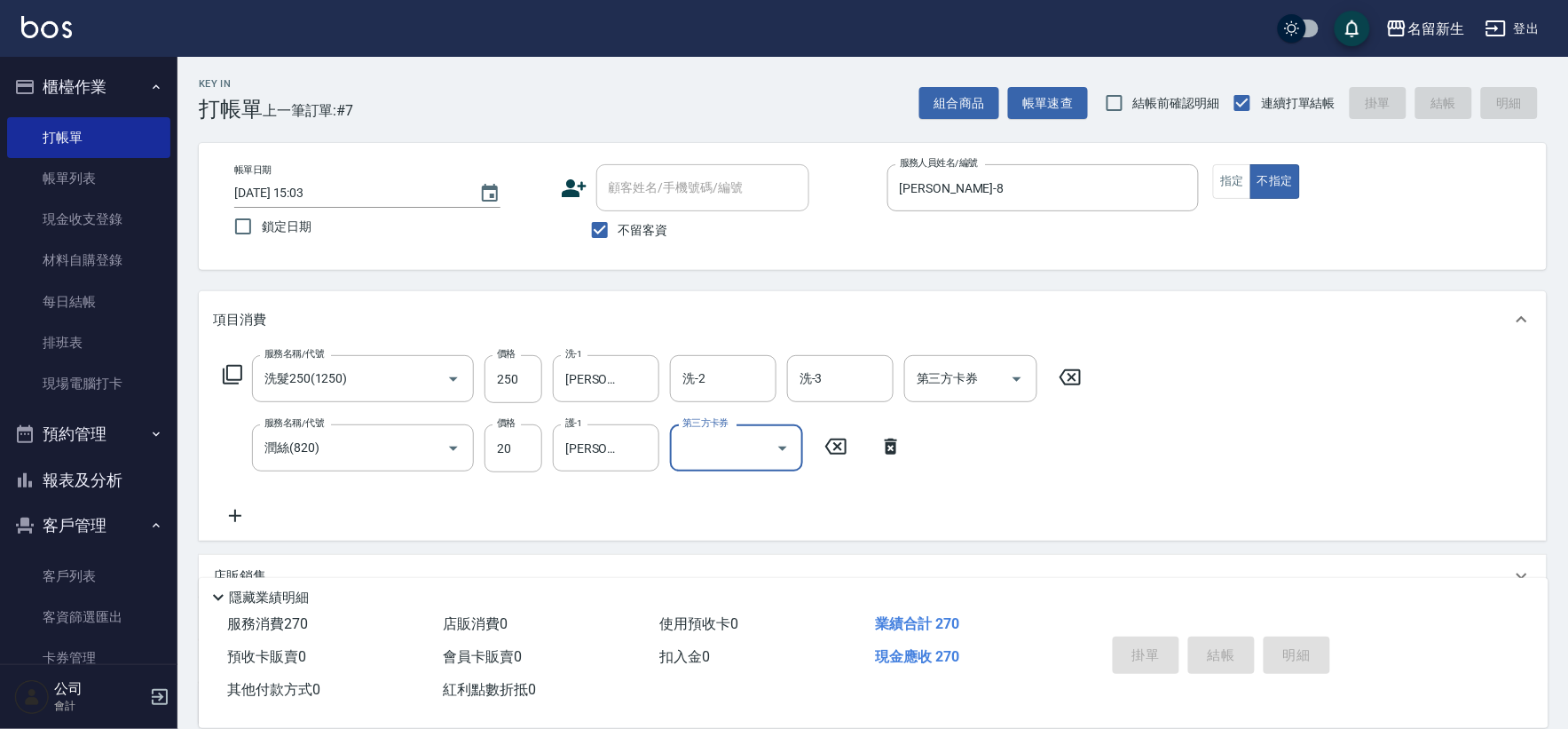
type input "[DATE] 15:04"
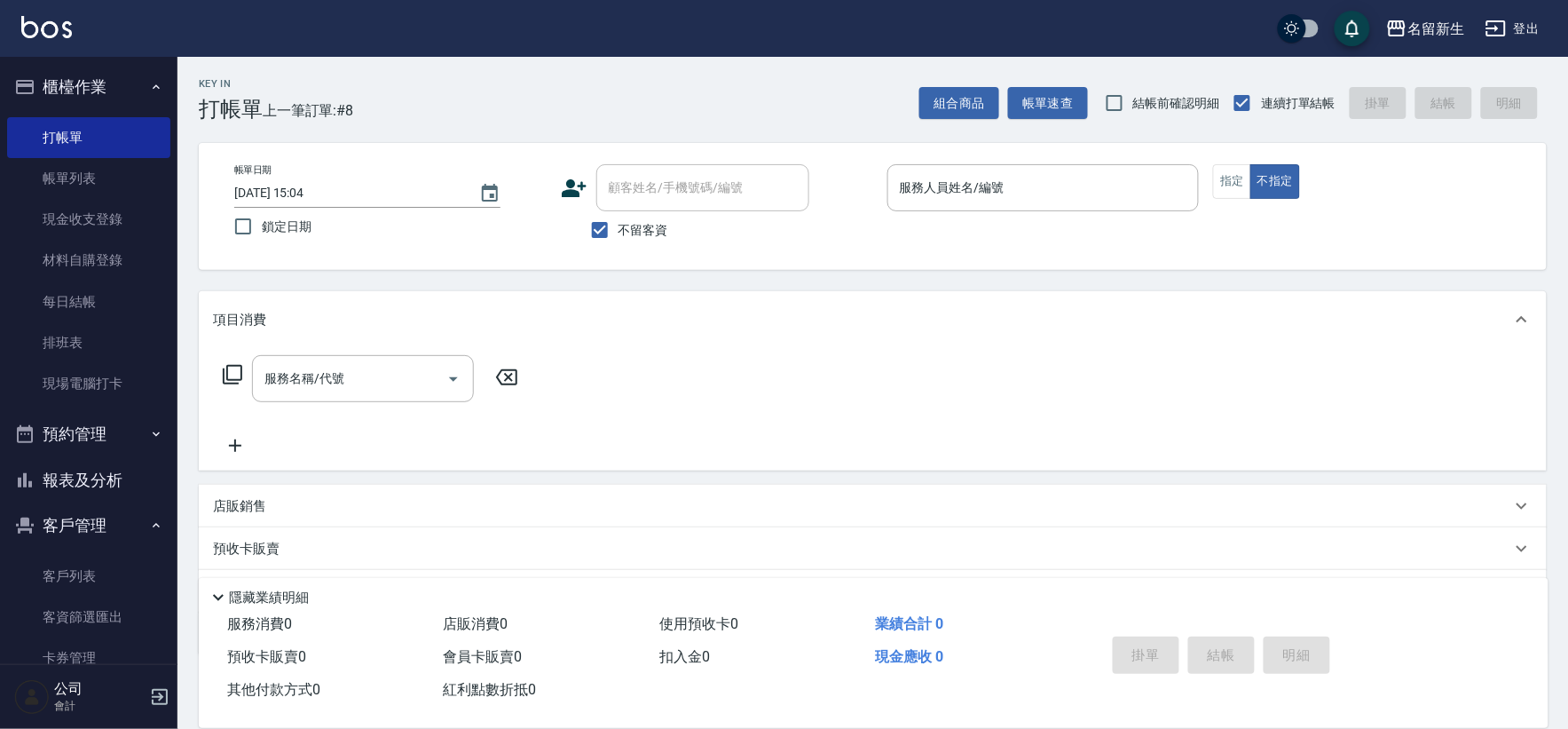
drag, startPoint x: 0, startPoint y: 80, endPoint x: 24, endPoint y: 59, distance: 31.9
drag, startPoint x: 24, startPoint y: 59, endPoint x: 658, endPoint y: 196, distance: 648.6
click at [643, 231] on span "不留客資" at bounding box center [643, 230] width 50 height 19
click at [619, 231] on input "不留客資" at bounding box center [599, 229] width 37 height 37
checkbox input "false"
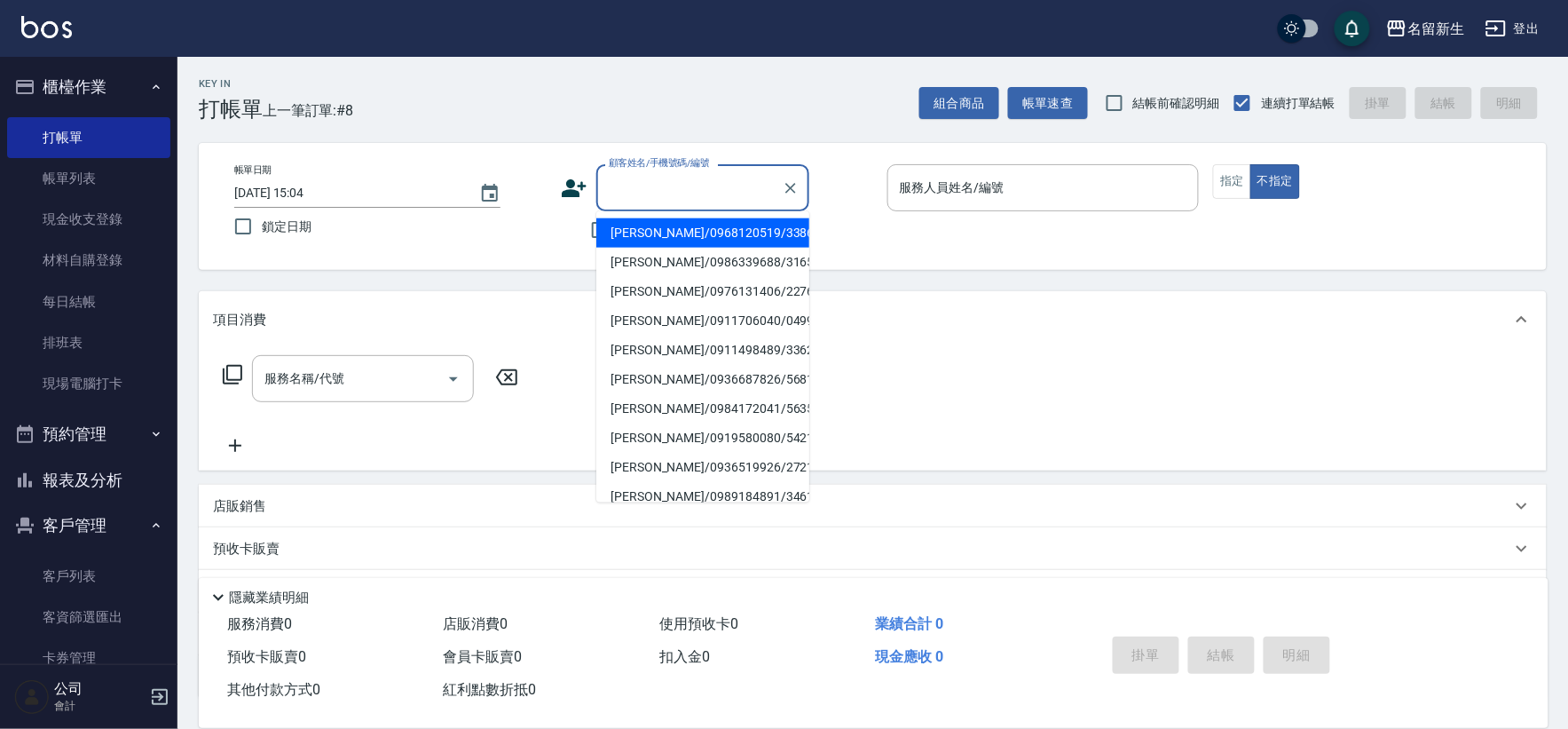
click at [660, 187] on input "顧客姓名/手機號碼/編號" at bounding box center [689, 187] width 170 height 31
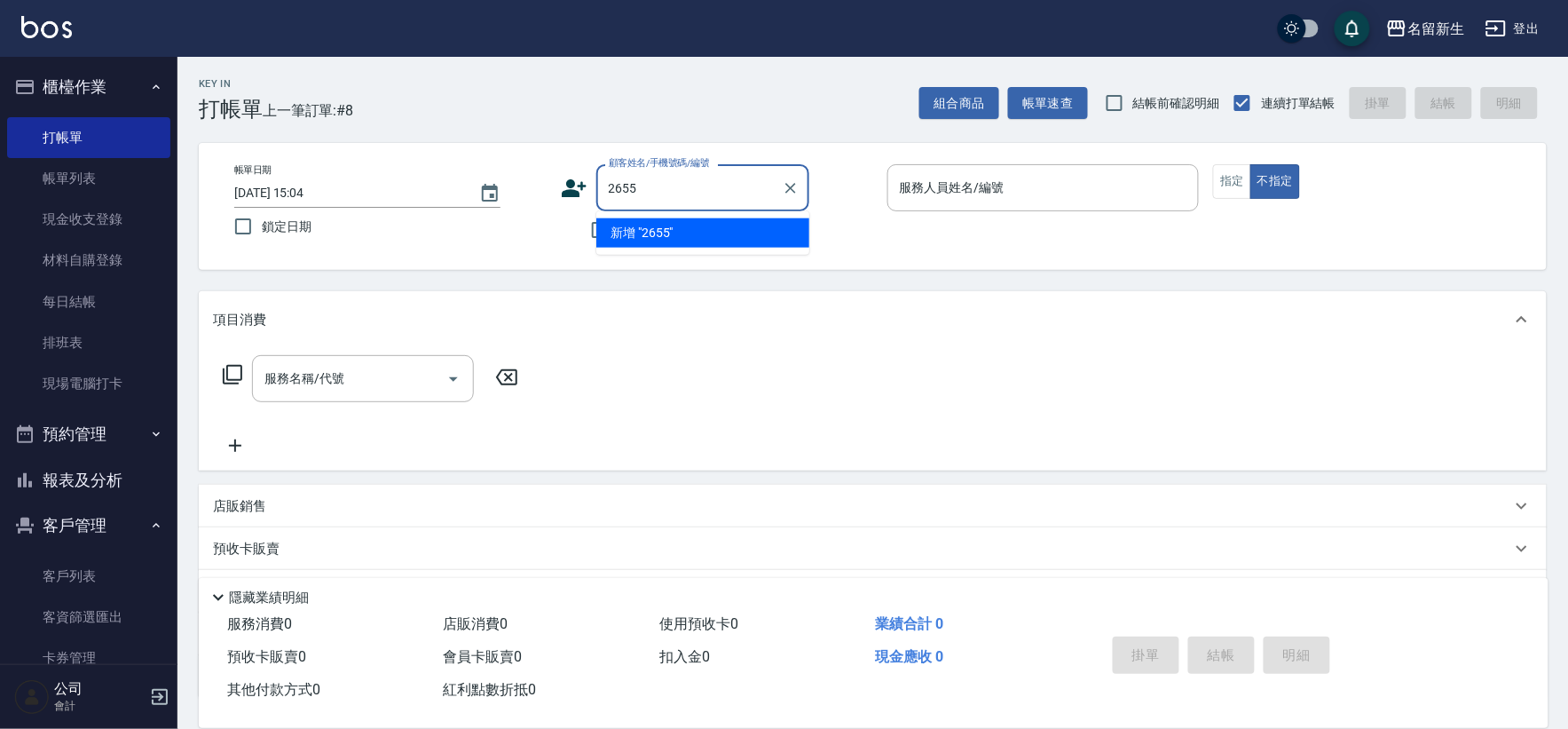
type input "2655"
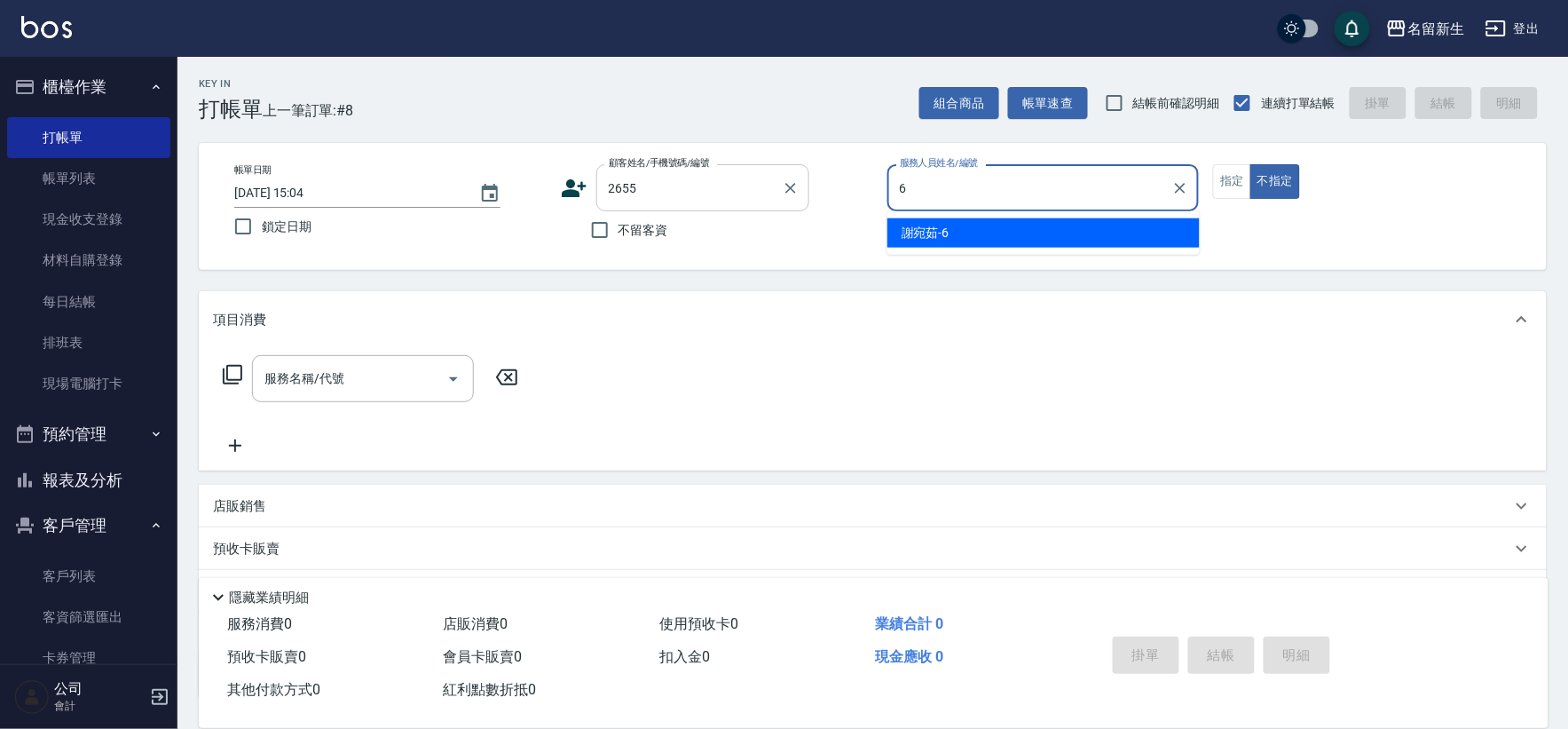
type input "[PERSON_NAME]-6"
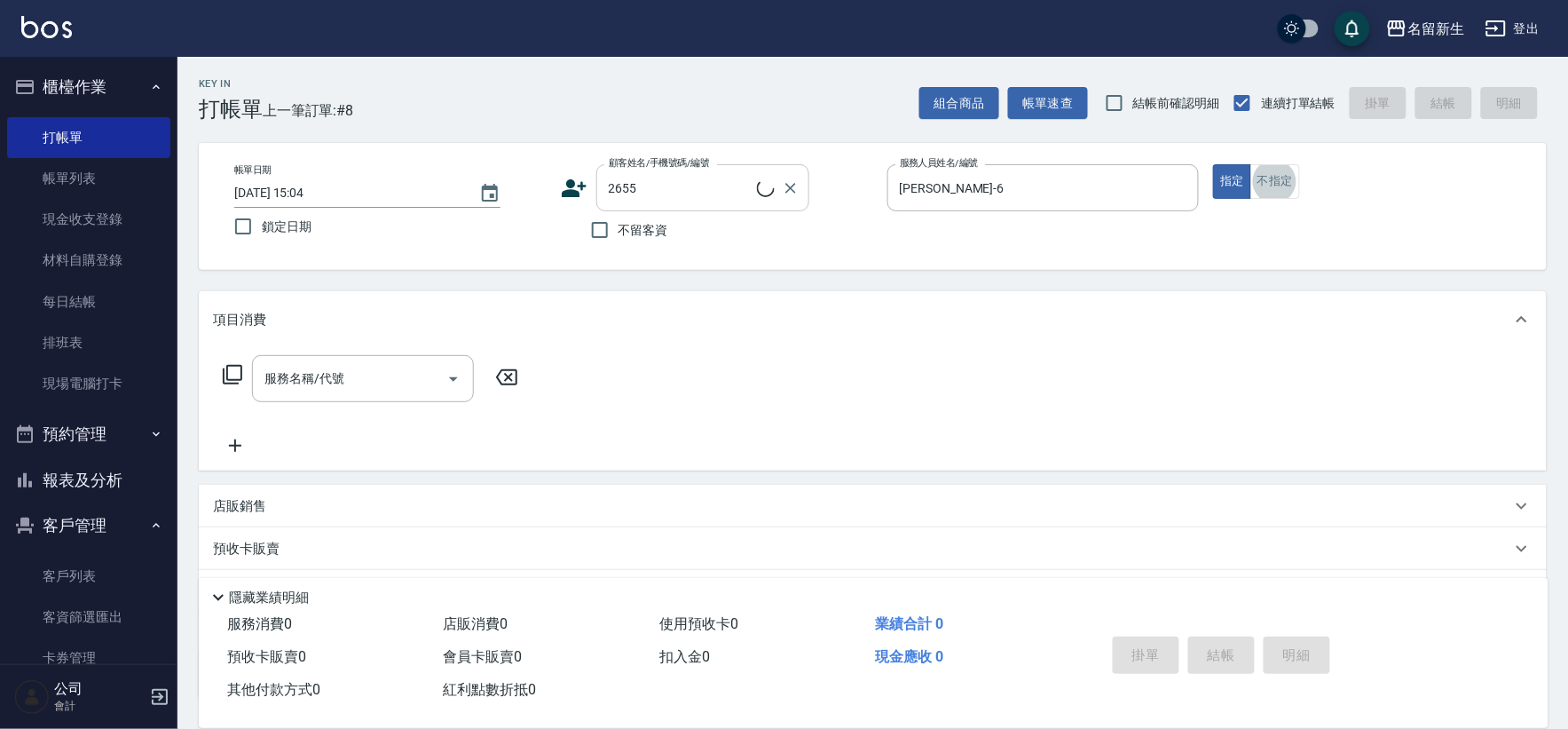
type input "古[PERSON_NAME]/0911818086/2655"
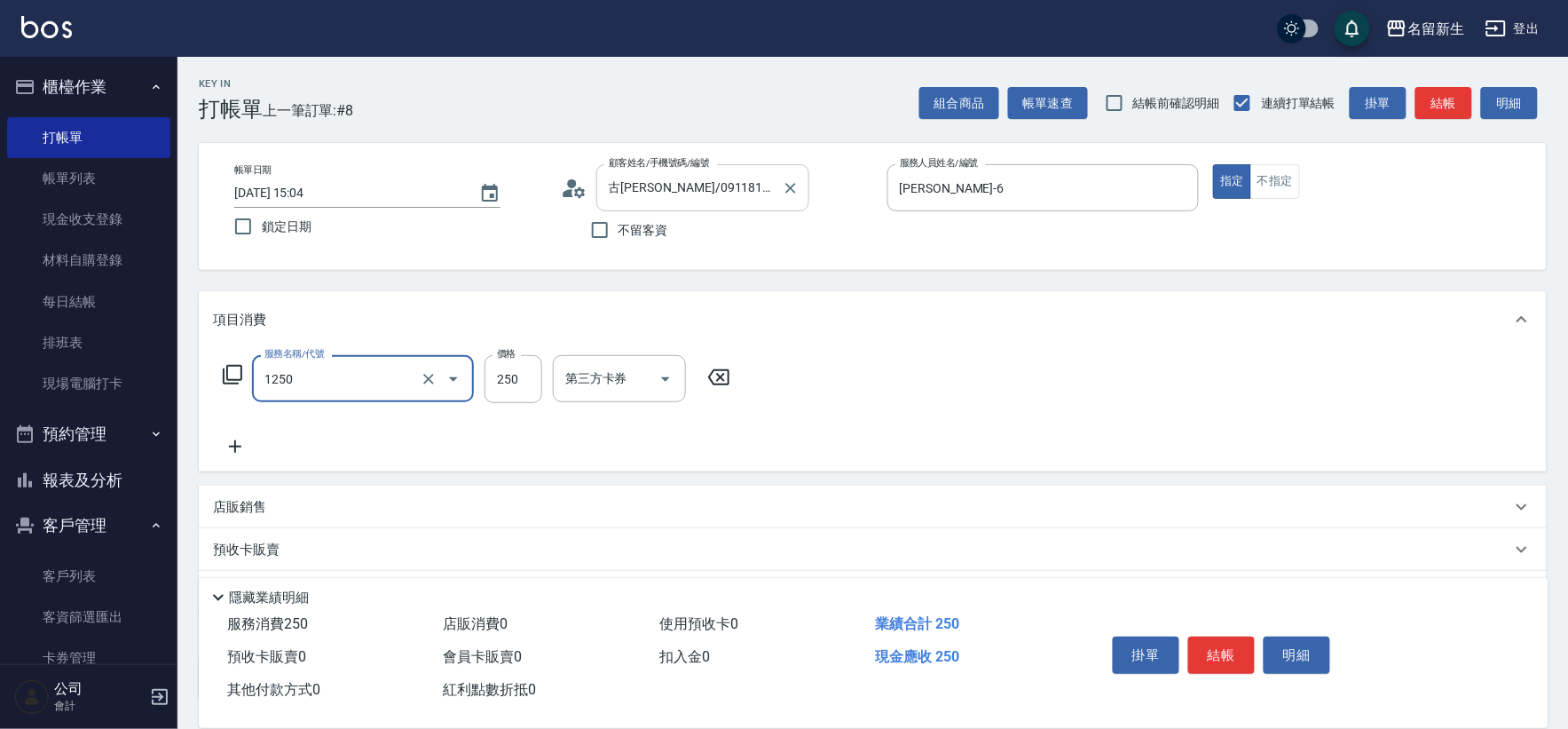
type input "洗髮250(1250)"
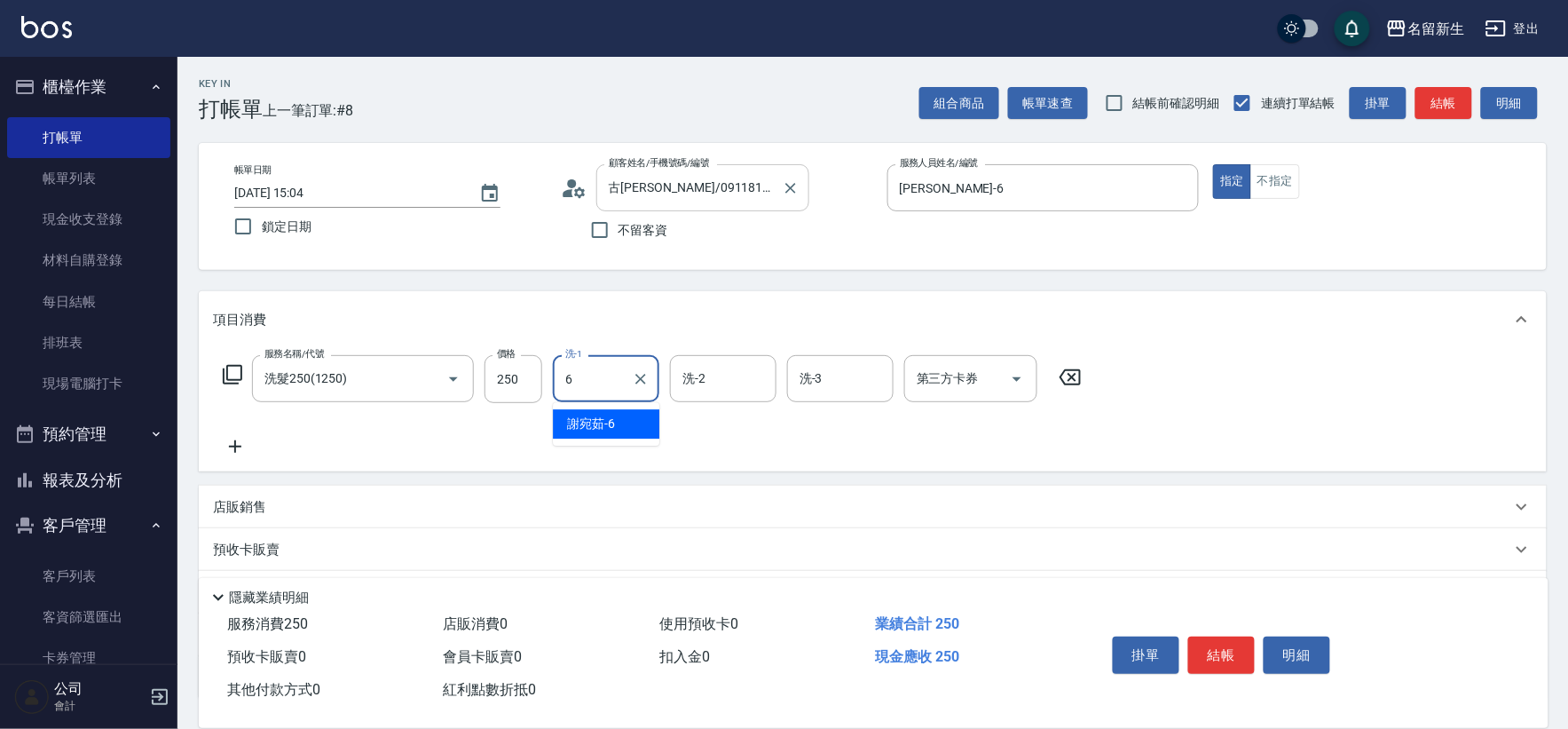
type input "[PERSON_NAME]-6"
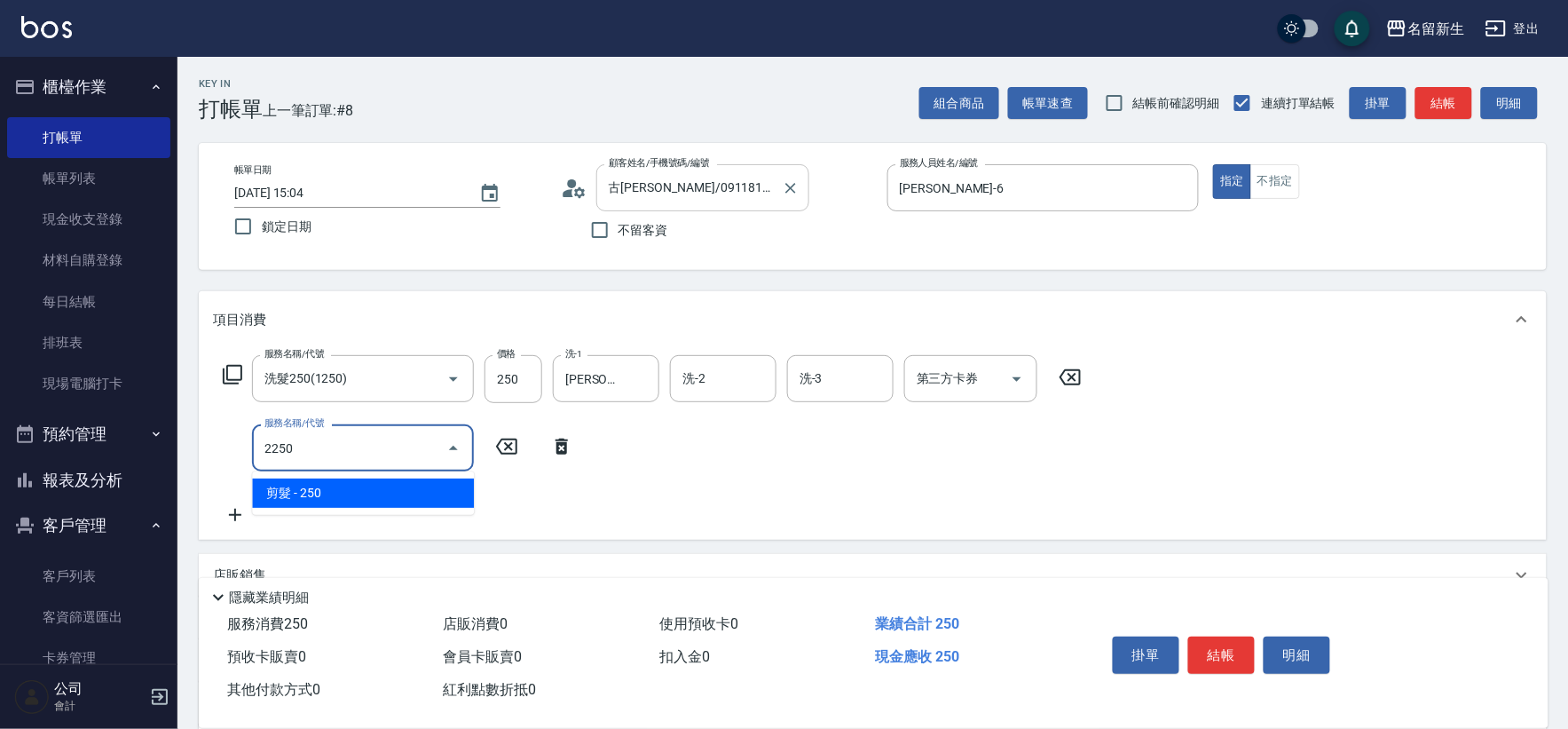
type input "剪髮(2250)"
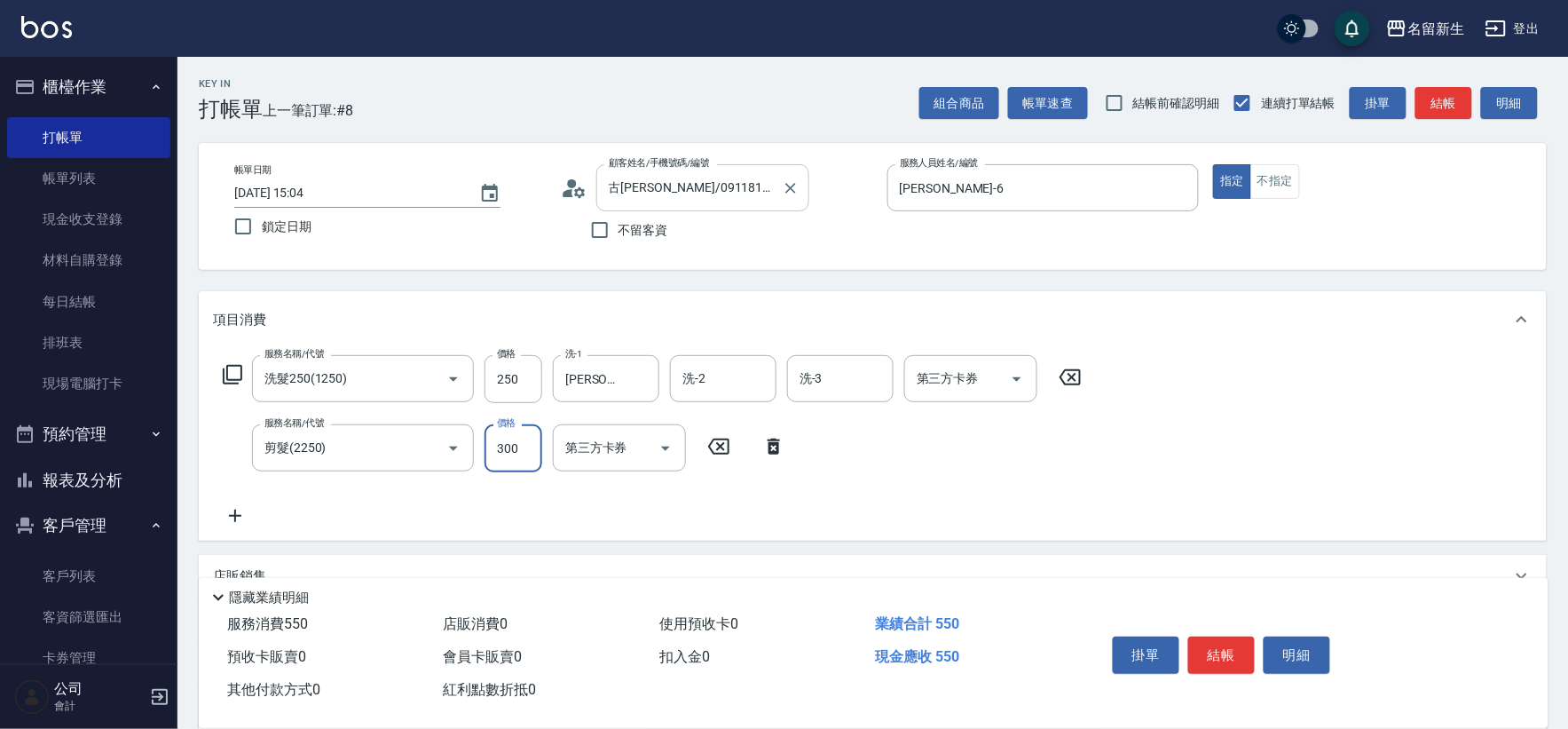
type input "300"
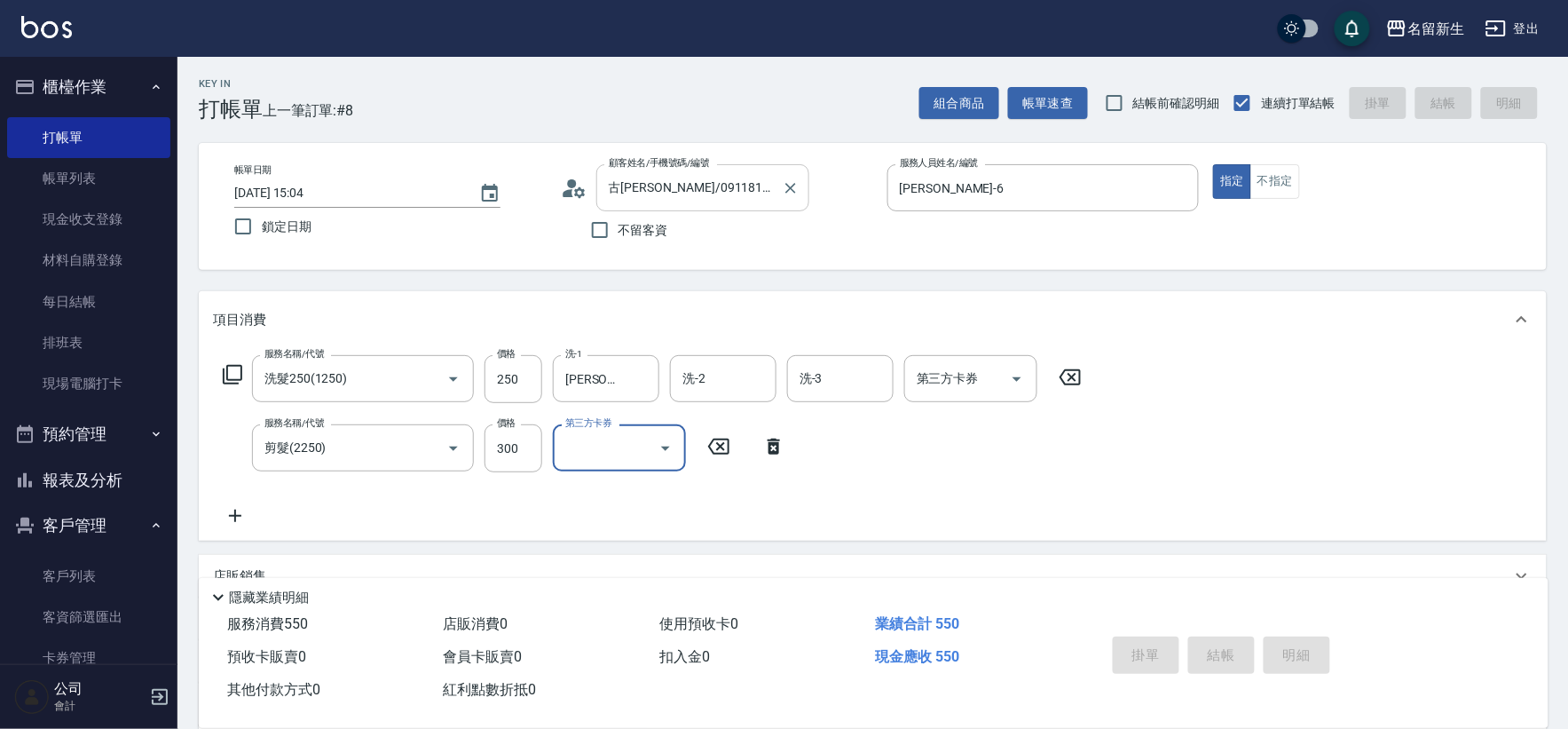
type input "[DATE] 15:15"
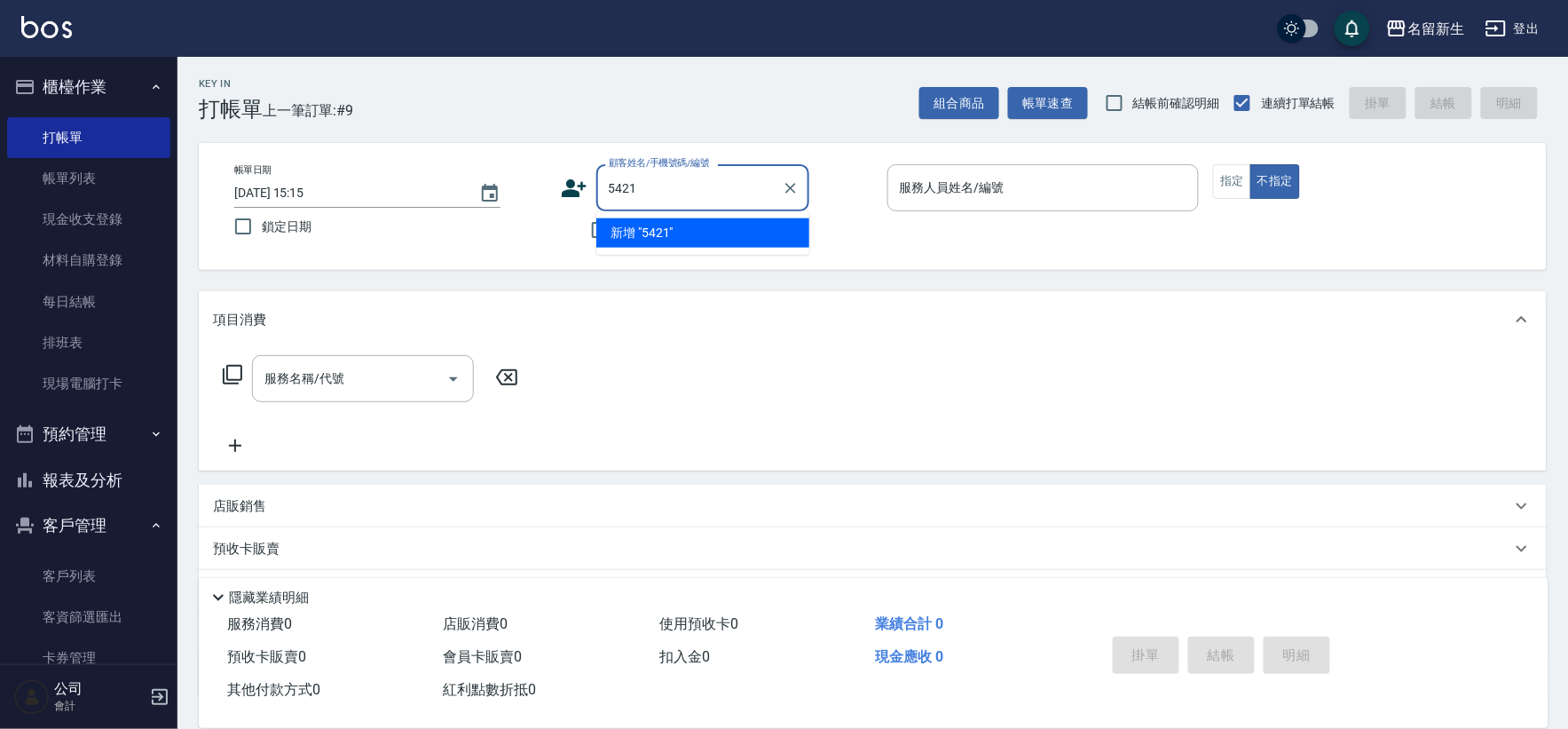
type input "5421"
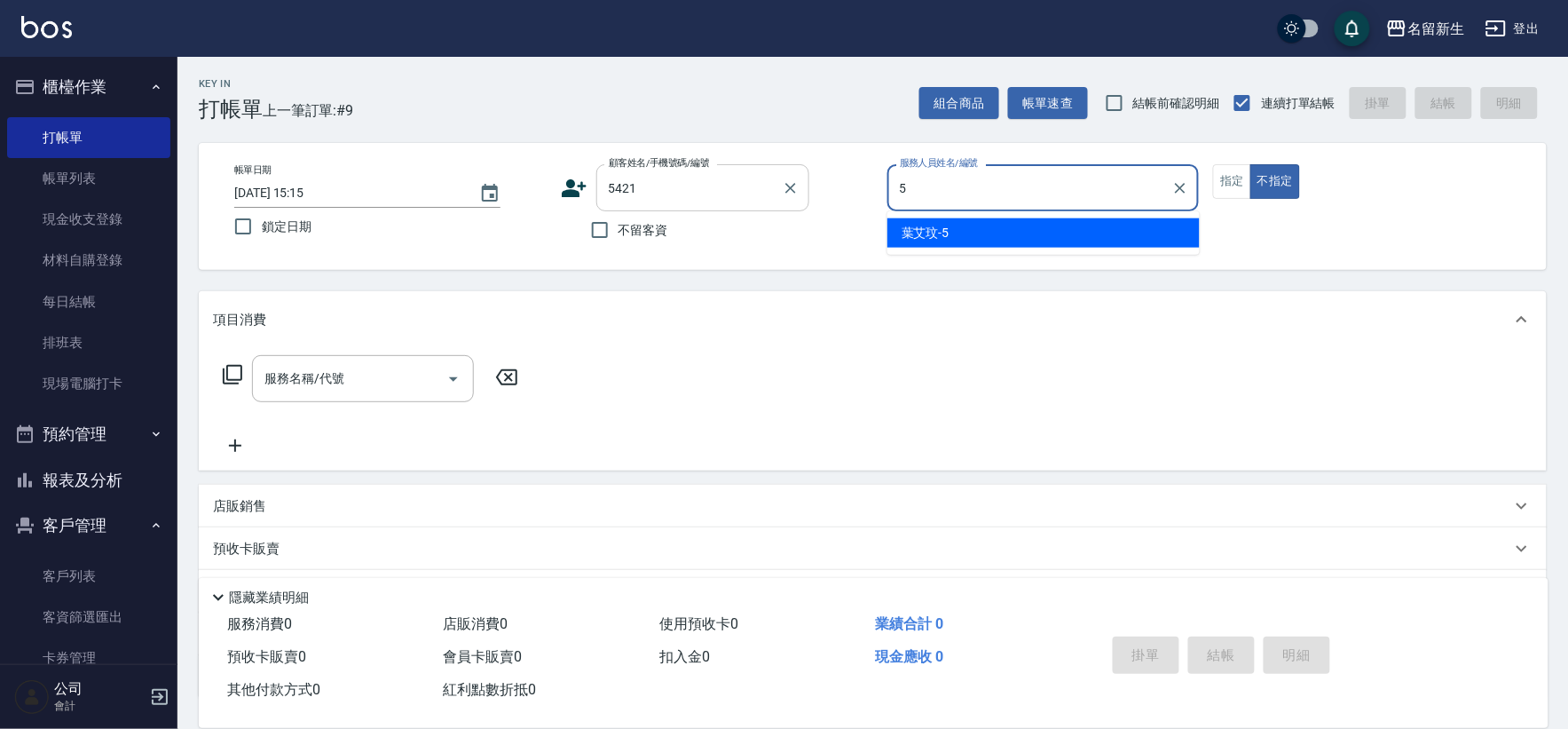
type input "[PERSON_NAME]-5"
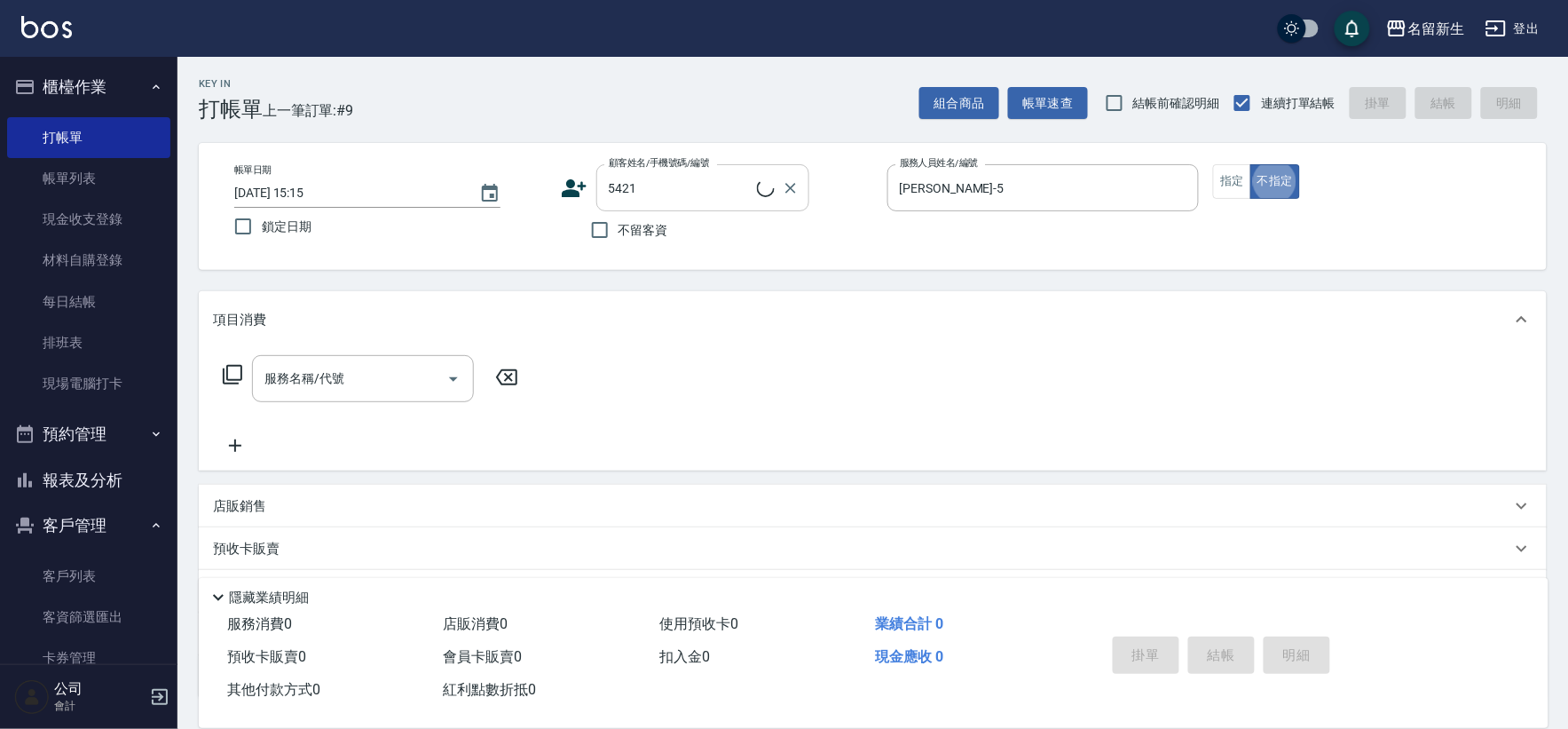
type input "[PERSON_NAME]/0919580080/5421"
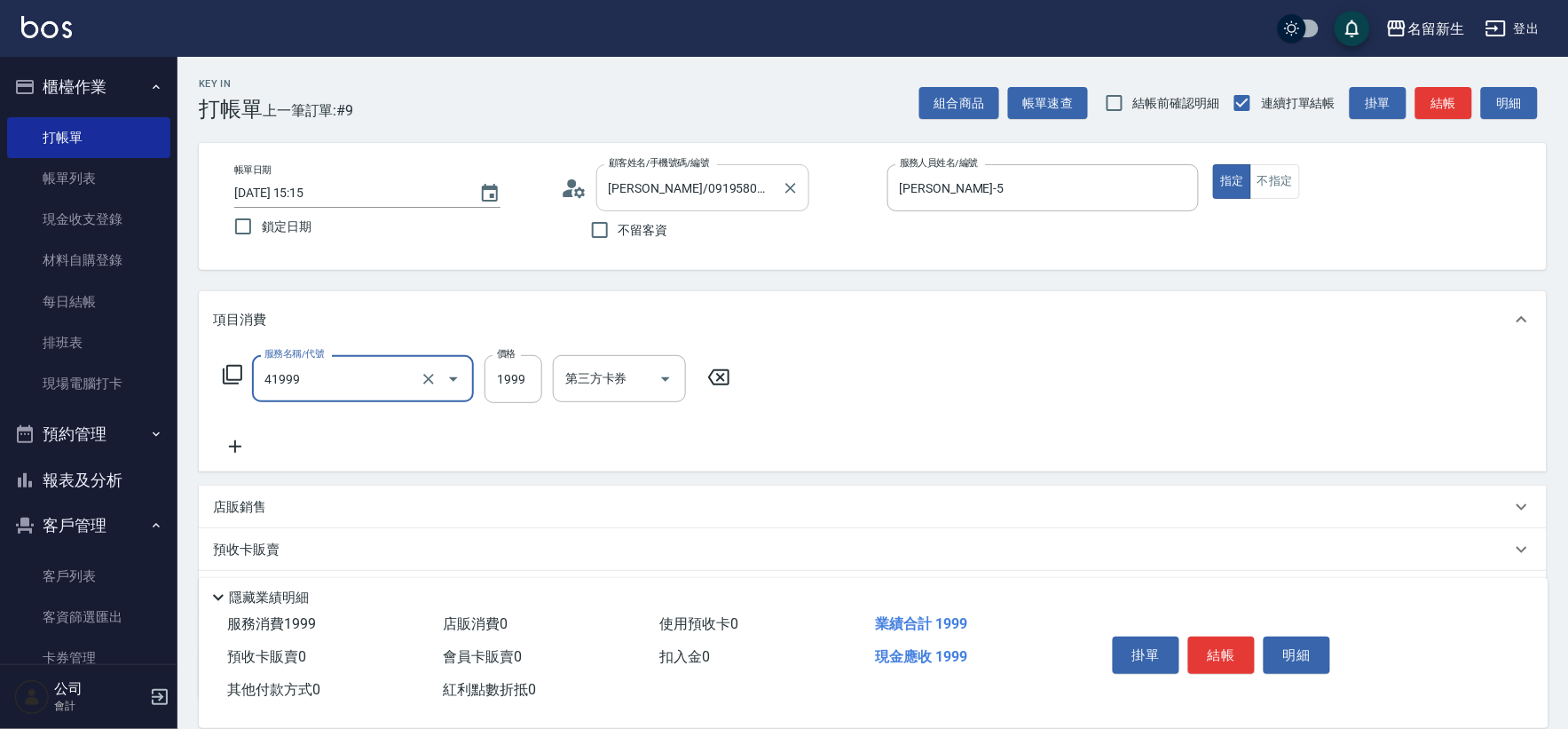
type input "1999以下染髮(41999)"
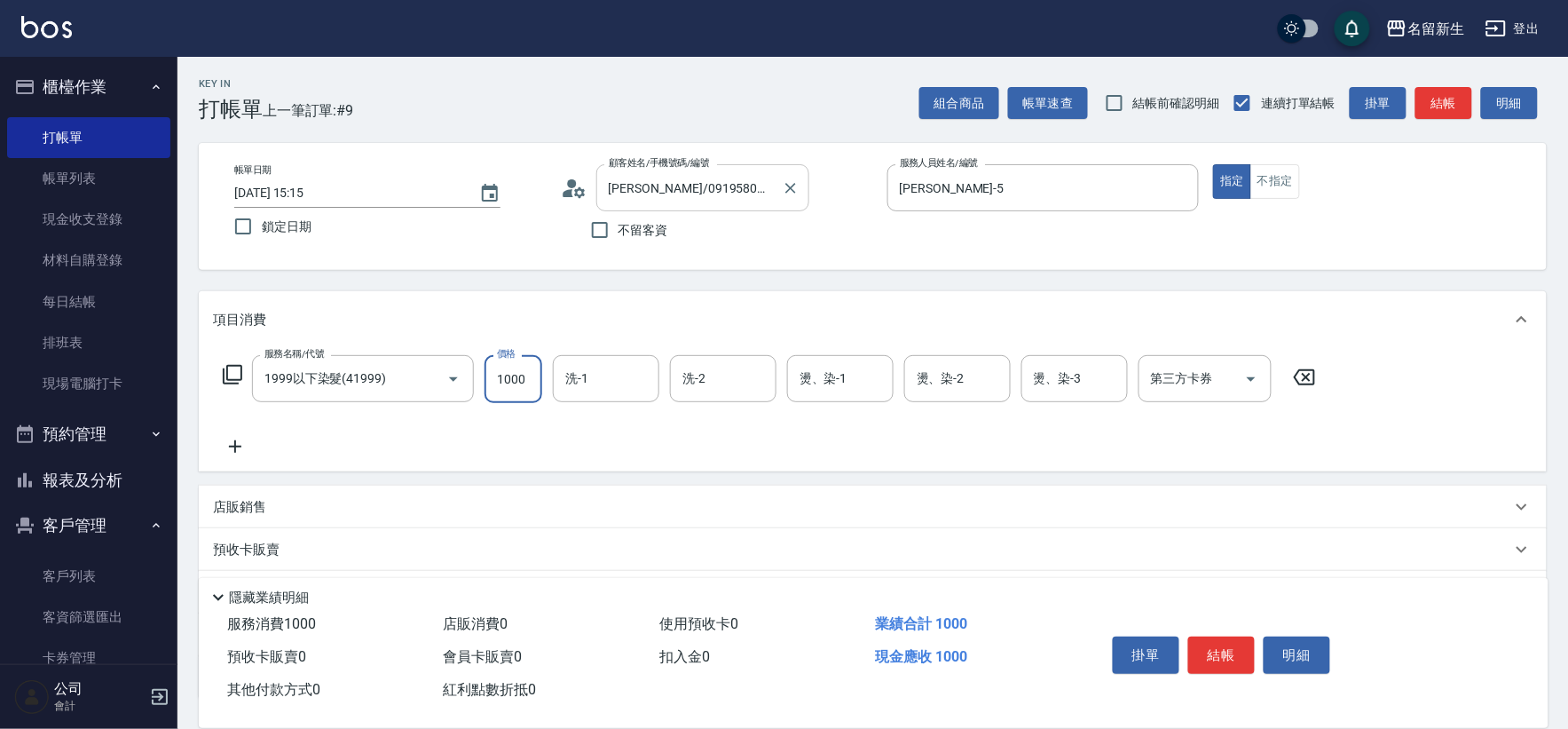
type input "1000"
type input "[PERSON_NAME]-18"
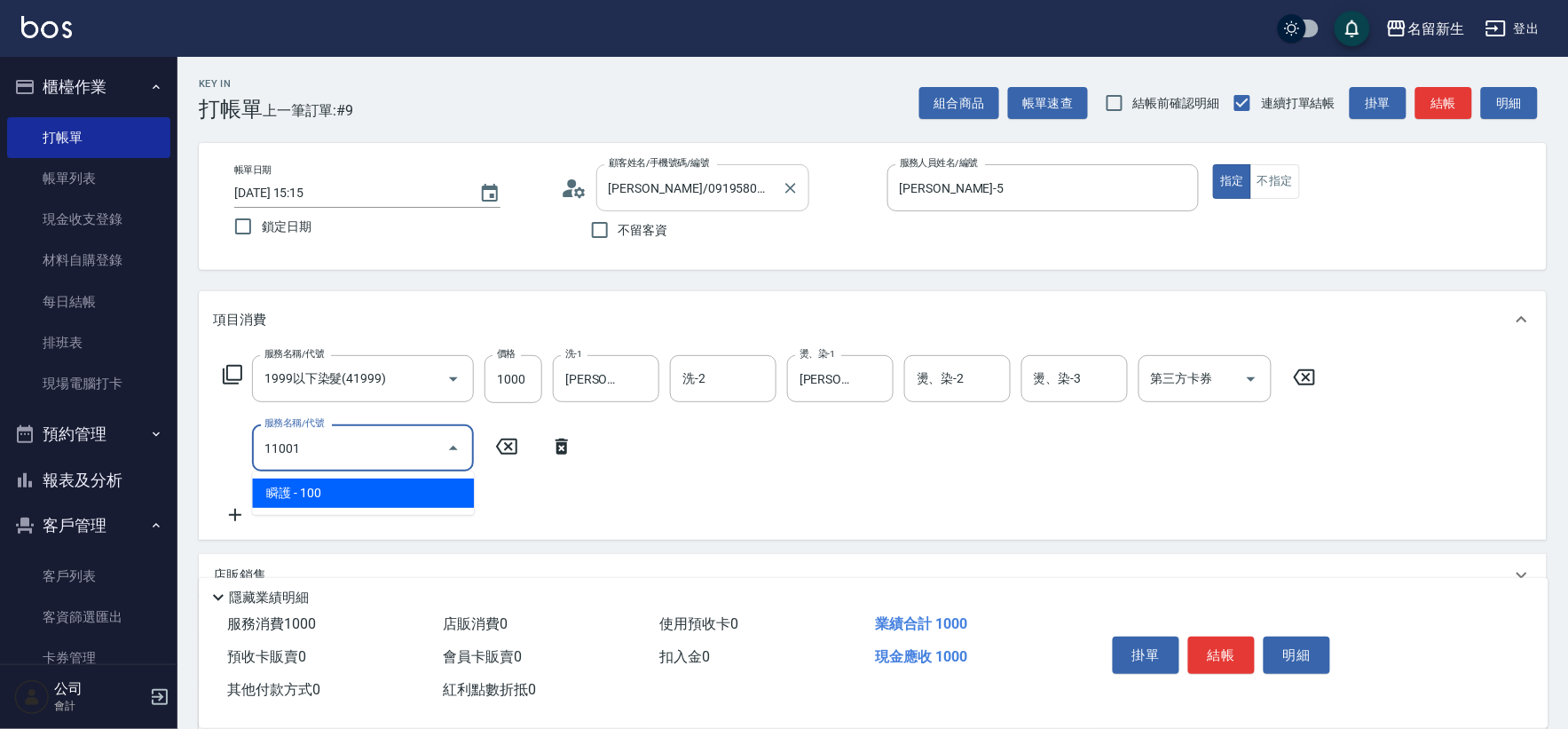
type input "瞬護(11001)"
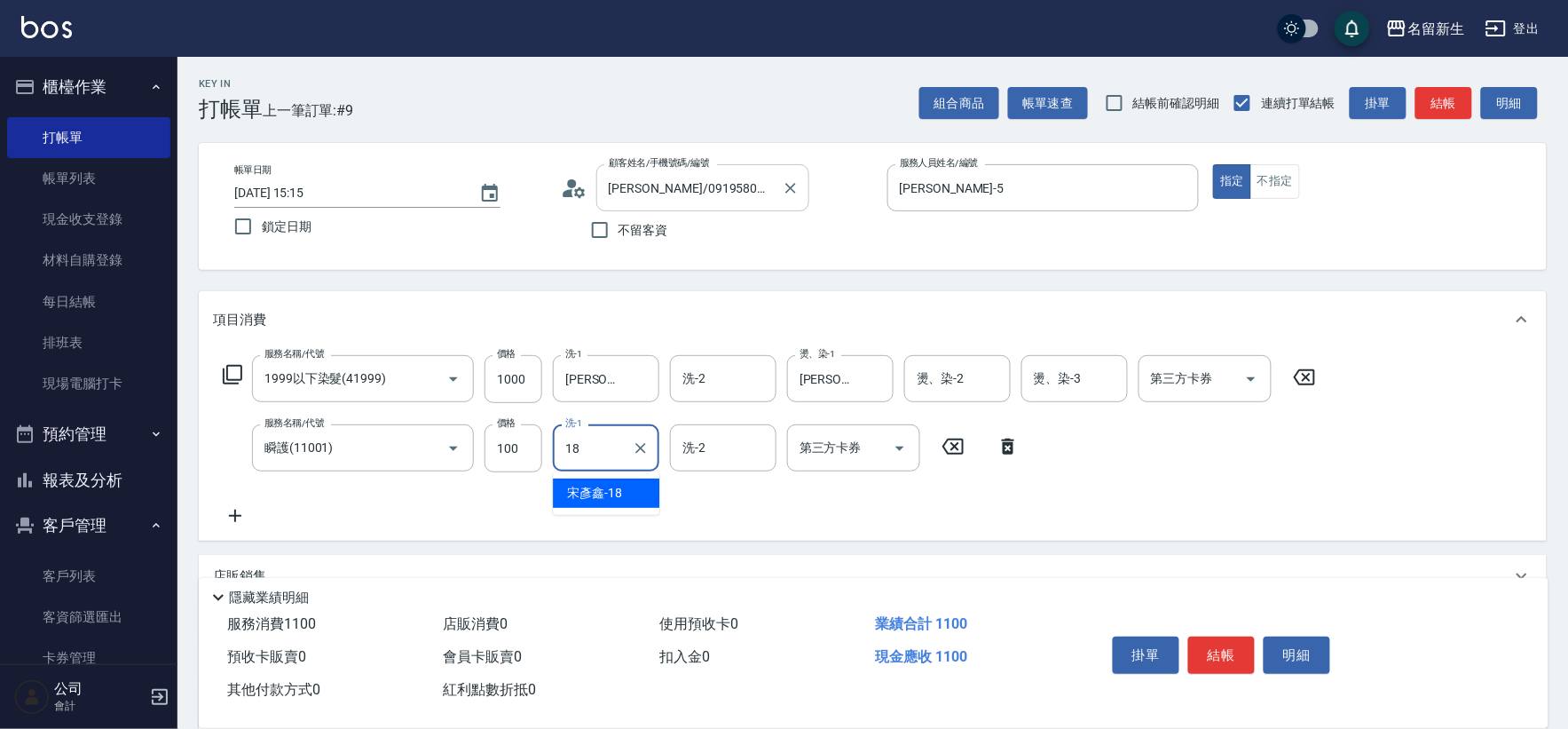
type input "[PERSON_NAME]-18"
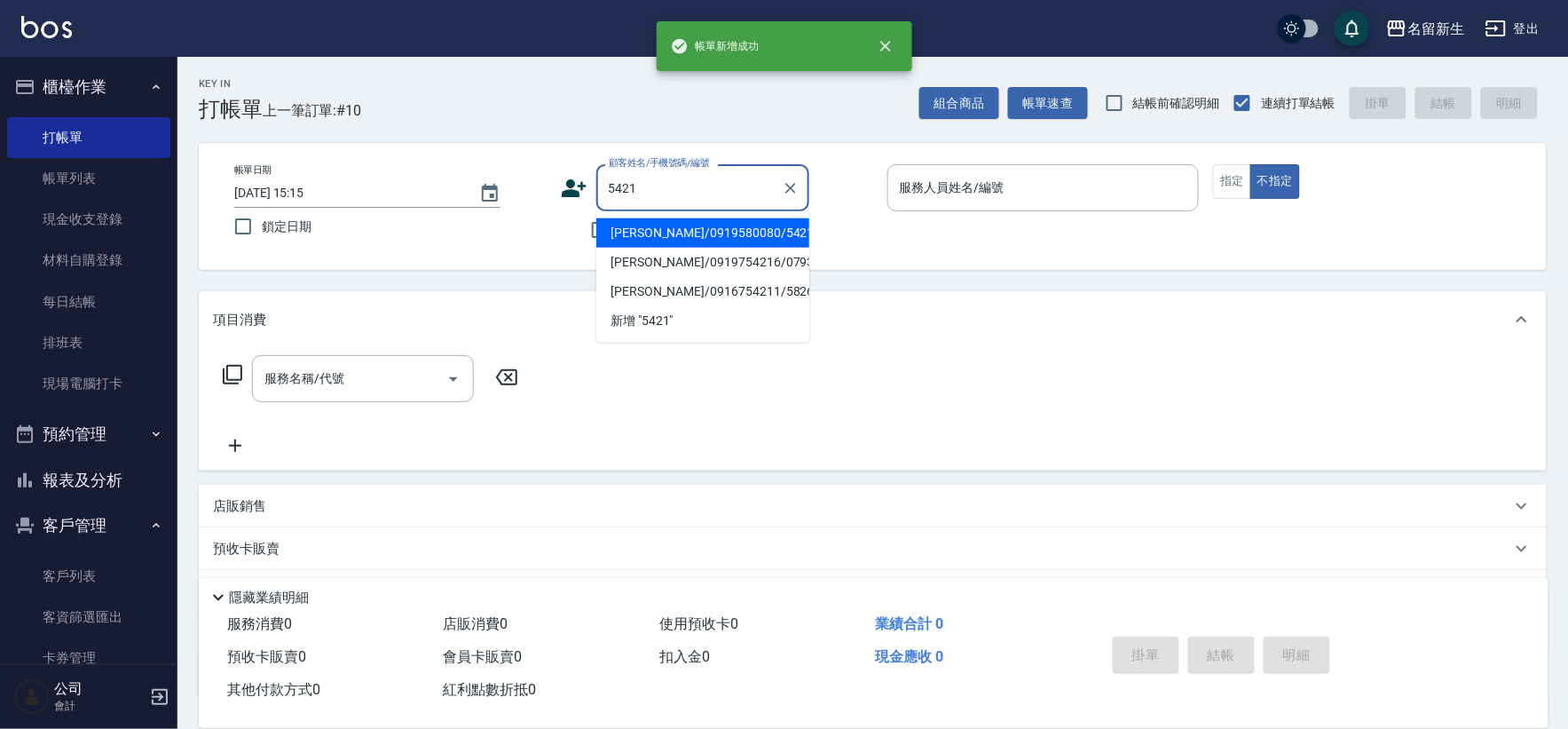
type input "5421"
type input "5"
type input "[PERSON_NAME]/0919580080/5421"
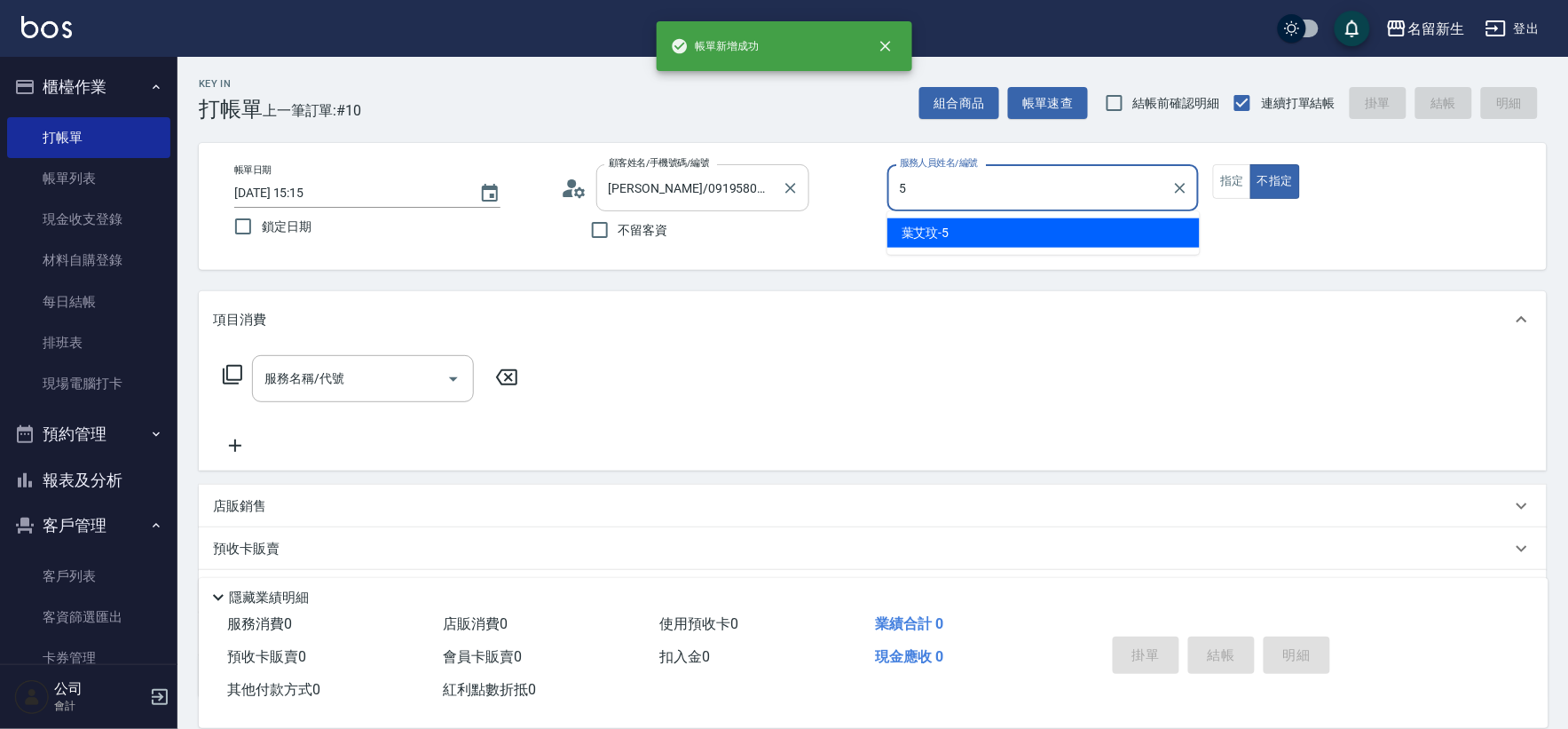
type input "[PERSON_NAME]-5"
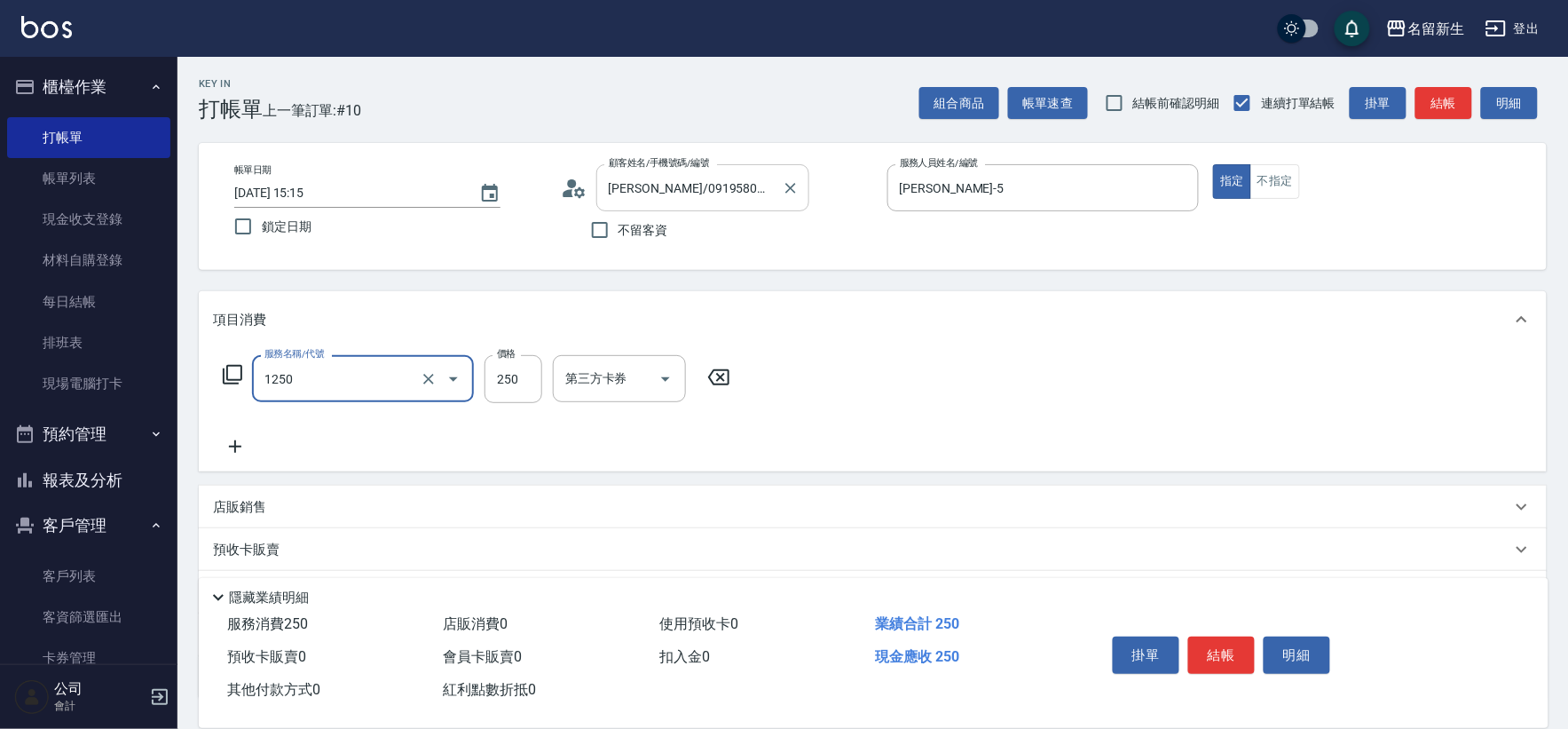
type input "洗髮250(1250)"
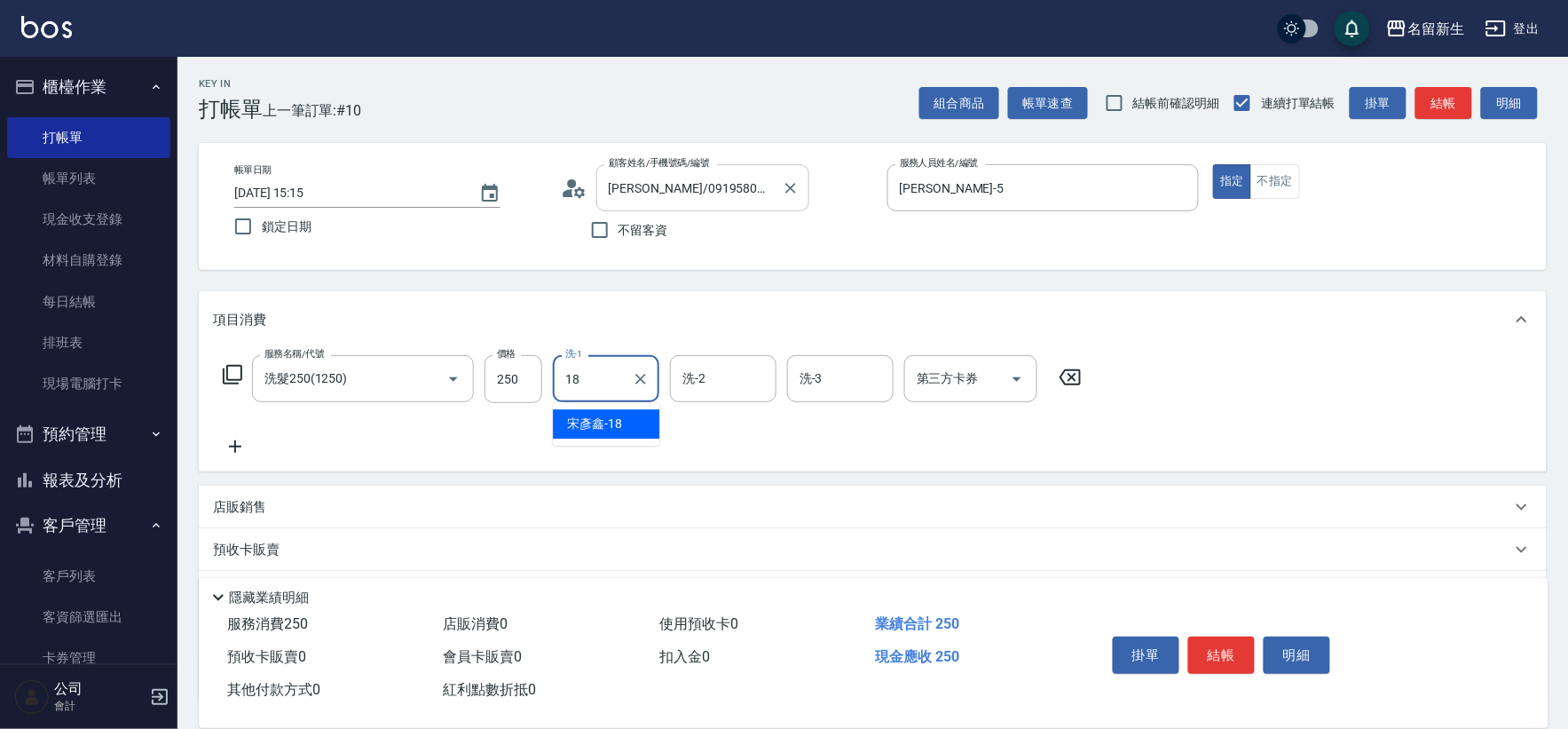
type input "[PERSON_NAME]-18"
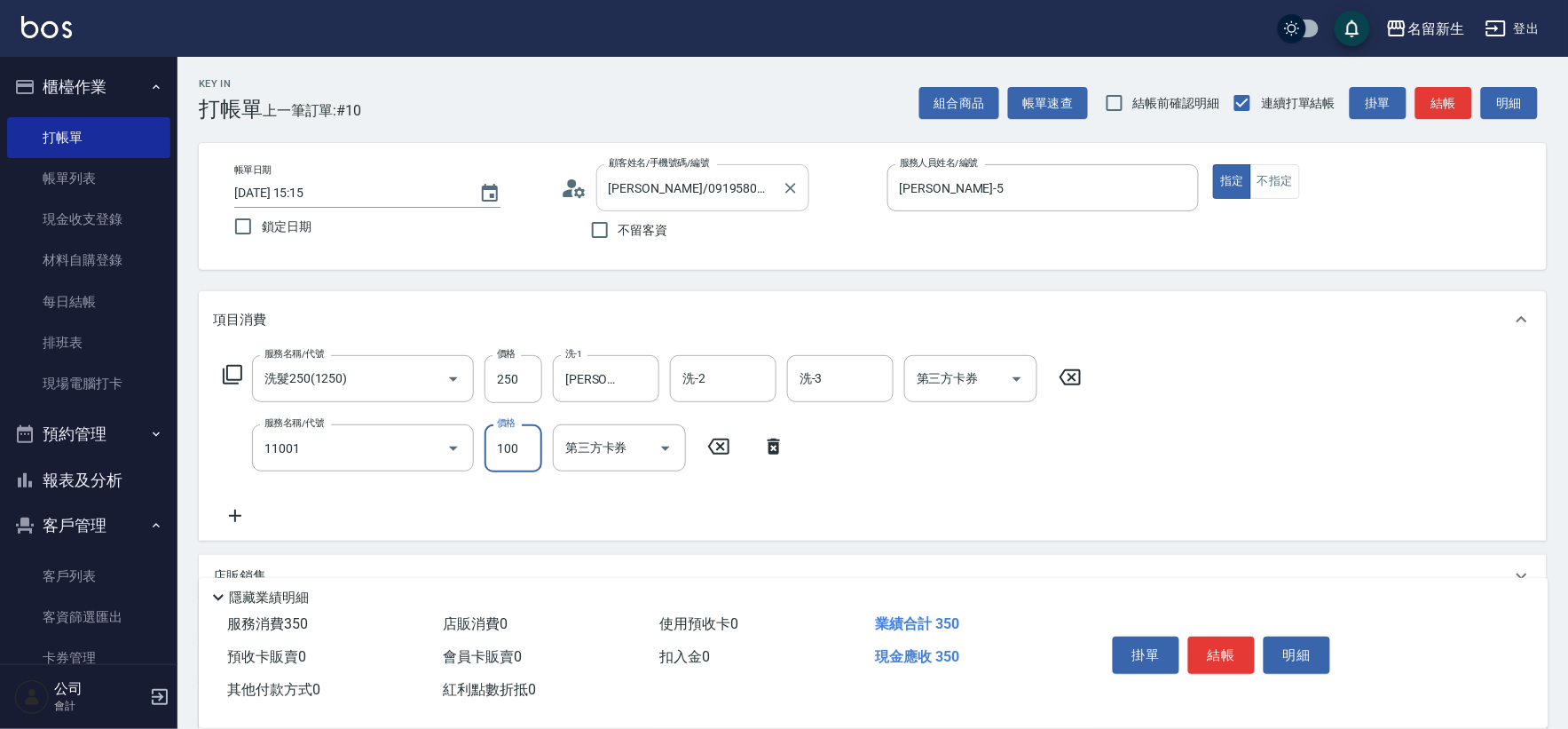
type input "瞬護(11001)"
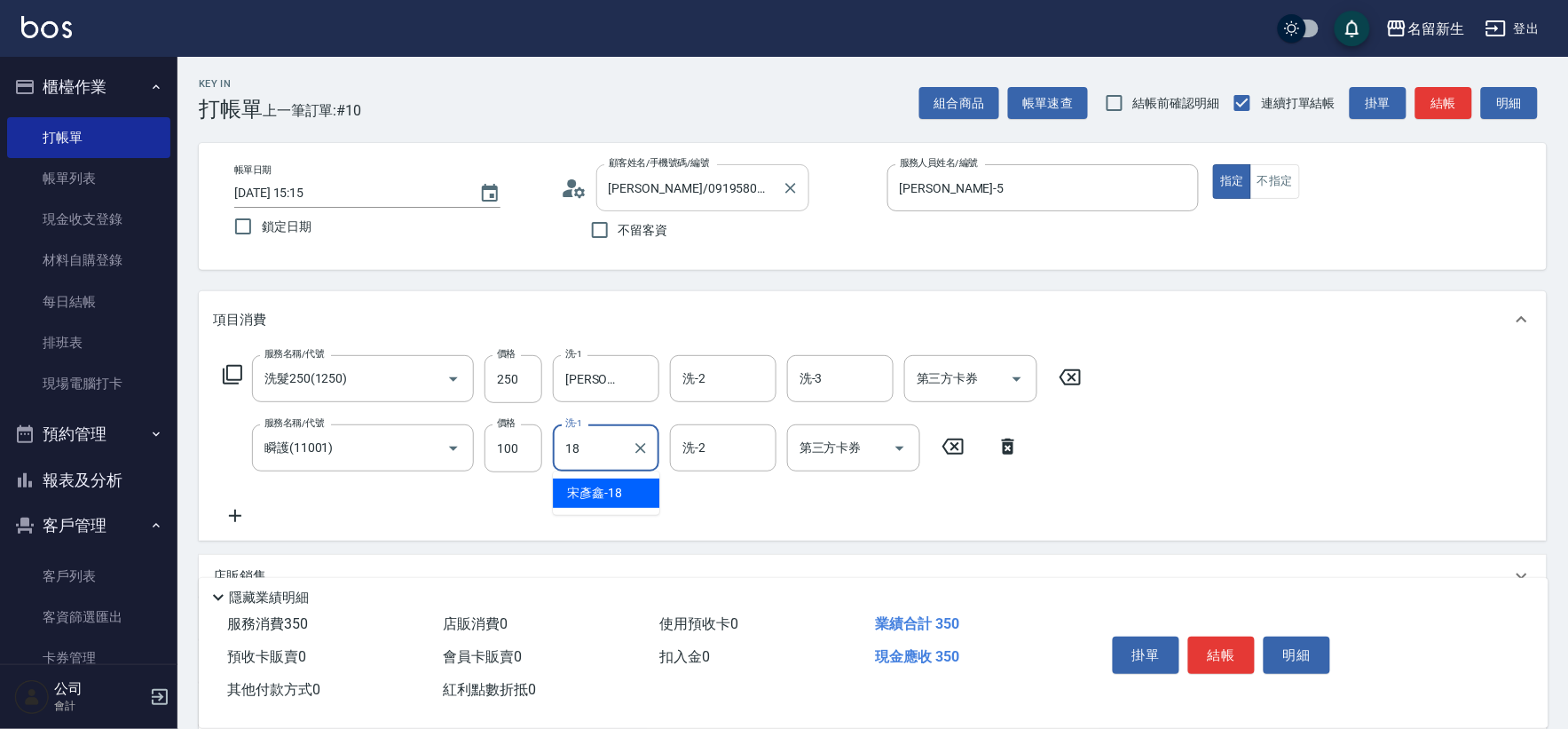
type input "[PERSON_NAME]-18"
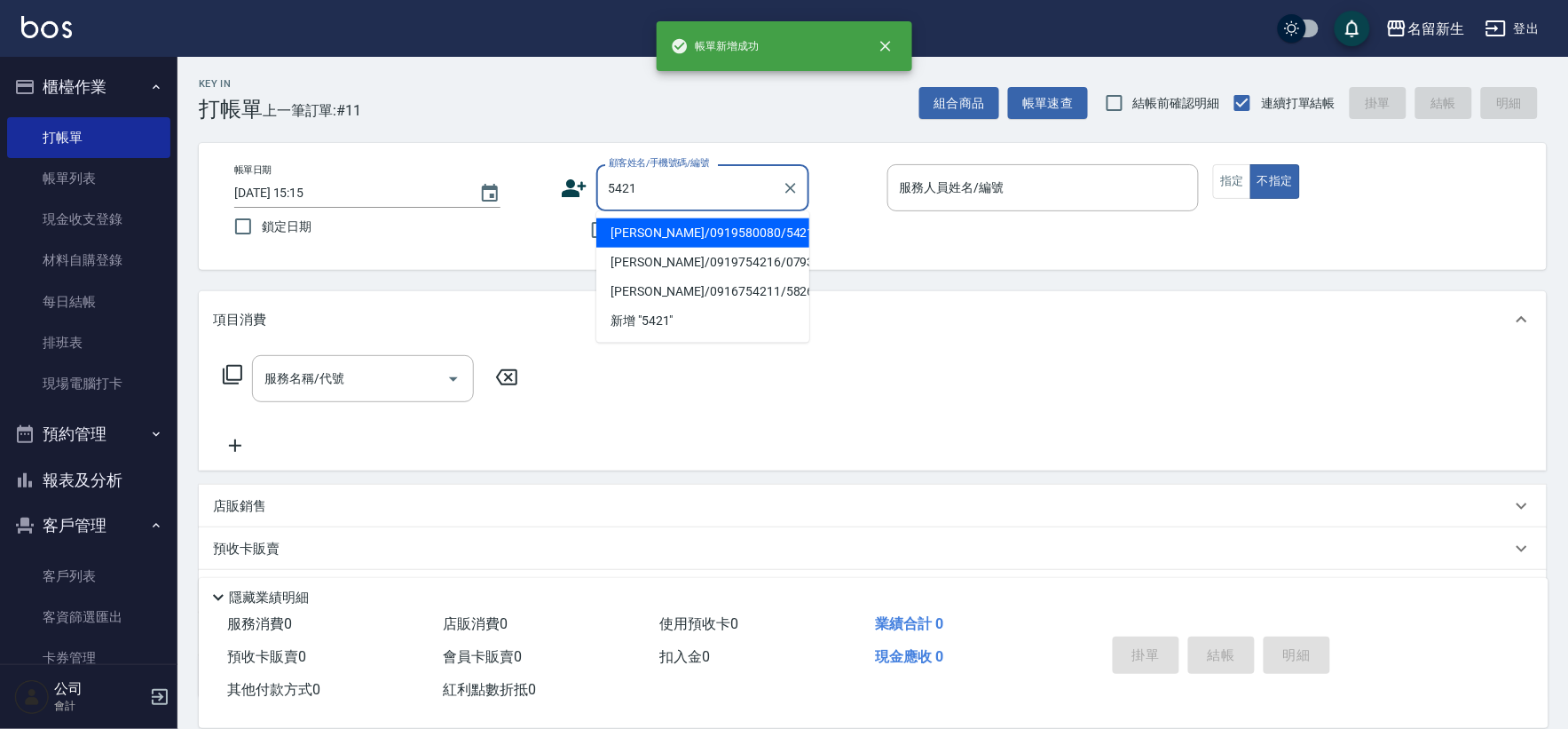
type input "5421"
type input "5"
type input "[PERSON_NAME]/0919580080/5421"
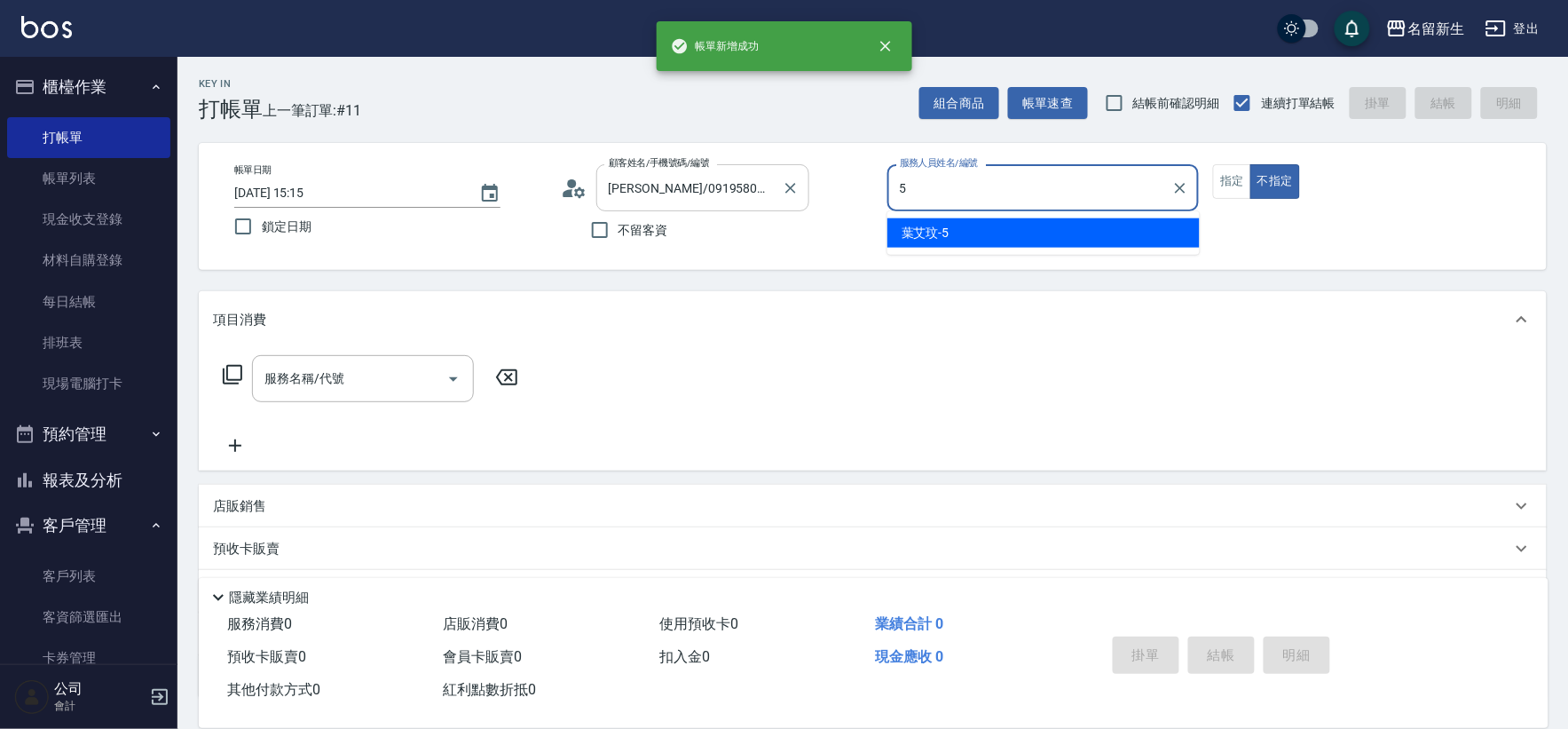
type input "[PERSON_NAME]-5"
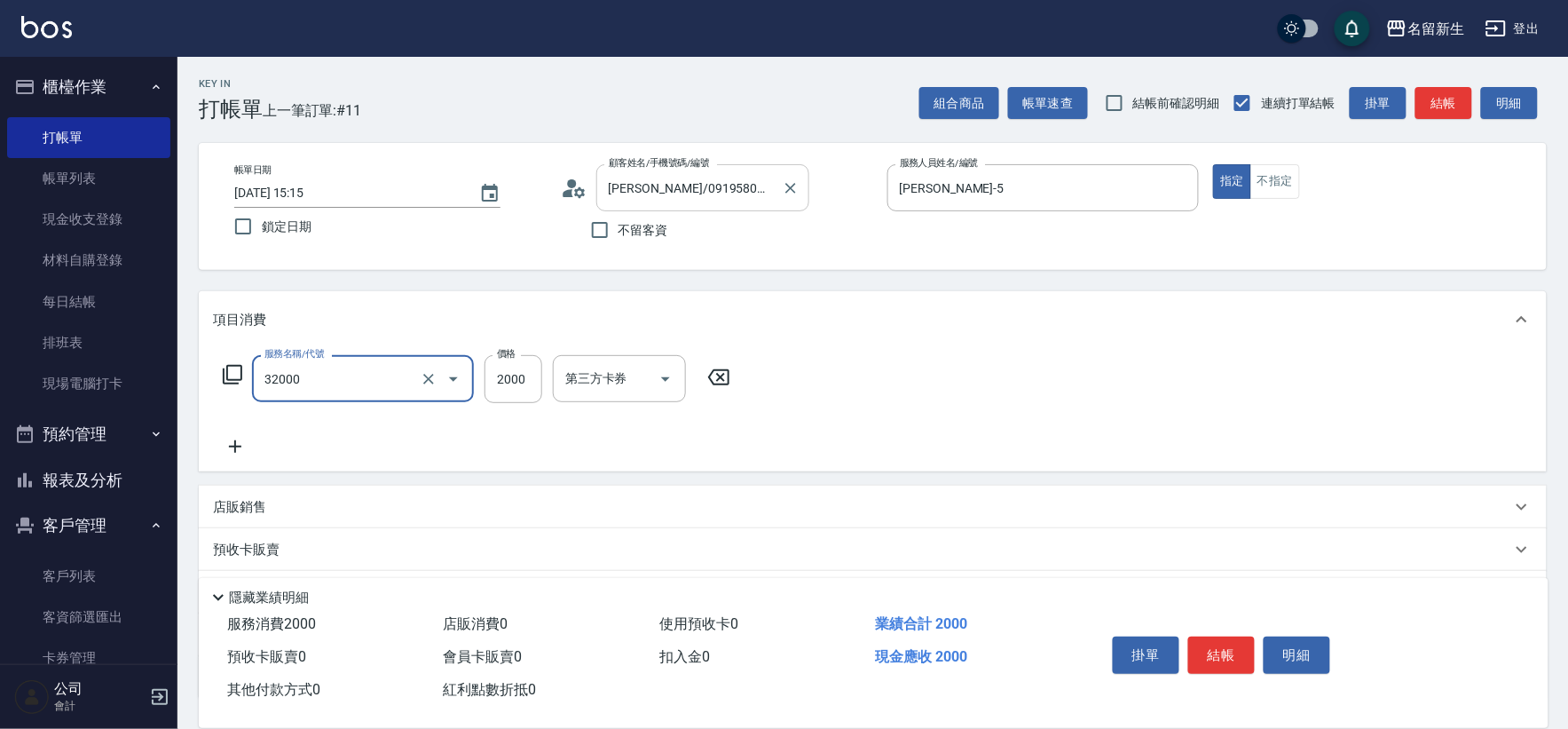
type input "2000以上燙髮(32000)"
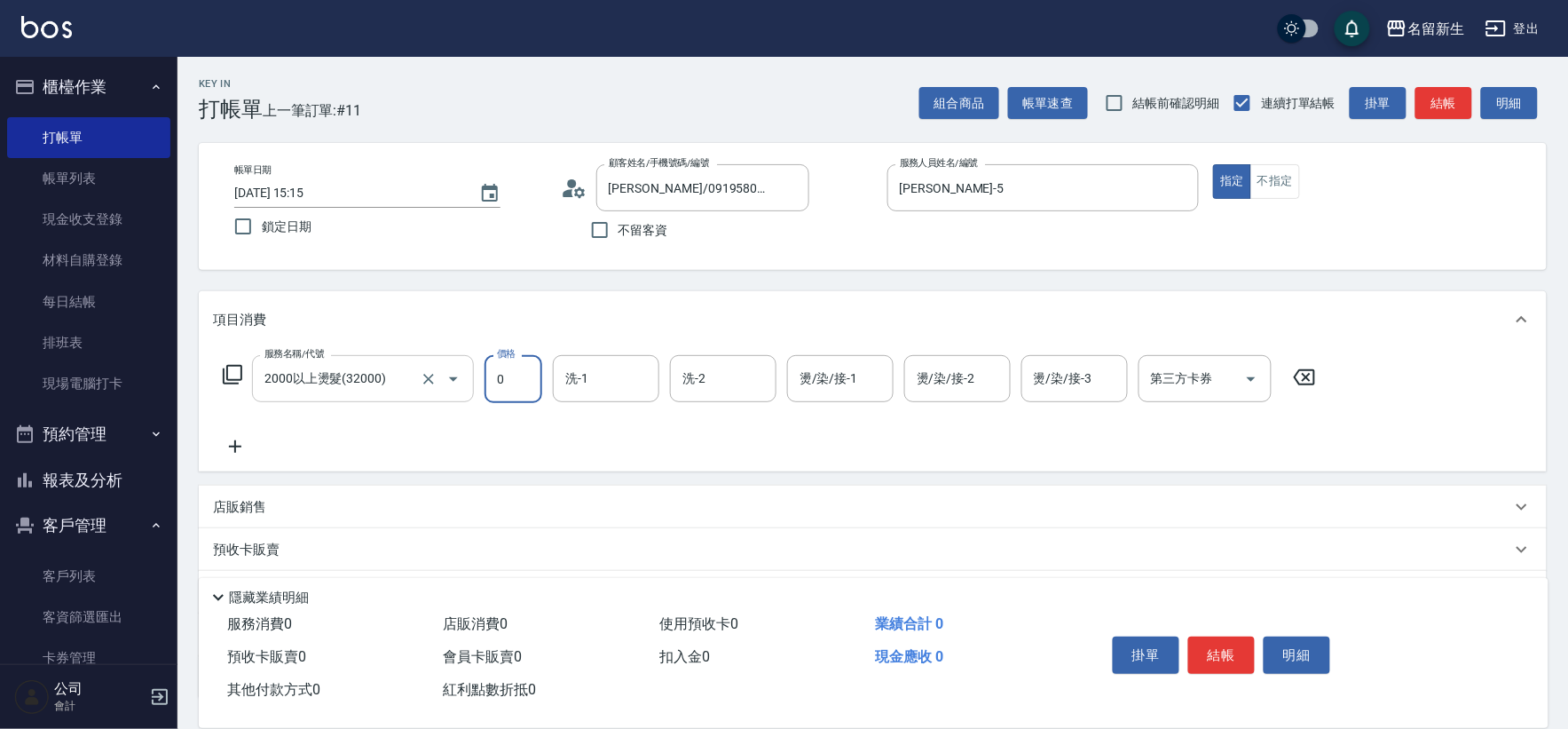
drag, startPoint x: 333, startPoint y: 360, endPoint x: 321, endPoint y: 368, distance: 14.4
click at [331, 360] on div "2000以上燙髮(32000) 服務名稱/代號" at bounding box center [363, 378] width 222 height 47
type input "0"
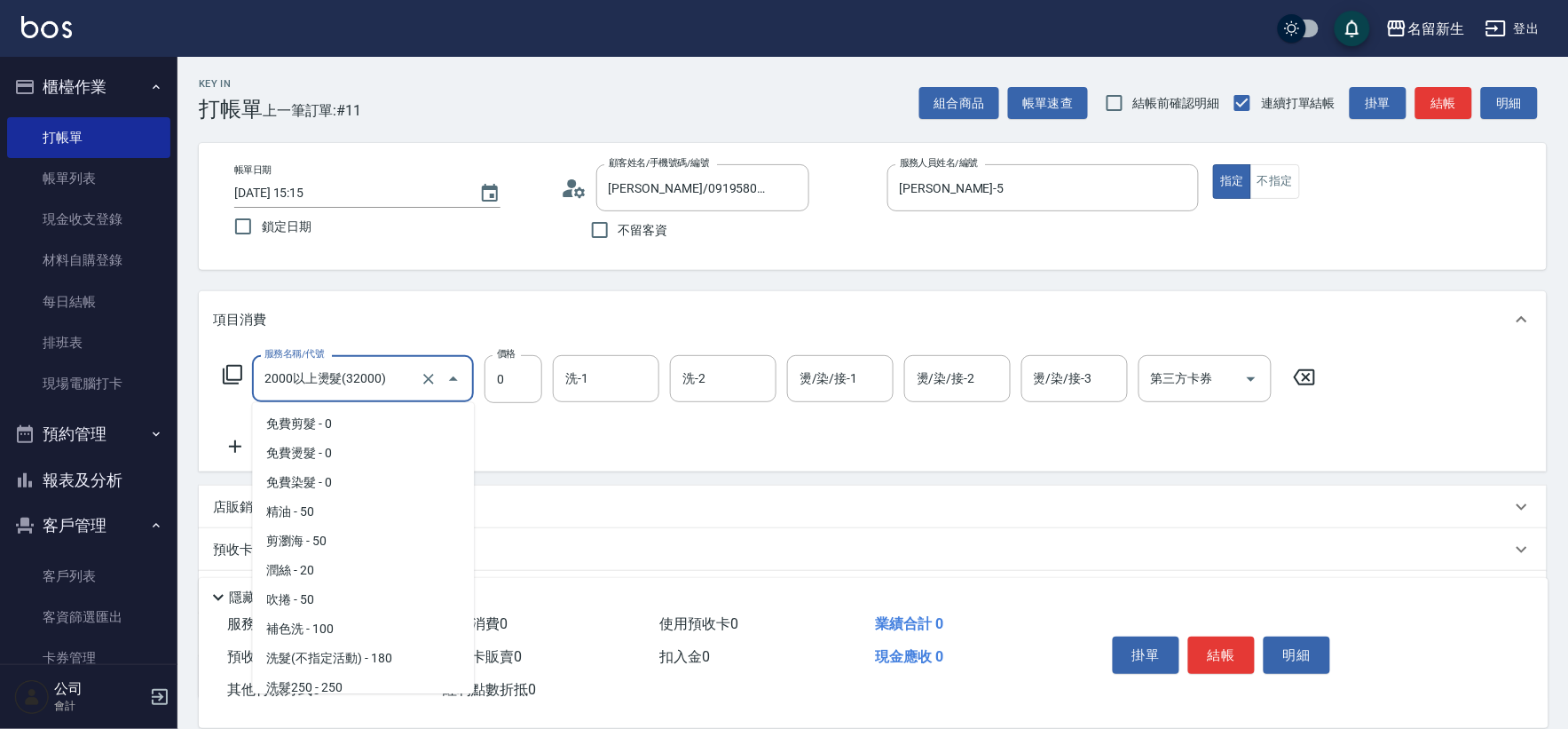
scroll to position [652, 0]
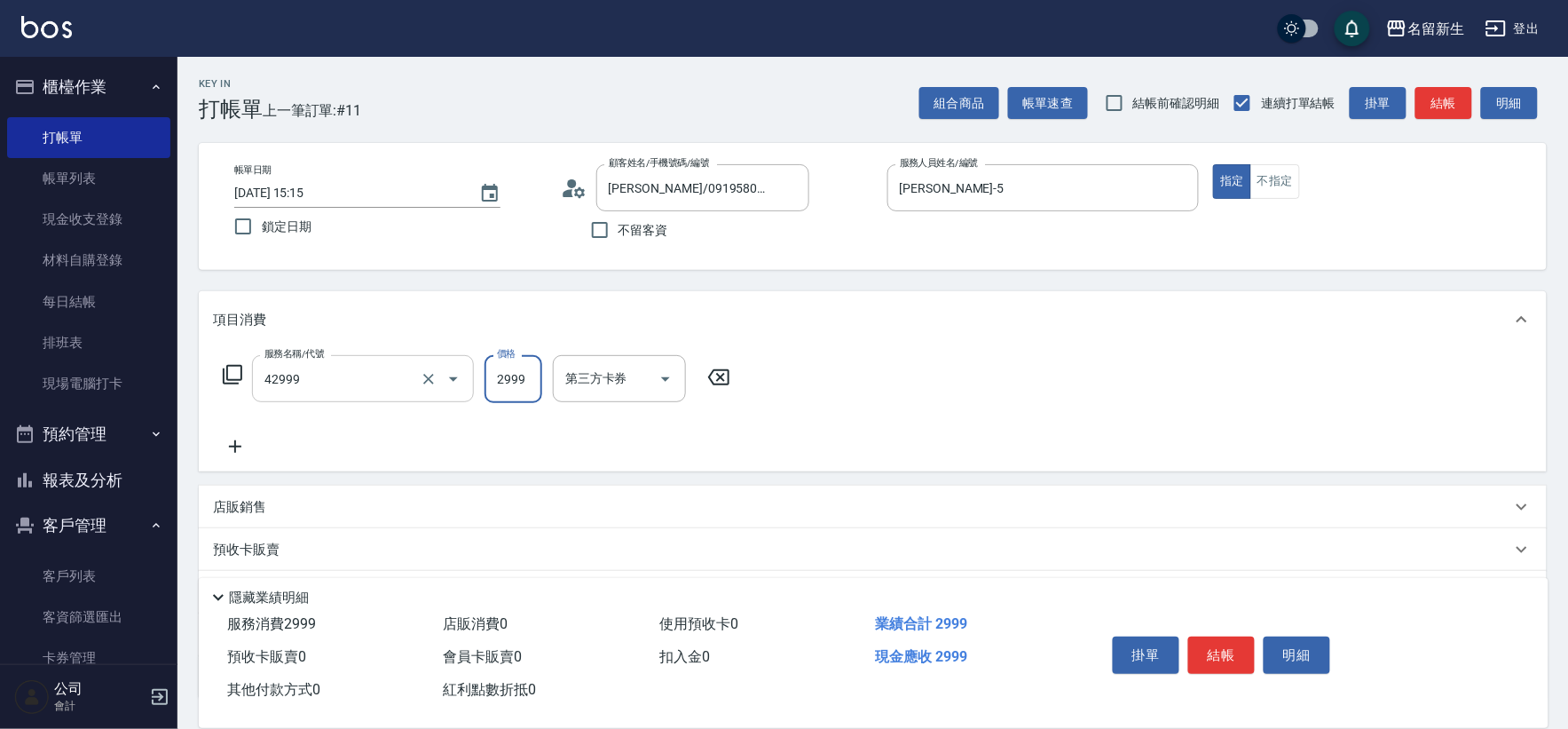
type input "漂染肩上2999以上(42999)"
type input "2000"
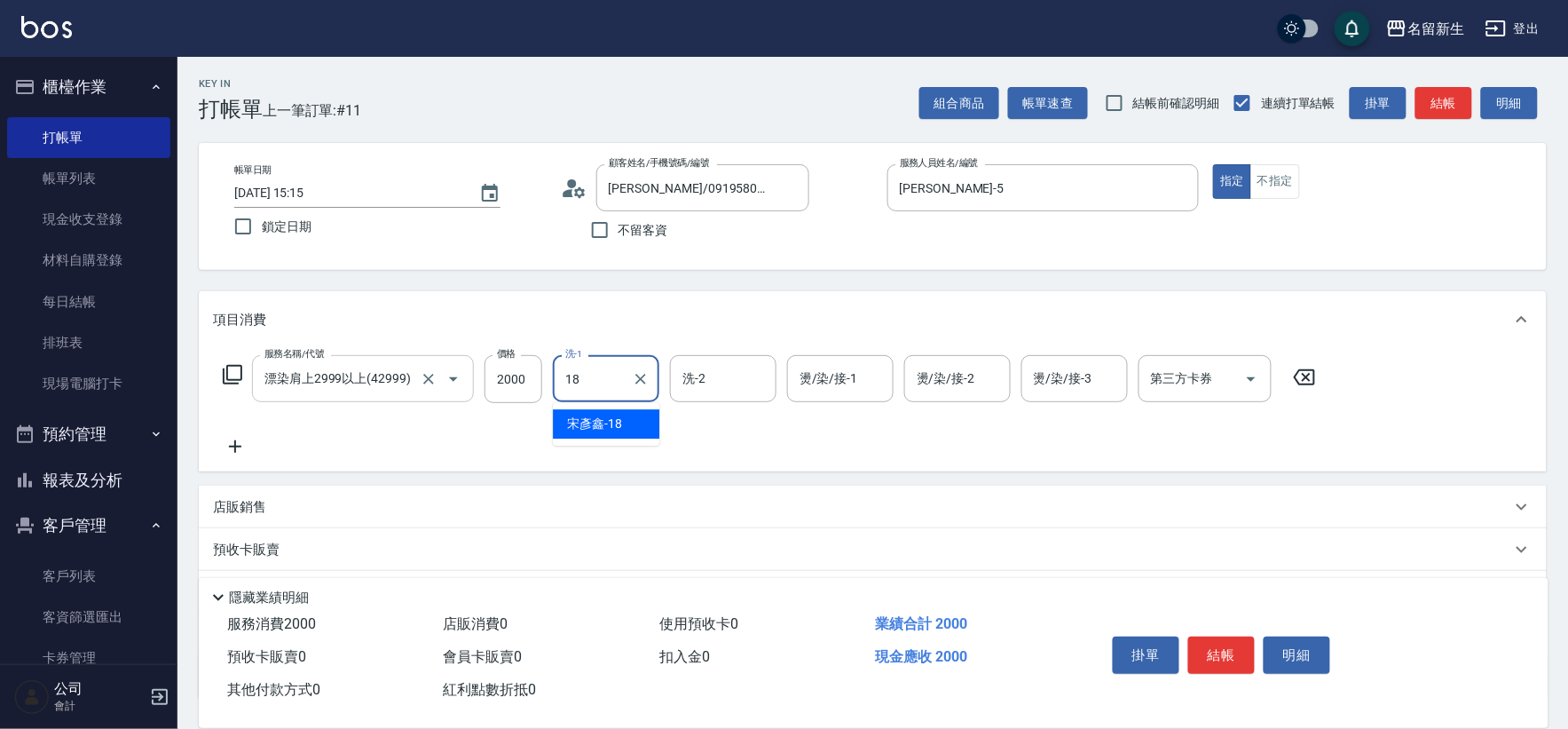
type input "[PERSON_NAME]-18"
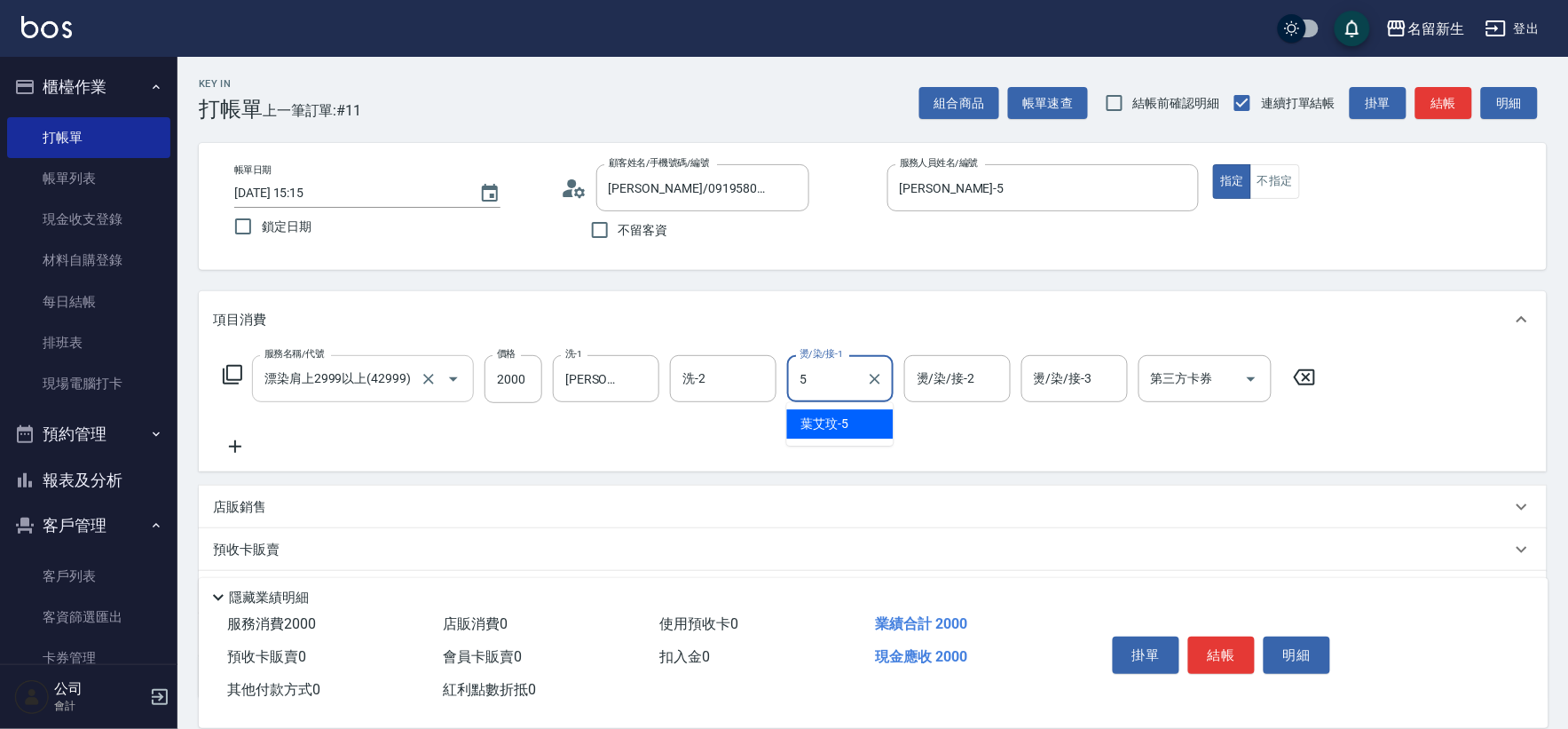
type input "[PERSON_NAME]-5"
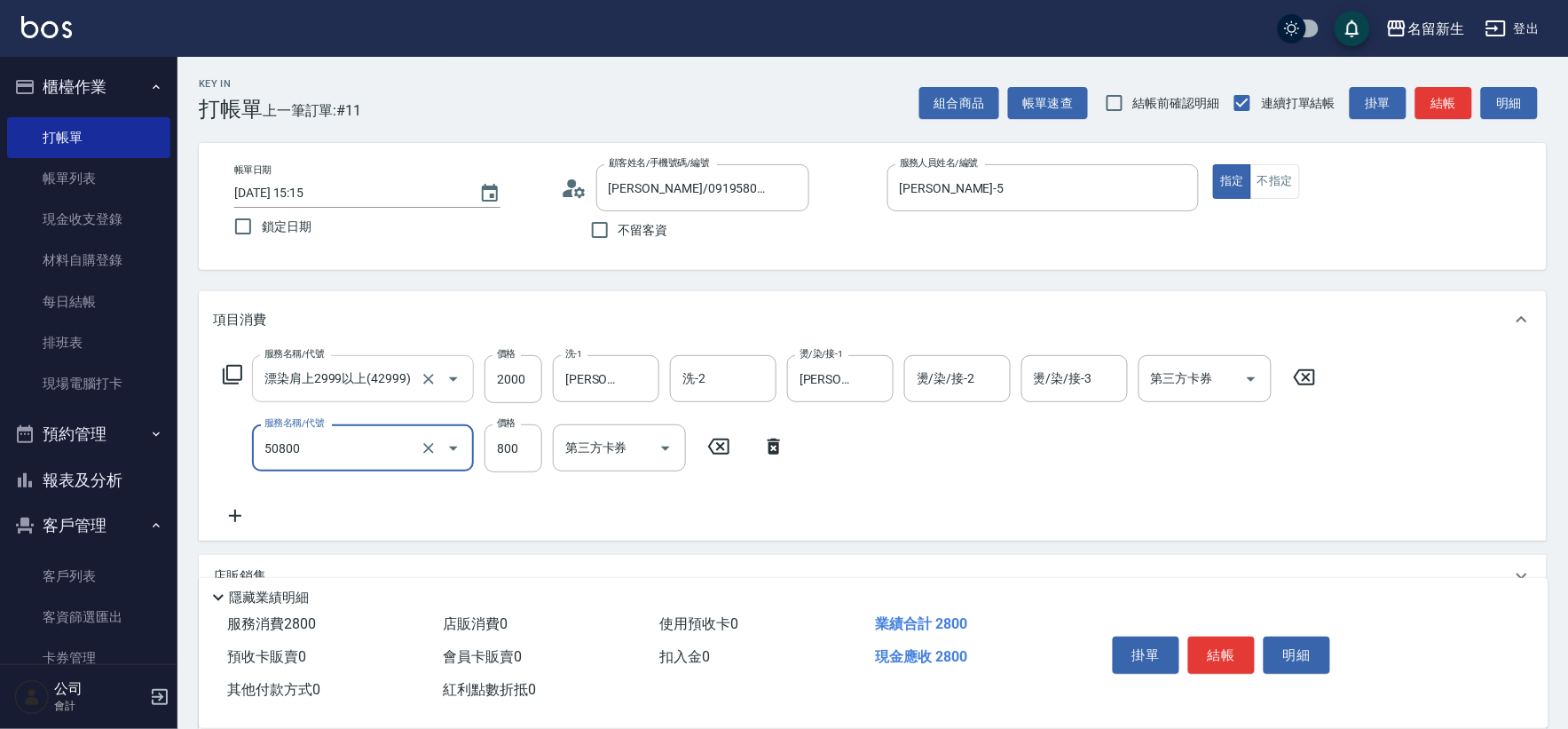
type input "原價401~800護髮(50800)"
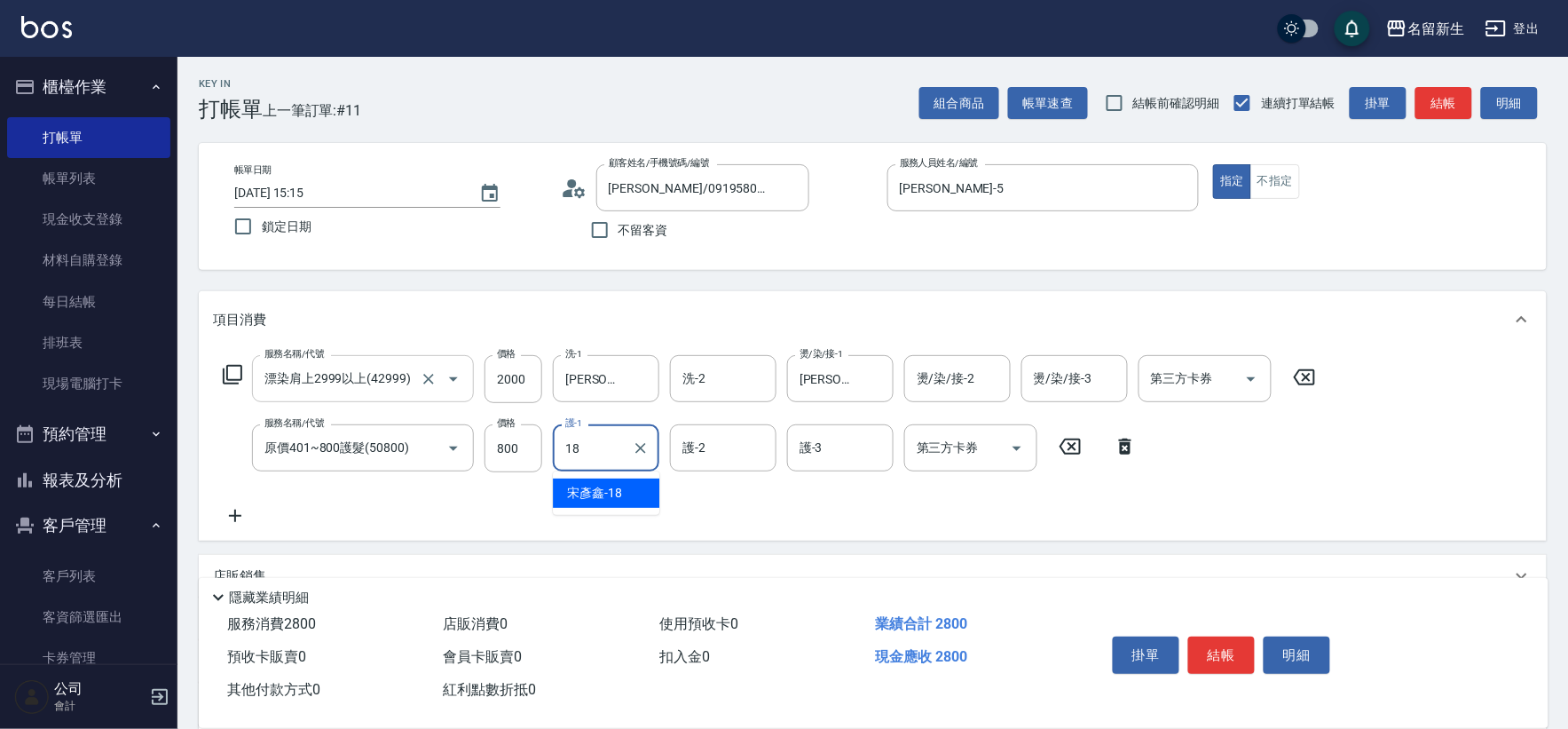
type input "[PERSON_NAME]-18"
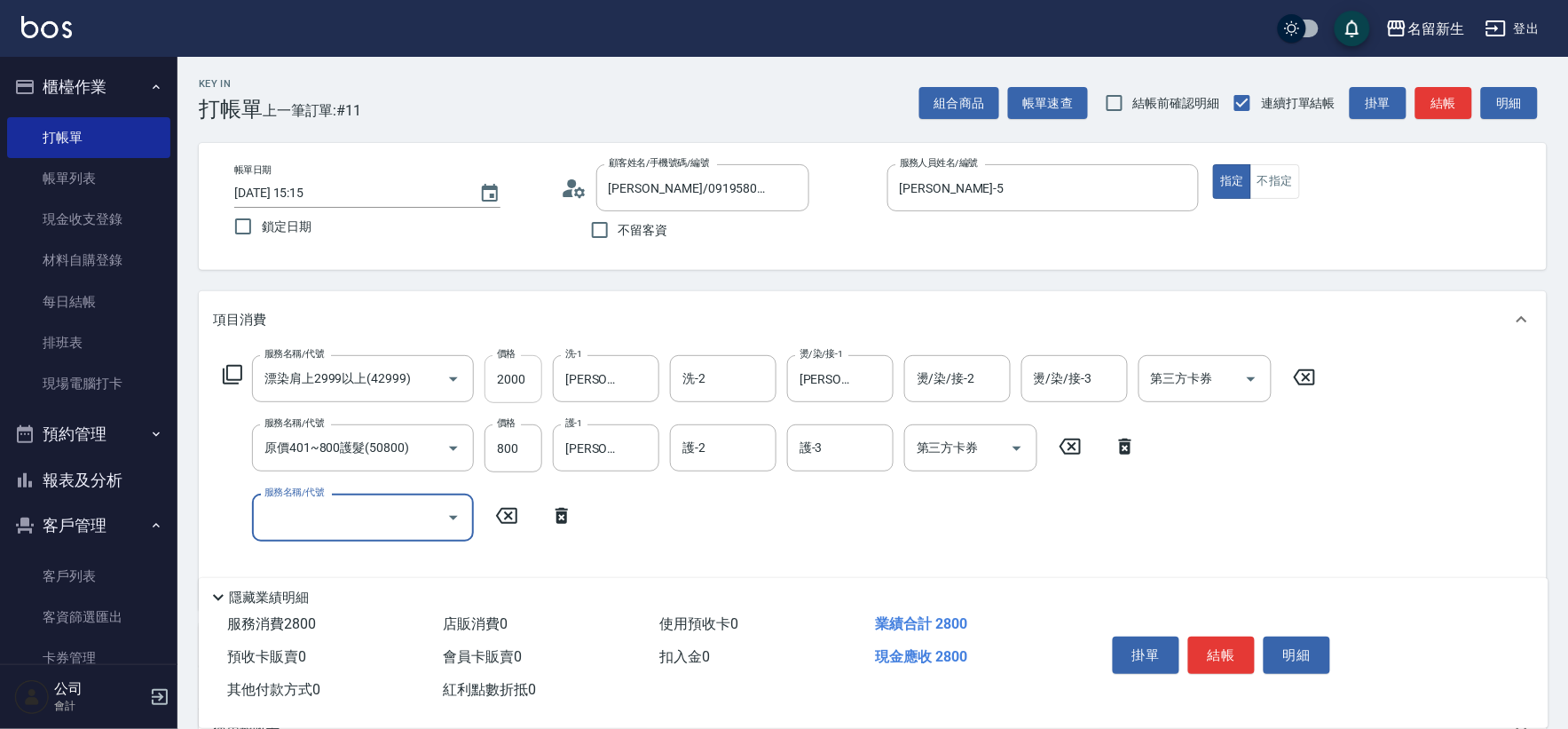
click at [515, 371] on input "2000" at bounding box center [514, 378] width 58 height 48
click at [512, 369] on input "2000" at bounding box center [514, 378] width 58 height 48
type input "4000"
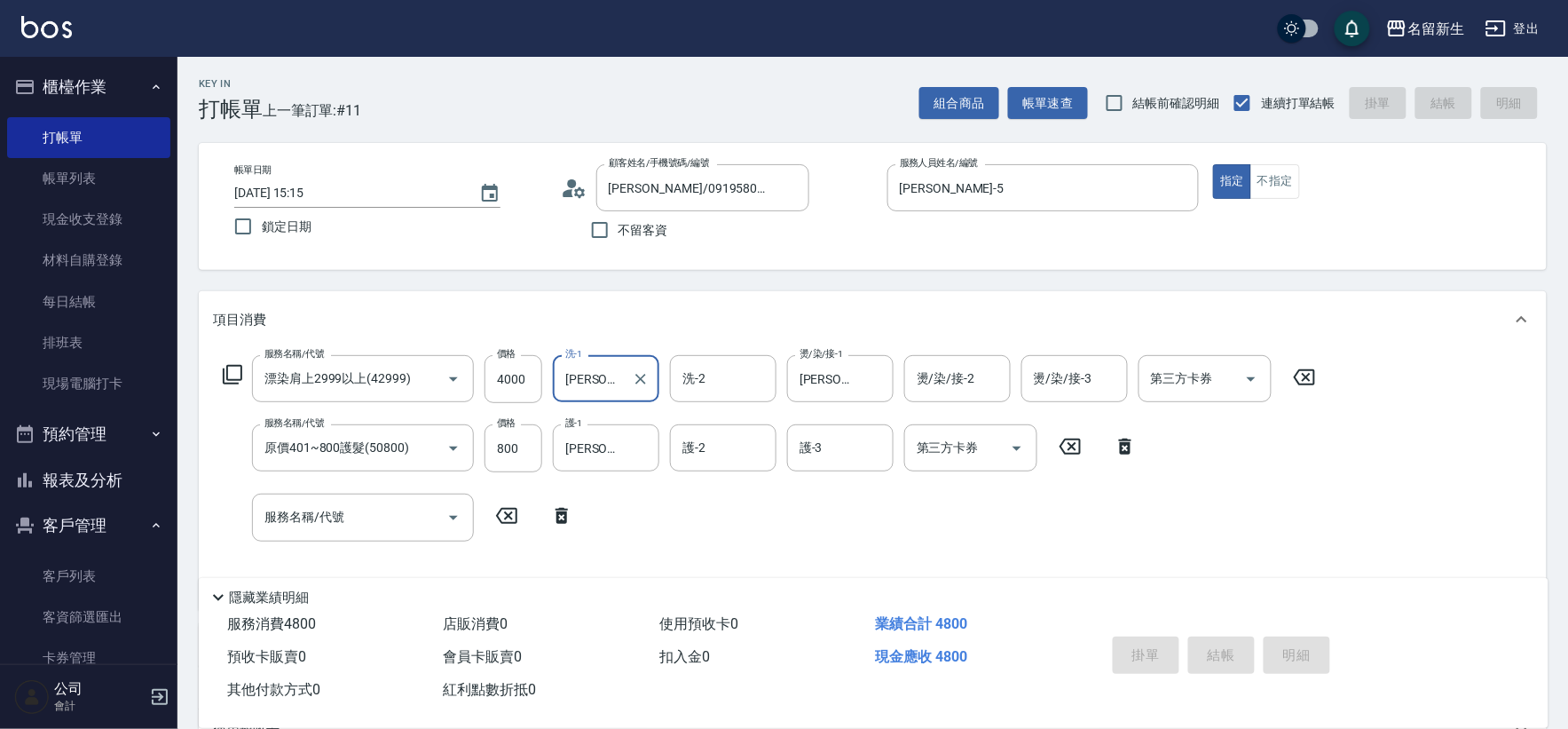
type input "[DATE] 15:16"
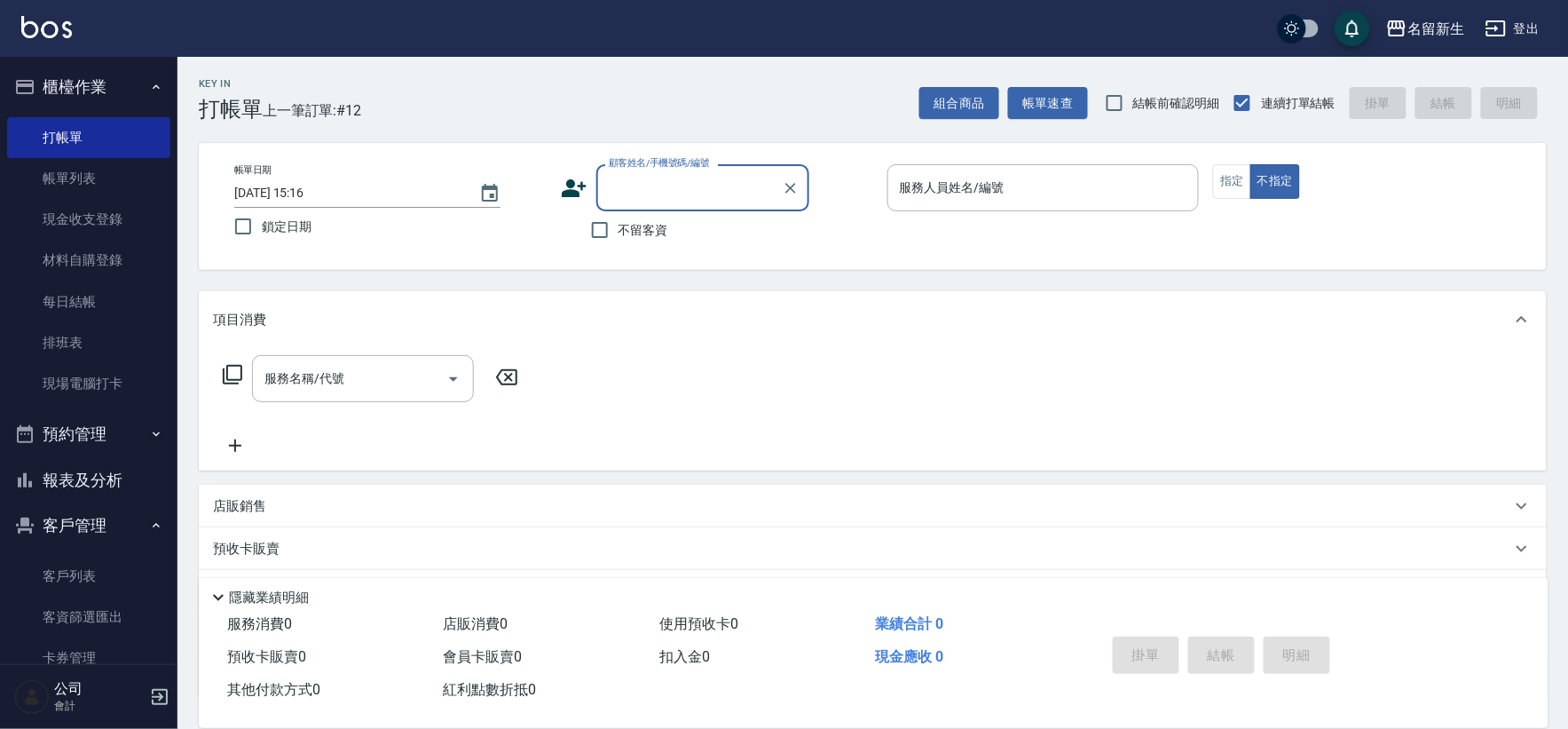
click at [96, 477] on button "報表及分析" at bounding box center [88, 479] width 163 height 46
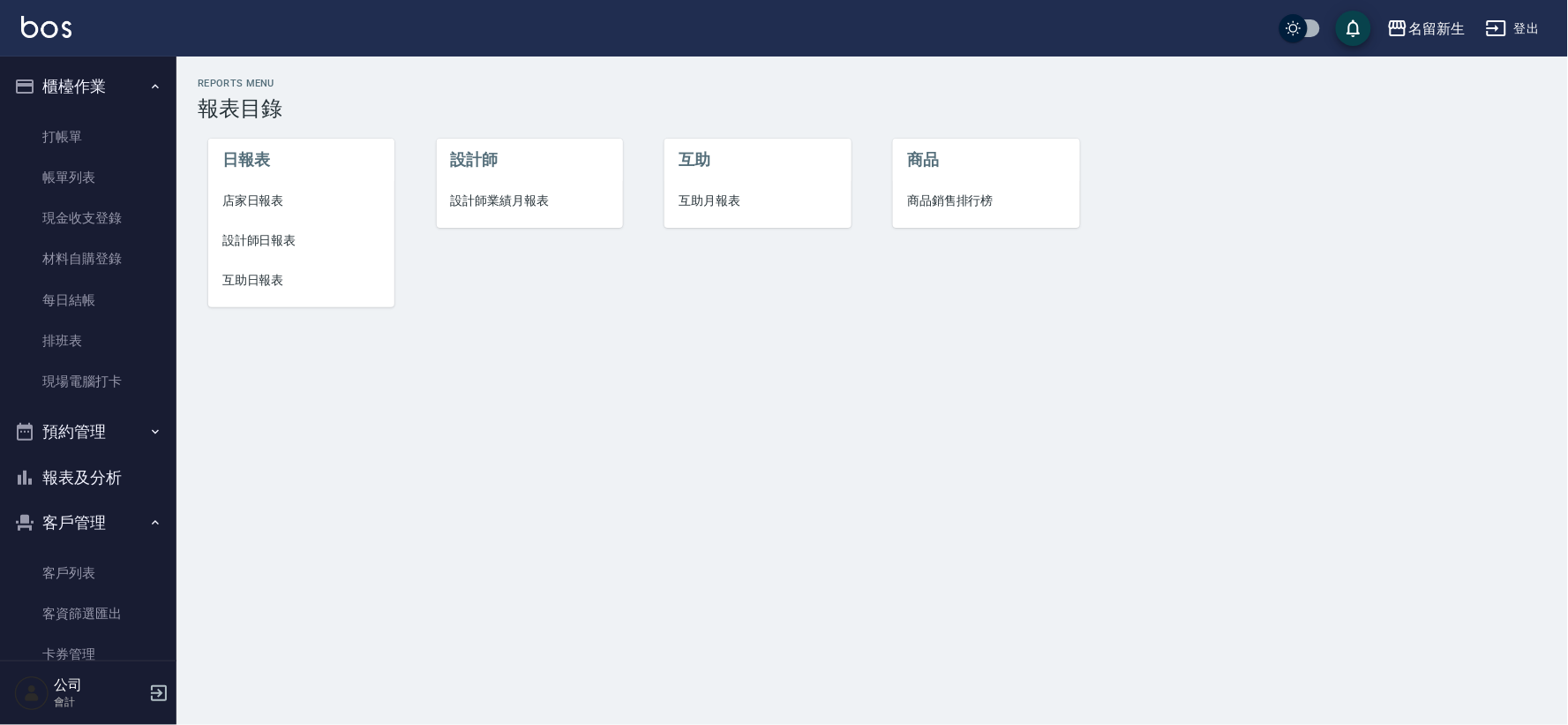
click at [531, 177] on li "設計師" at bounding box center [530, 160] width 186 height 42
click at [524, 198] on span "設計師業績月報表" at bounding box center [530, 201] width 158 height 19
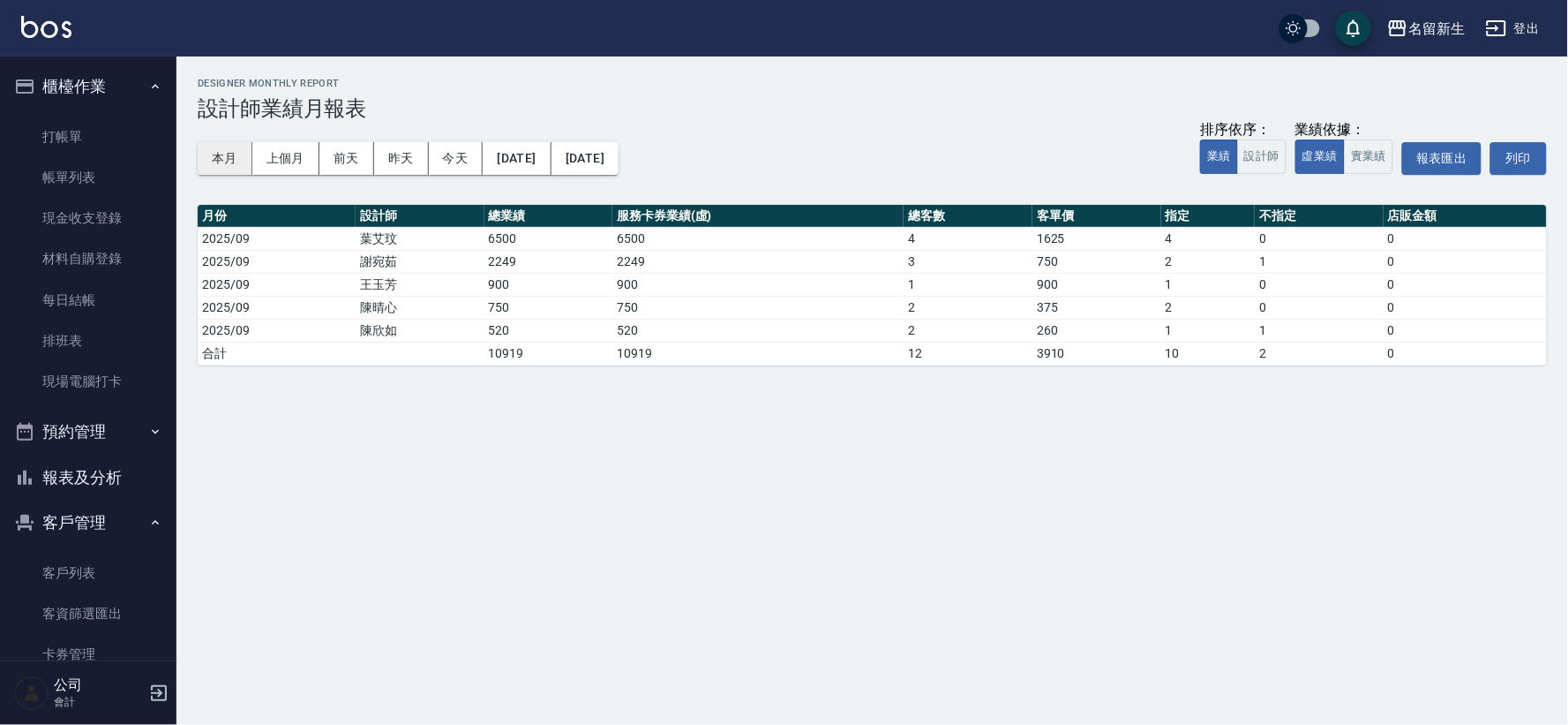
click at [242, 154] on button "本月" at bounding box center [225, 159] width 55 height 32
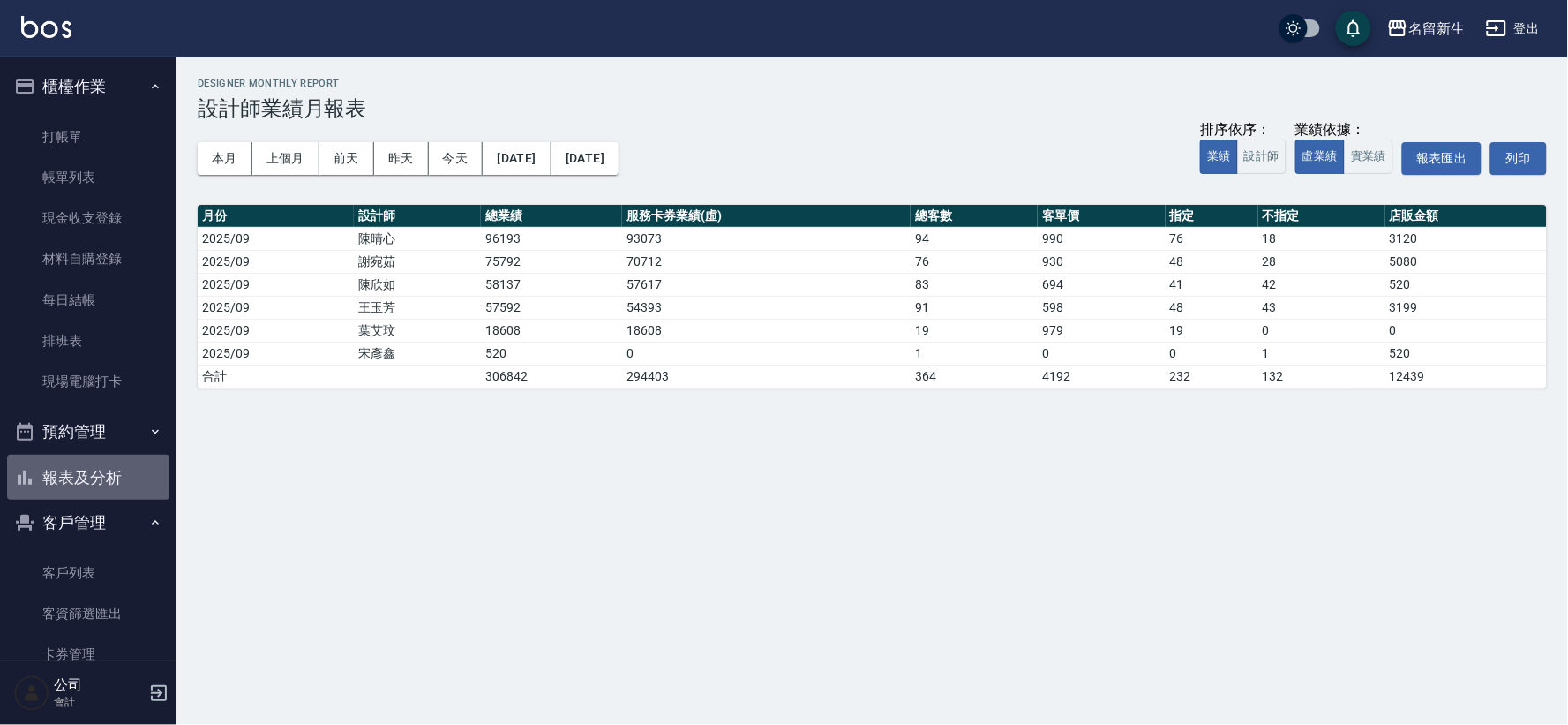
click at [112, 459] on button "報表及分析" at bounding box center [88, 477] width 162 height 46
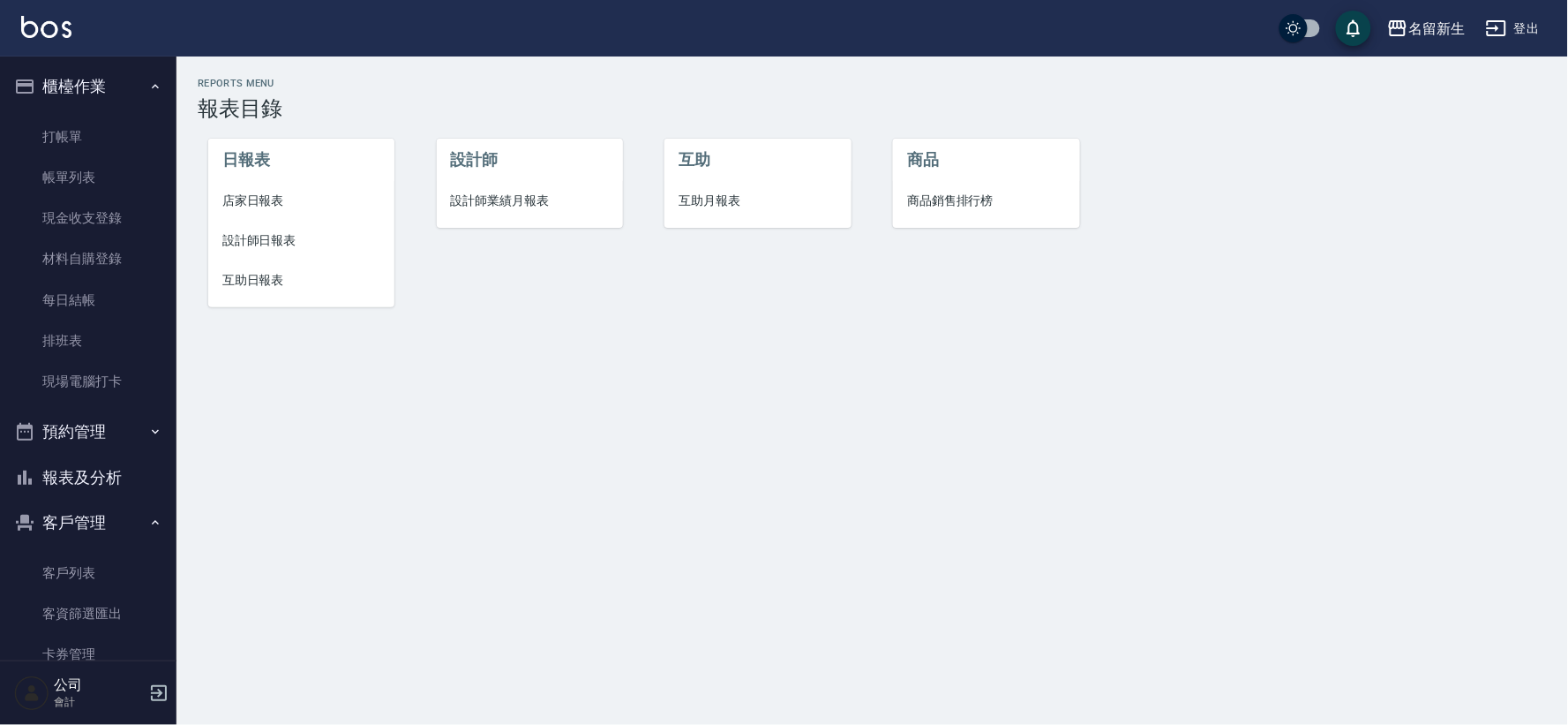
click at [726, 197] on span "互助月報表" at bounding box center [757, 201] width 158 height 19
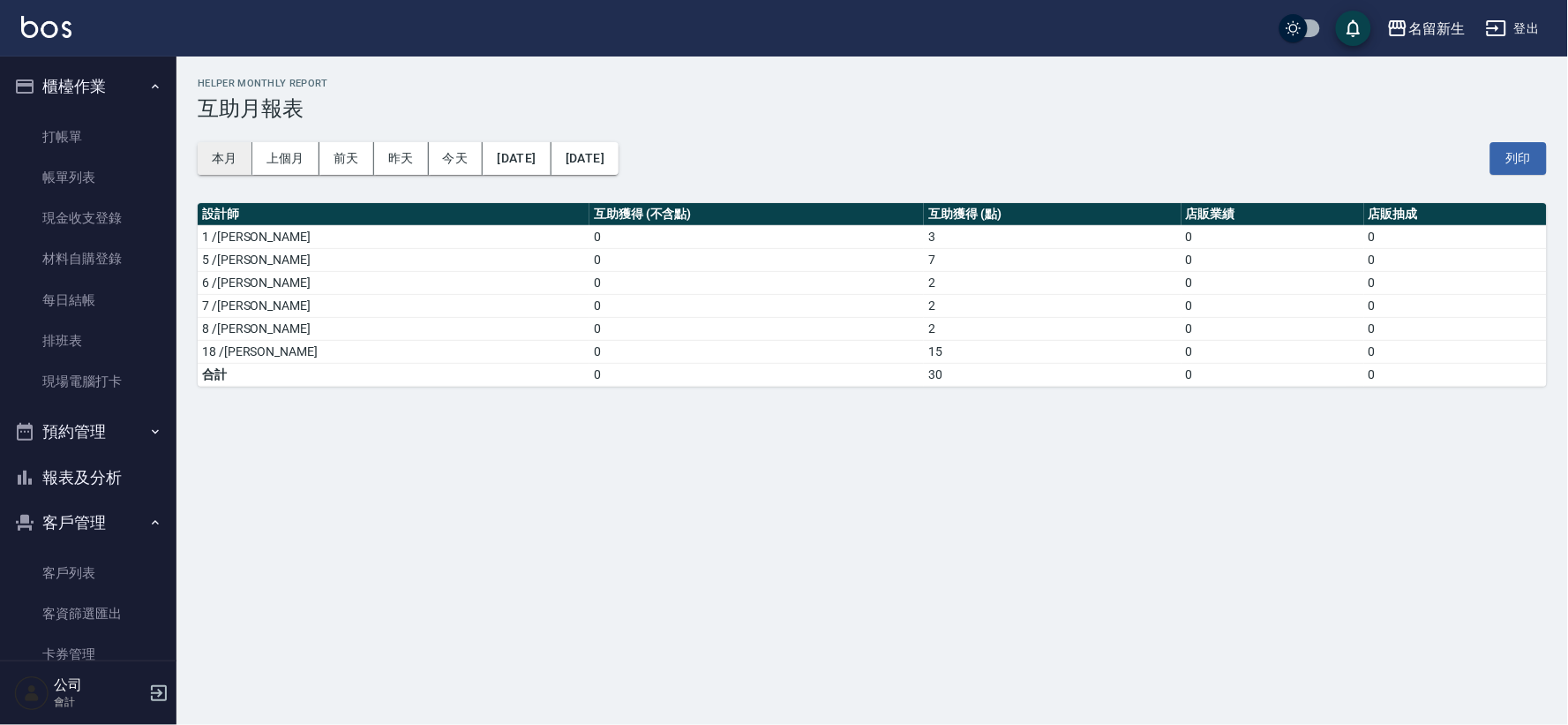
click at [234, 159] on button "本月" at bounding box center [225, 159] width 55 height 32
click at [13, 489] on button "報表及分析" at bounding box center [88, 477] width 162 height 46
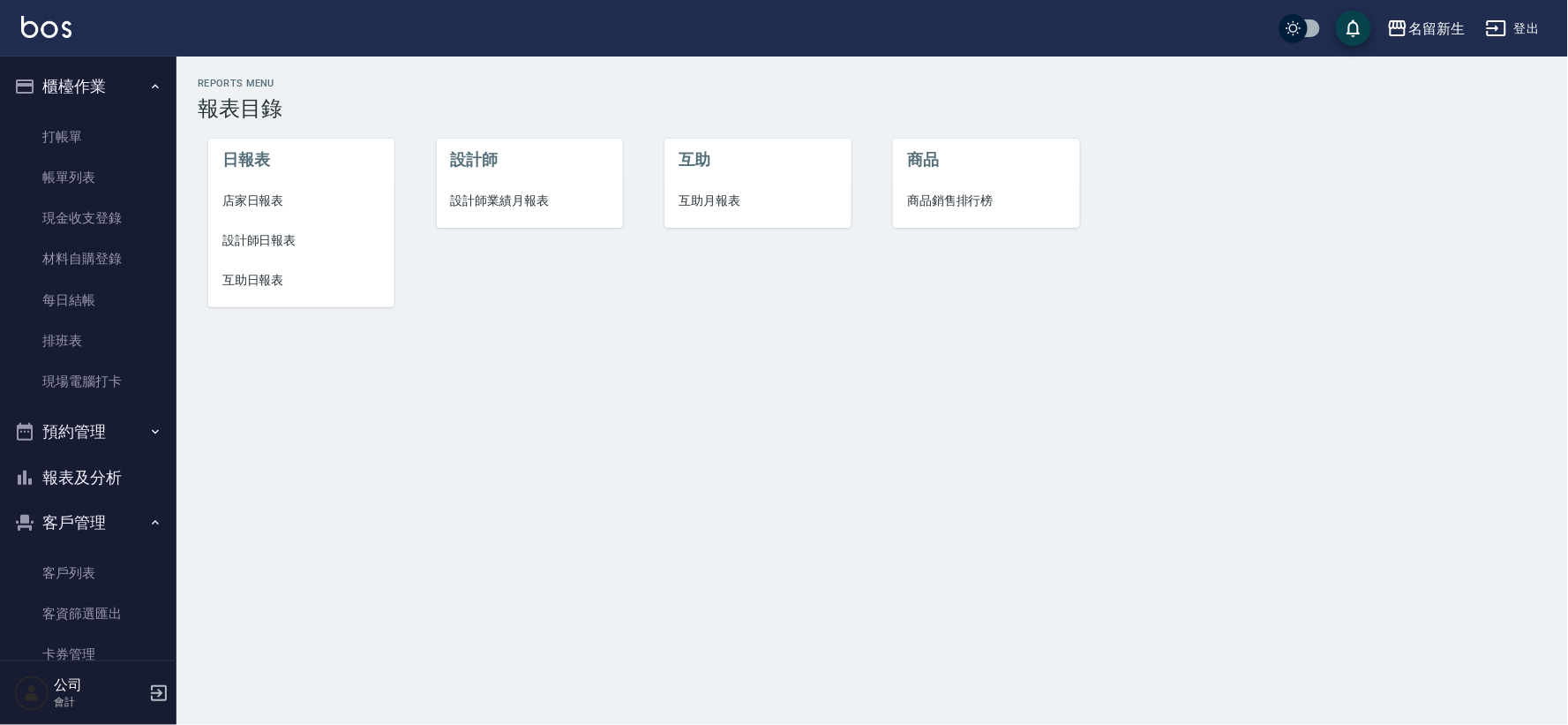
click at [237, 228] on li "設計師日報表" at bounding box center [301, 240] width 186 height 39
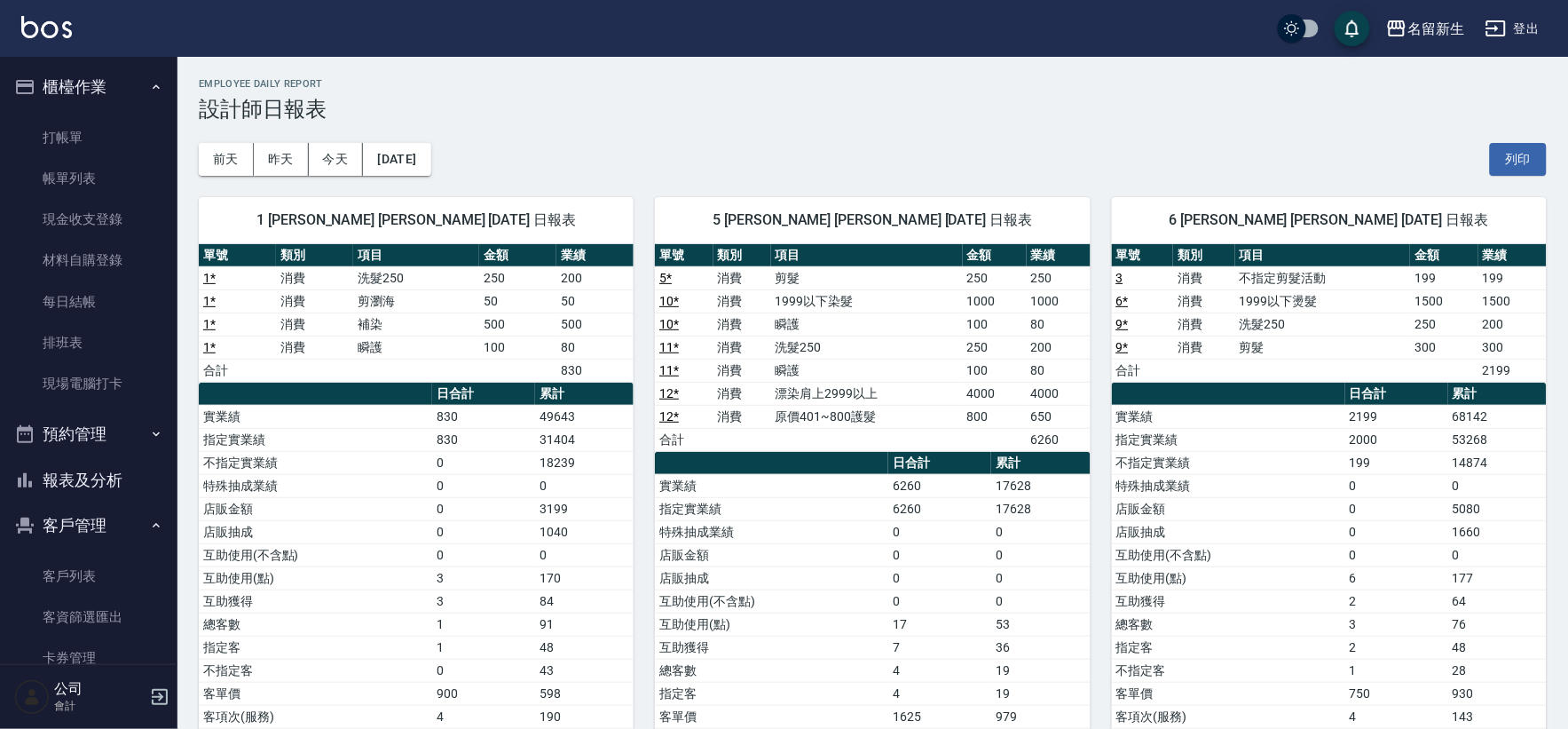
click at [60, 466] on button "報表及分析" at bounding box center [88, 479] width 163 height 46
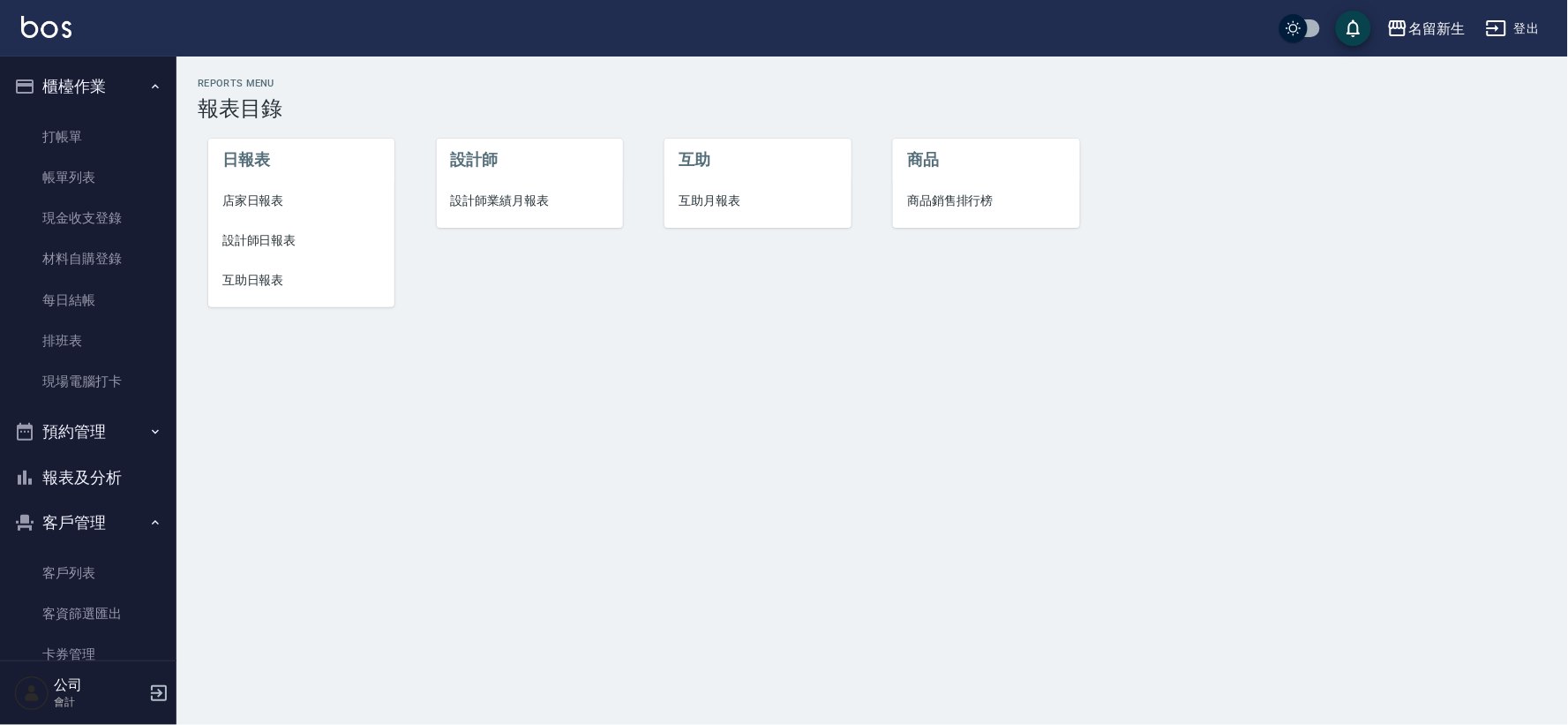
click at [269, 173] on li "日報表" at bounding box center [301, 160] width 186 height 42
click at [263, 192] on span "店家日報表" at bounding box center [301, 201] width 158 height 19
